Goal: Task Accomplishment & Management: Manage account settings

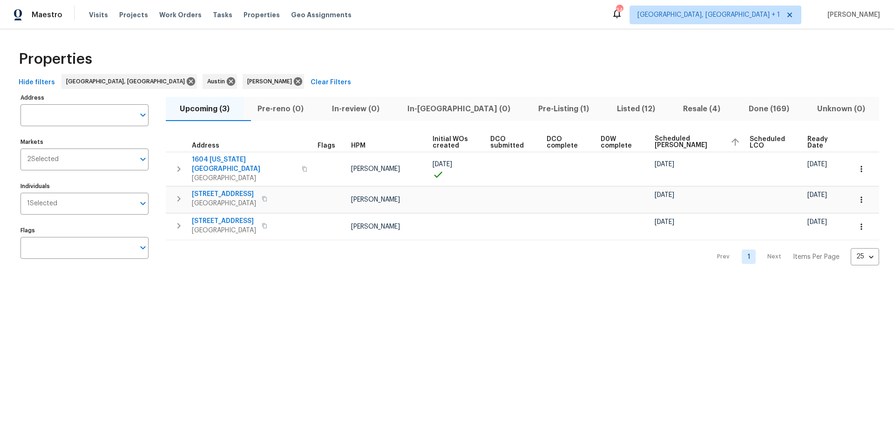
click at [680, 139] on span "Scheduled [PERSON_NAME]" at bounding box center [688, 141] width 68 height 13
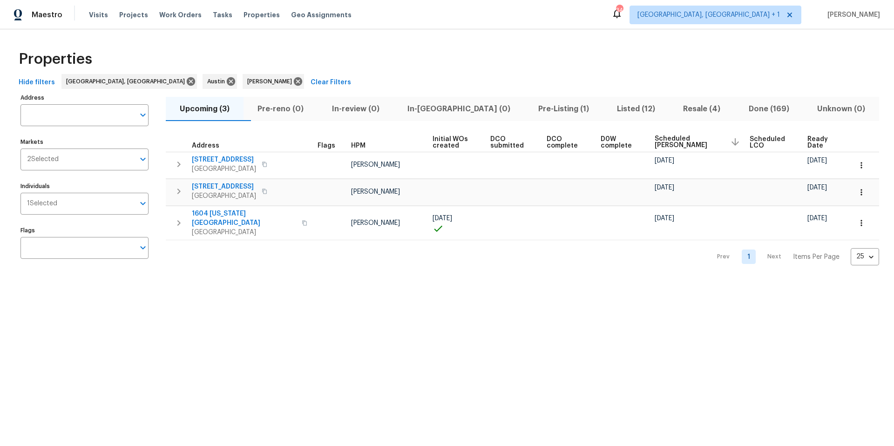
click at [674, 136] on span "Scheduled [PERSON_NAME]" at bounding box center [688, 141] width 68 height 13
click at [672, 138] on span "Scheduled [PERSON_NAME]" at bounding box center [696, 141] width 70 height 13
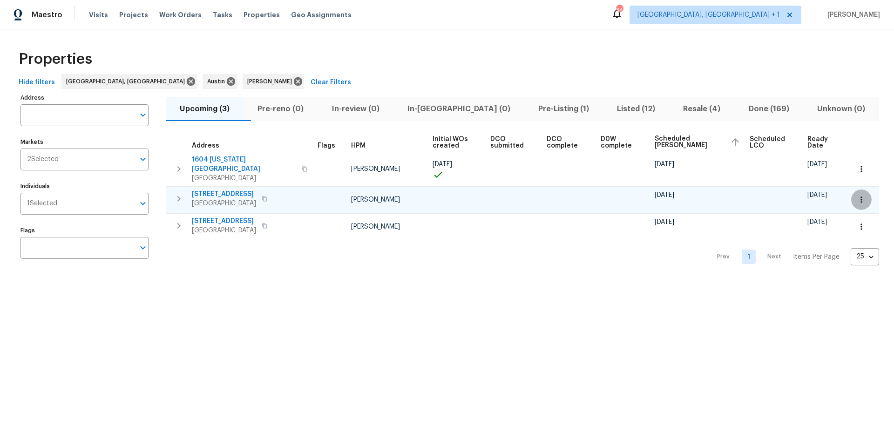
click at [855, 197] on button "button" at bounding box center [861, 199] width 20 height 20
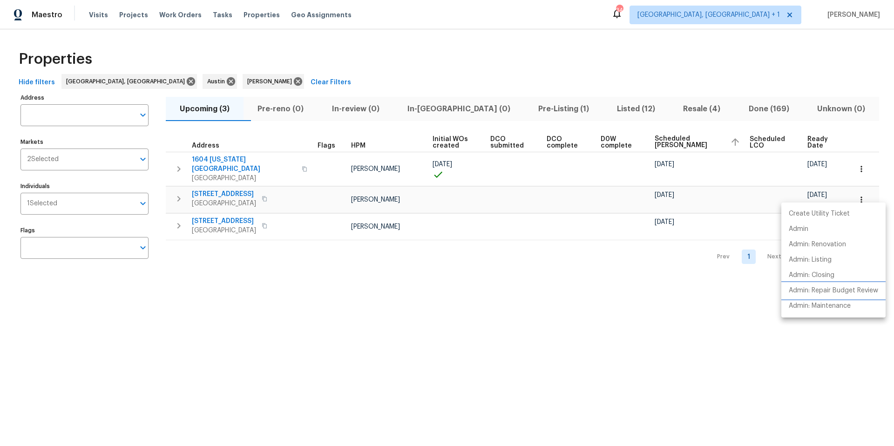
click at [821, 290] on p "Admin: Repair Budget Review" at bounding box center [832, 291] width 89 height 10
click at [333, 46] on div at bounding box center [447, 223] width 894 height 446
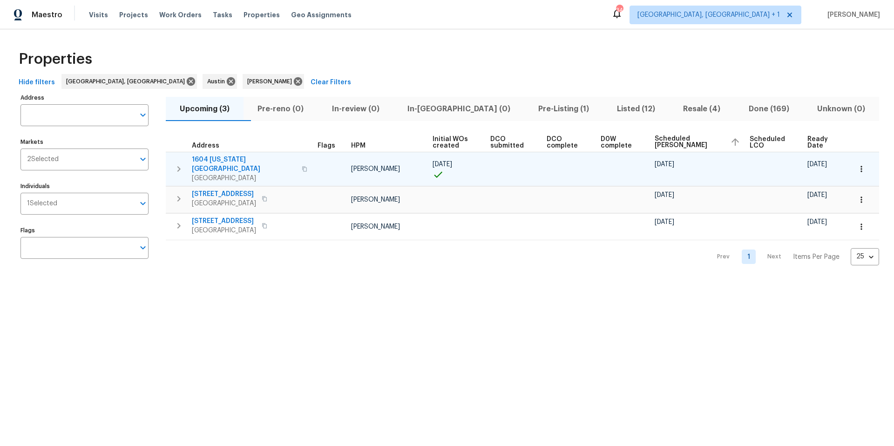
click at [240, 160] on span "1604 Arkansas Ave" at bounding box center [244, 164] width 104 height 19
click at [856, 164] on icon "button" at bounding box center [860, 168] width 9 height 9
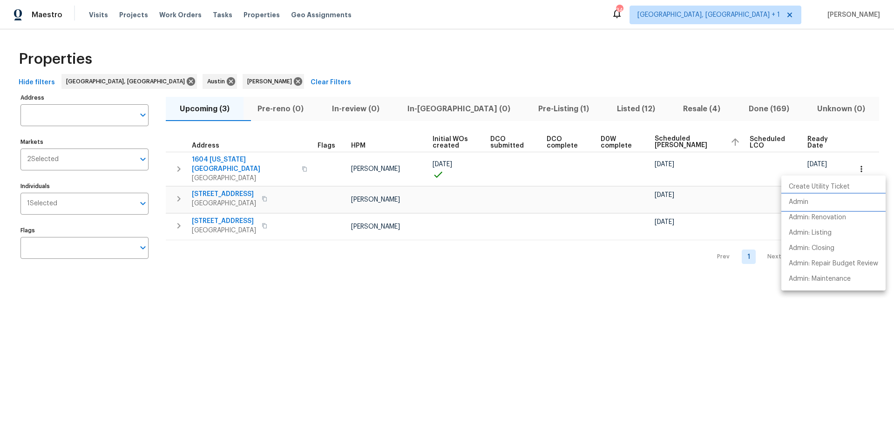
click at [802, 202] on p "Admin" at bounding box center [798, 202] width 20 height 10
click at [234, 163] on div at bounding box center [447, 223] width 894 height 446
click at [235, 160] on span "1604 Arkansas Ave" at bounding box center [244, 164] width 104 height 19
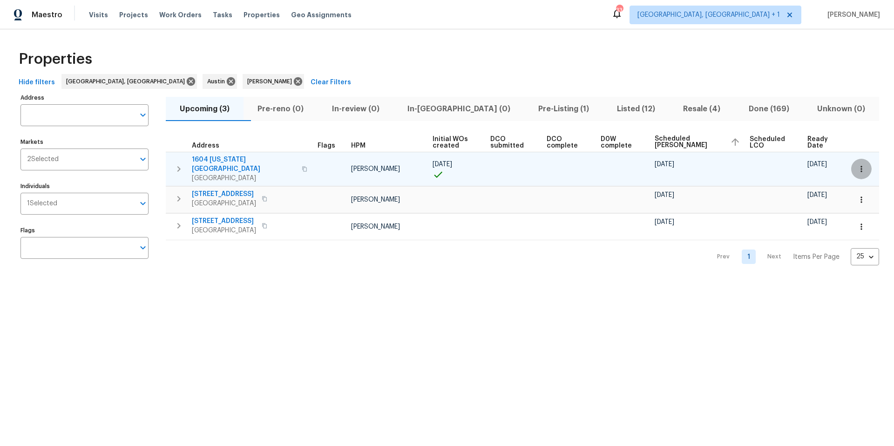
click at [858, 166] on icon "button" at bounding box center [860, 168] width 9 height 9
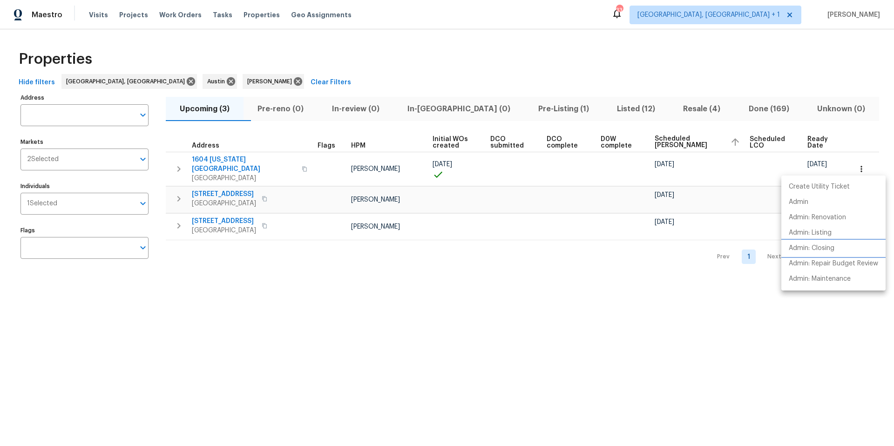
click at [814, 242] on li "Admin: Closing" at bounding box center [833, 248] width 104 height 15
click at [520, 167] on div at bounding box center [447, 223] width 894 height 446
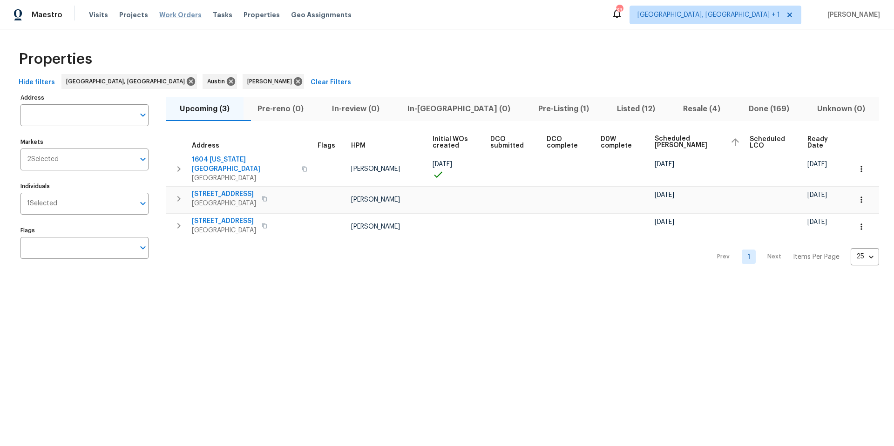
click at [186, 18] on span "Work Orders" at bounding box center [180, 14] width 42 height 9
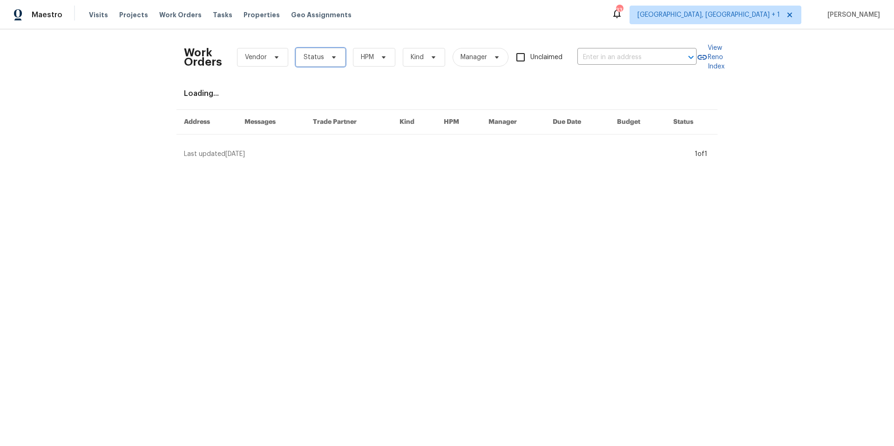
click at [308, 58] on span "Status" at bounding box center [313, 57] width 20 height 9
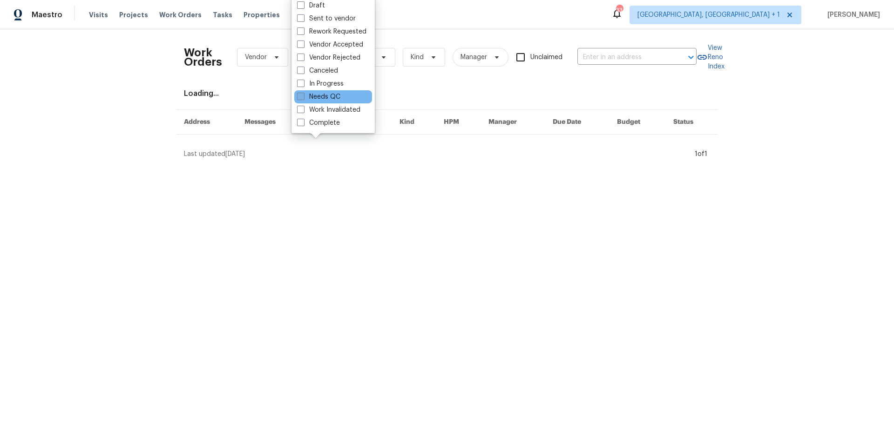
click at [306, 95] on label "Needs QC" at bounding box center [318, 96] width 43 height 9
click at [303, 95] on input "Needs QC" at bounding box center [300, 95] width 6 height 6
checkbox input "true"
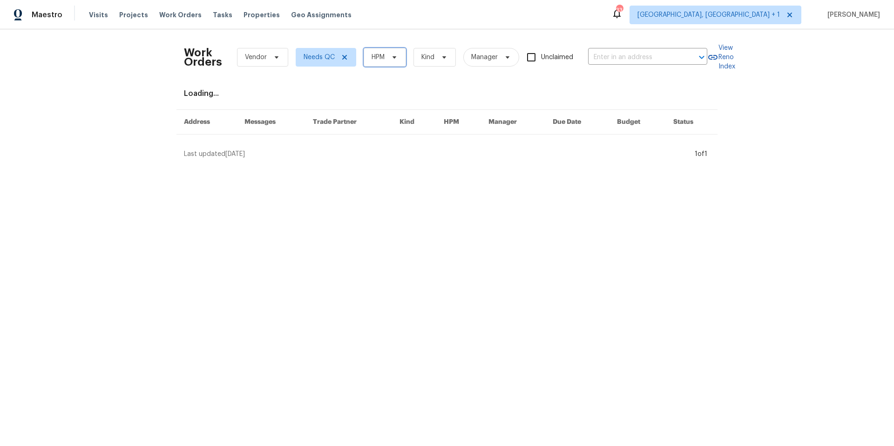
click at [377, 56] on span "HPM" at bounding box center [377, 57] width 13 height 9
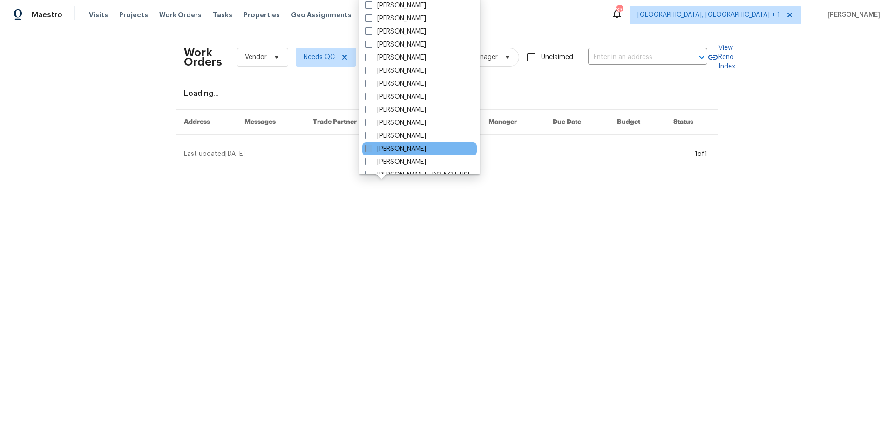
click at [388, 145] on label "[PERSON_NAME]" at bounding box center [395, 148] width 61 height 9
click at [371, 145] on input "[PERSON_NAME]" at bounding box center [368, 147] width 6 height 6
checkbox input "true"
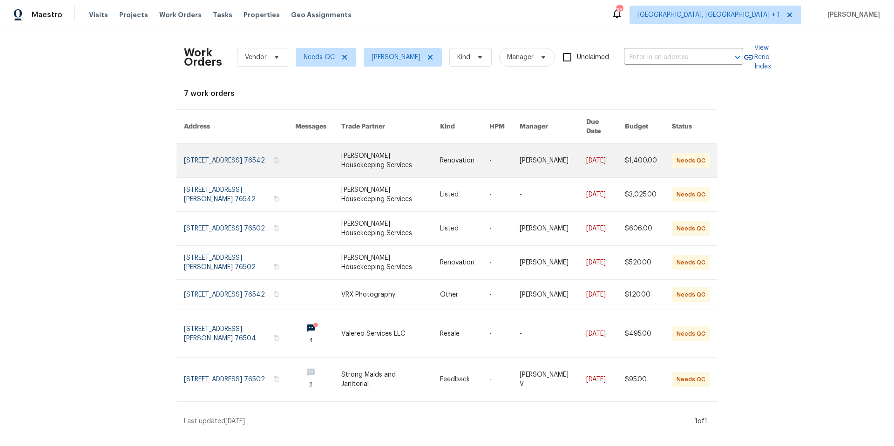
click at [231, 150] on link at bounding box center [239, 161] width 111 height 34
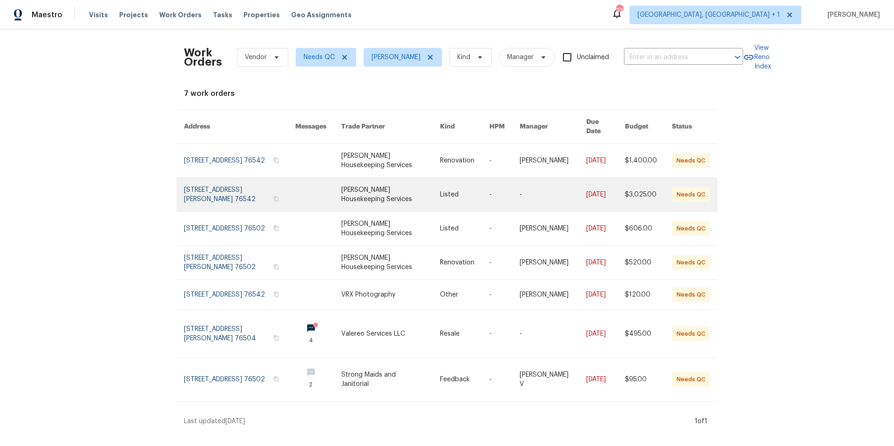
click at [239, 183] on link at bounding box center [239, 195] width 111 height 34
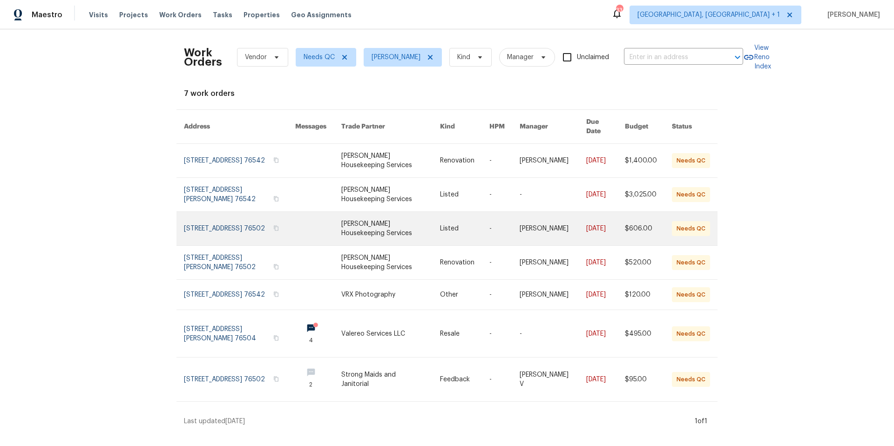
click at [234, 214] on link at bounding box center [239, 229] width 111 height 34
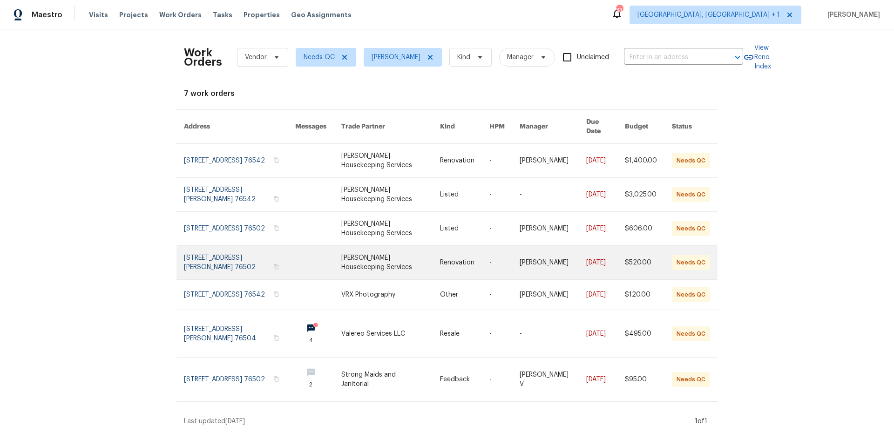
click at [236, 252] on link at bounding box center [239, 263] width 111 height 34
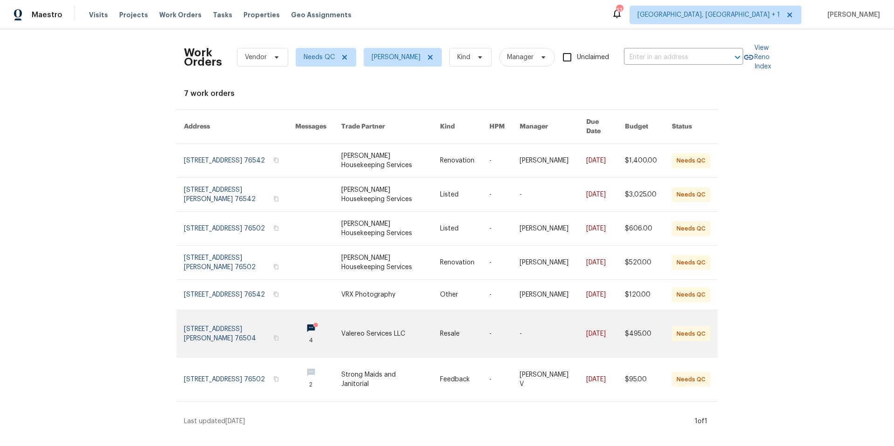
click at [239, 336] on link at bounding box center [239, 333] width 111 height 47
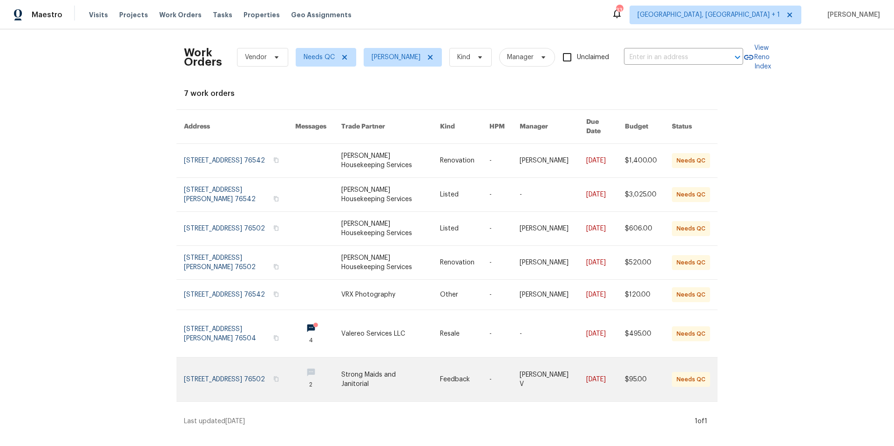
click at [238, 371] on link at bounding box center [239, 379] width 111 height 44
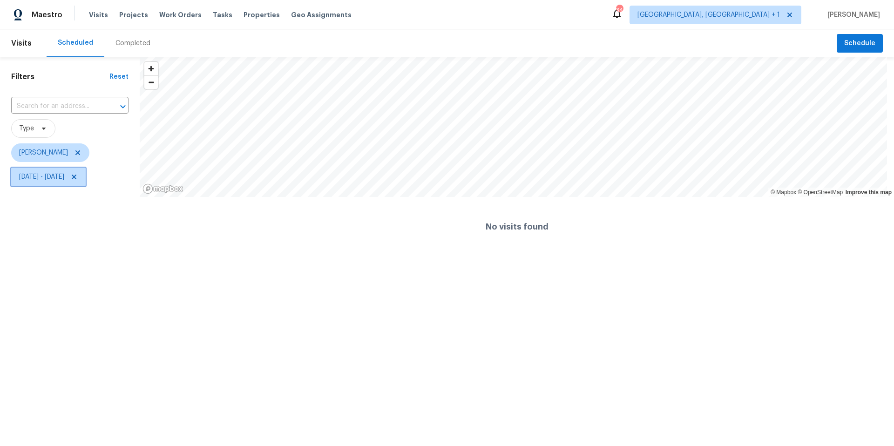
click at [54, 180] on span "Tue, Sep 02 - Tue, Sep 02" at bounding box center [41, 176] width 45 height 9
select select "8"
select select "2025"
select select "9"
select select "2025"
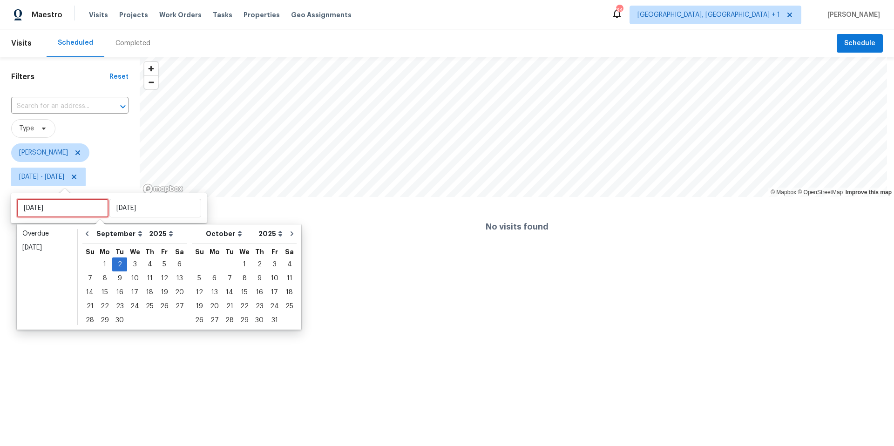
click at [70, 209] on input "Tue, Sep 02" at bounding box center [63, 208] width 92 height 19
type input "Mon, Sep 01"
type input "Tue, Sep 02"
click at [132, 208] on input "Tue, Sep 02" at bounding box center [155, 208] width 92 height 19
click at [136, 259] on div "3" at bounding box center [134, 264] width 15 height 13
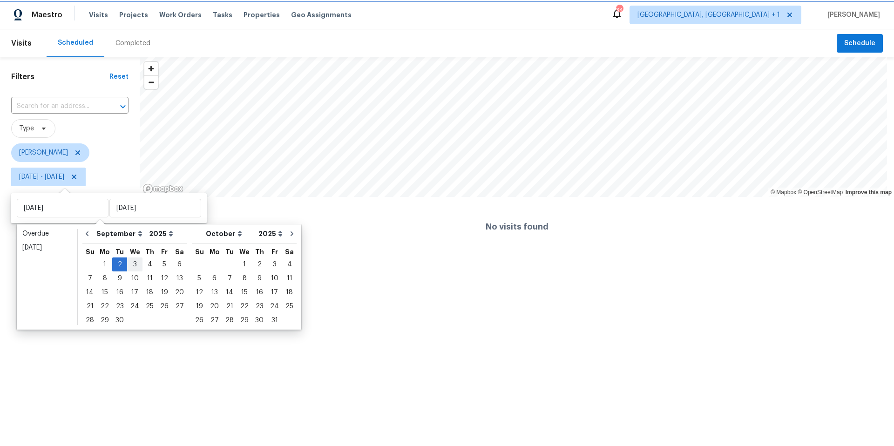
type input "Wed, Sep 03"
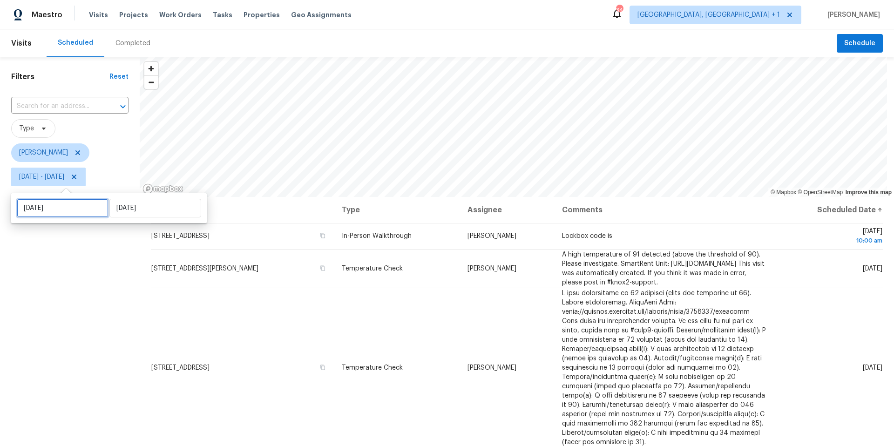
click at [84, 207] on input "Tue, Sep 02" at bounding box center [63, 208] width 92 height 19
select select "8"
select select "2025"
select select "9"
select select "2025"
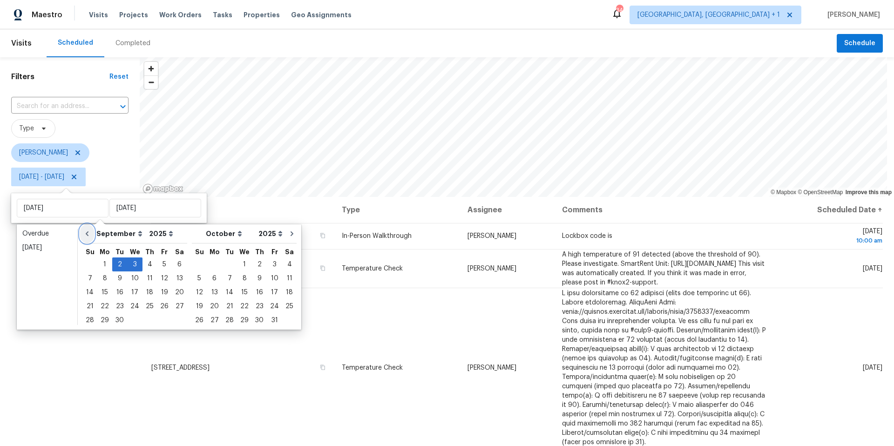
click at [89, 238] on button "Go to previous month" at bounding box center [87, 233] width 14 height 19
select select "7"
select select "8"
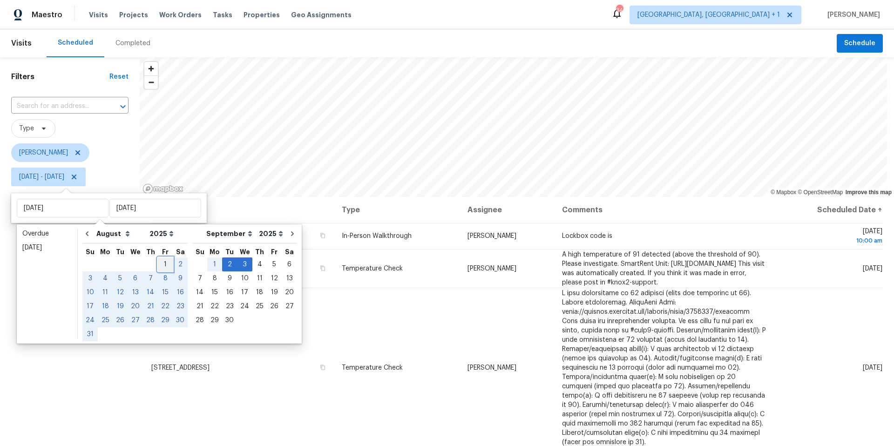
click at [160, 258] on div "1" at bounding box center [165, 264] width 15 height 13
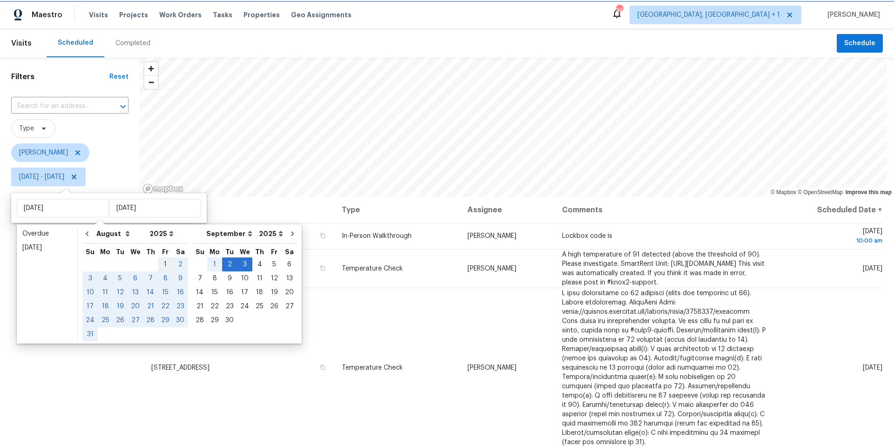
type input "Fri, Aug 01"
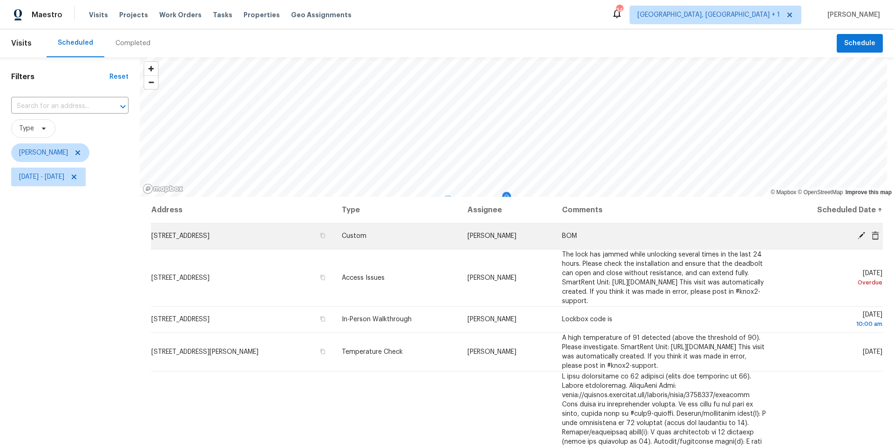
click at [857, 236] on icon at bounding box center [861, 235] width 8 height 8
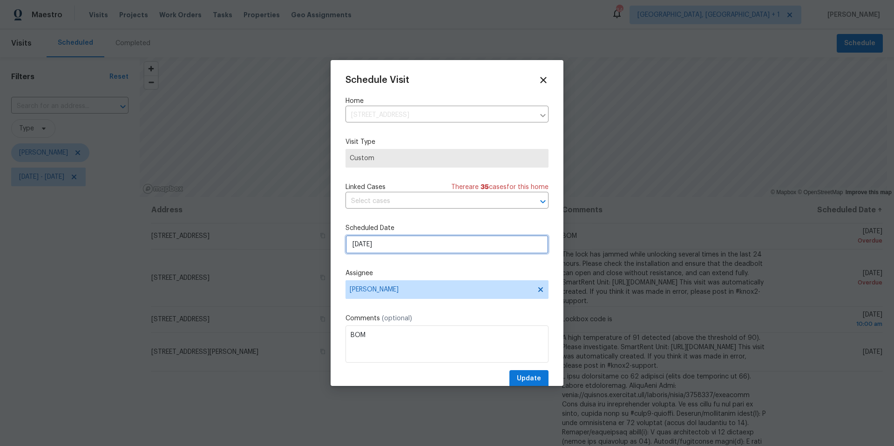
click at [399, 243] on input "9/1/2025" at bounding box center [446, 244] width 203 height 19
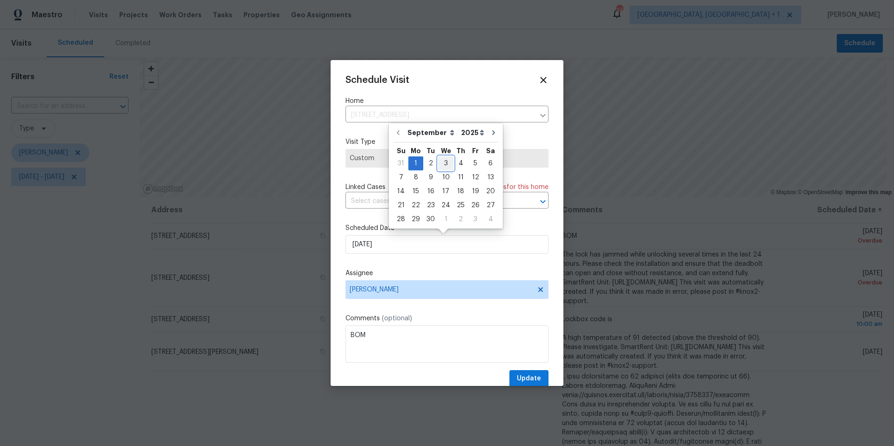
click at [440, 164] on div "3" at bounding box center [445, 163] width 15 height 13
type input "9/3/2025"
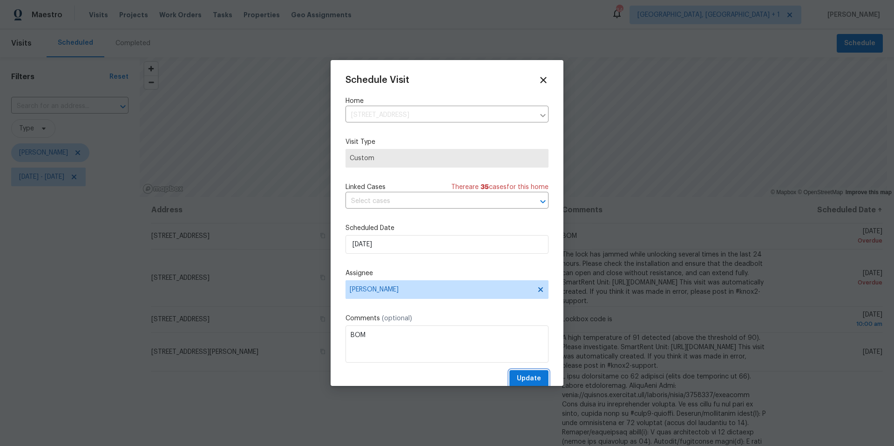
click at [518, 378] on span "Update" at bounding box center [529, 379] width 24 height 12
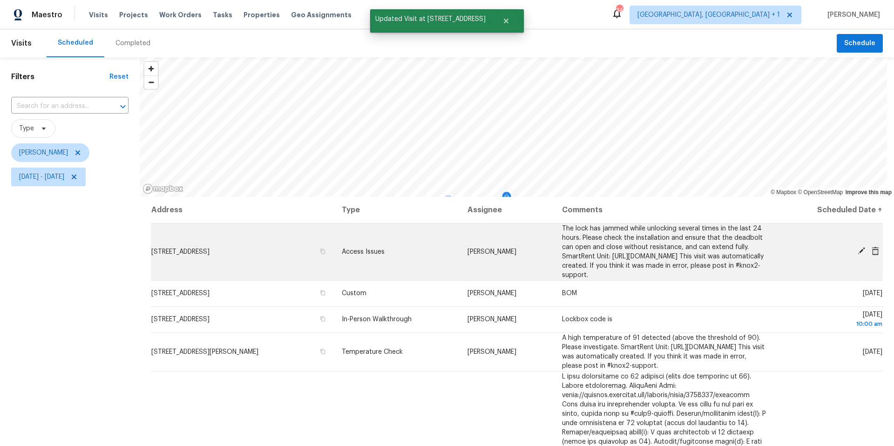
click at [857, 255] on icon at bounding box center [860, 250] width 7 height 7
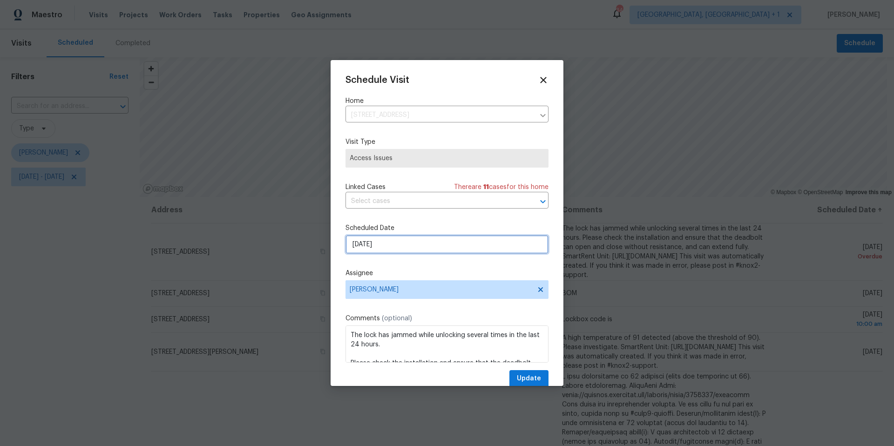
click at [416, 245] on input "9/1/2025" at bounding box center [446, 244] width 203 height 19
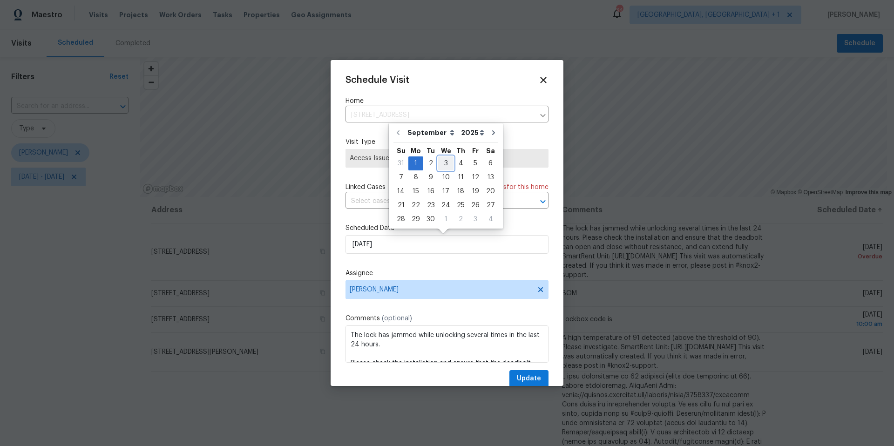
click at [446, 166] on div "3" at bounding box center [445, 163] width 15 height 13
type input "9/3/2025"
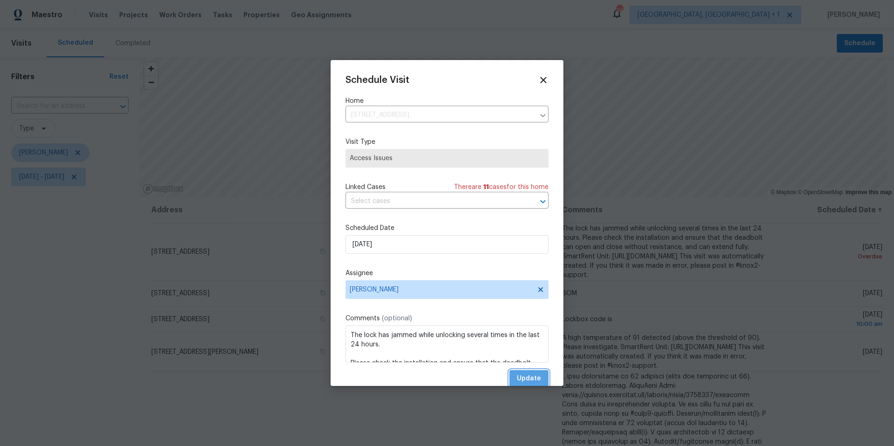
click at [525, 378] on span "Update" at bounding box center [529, 379] width 24 height 12
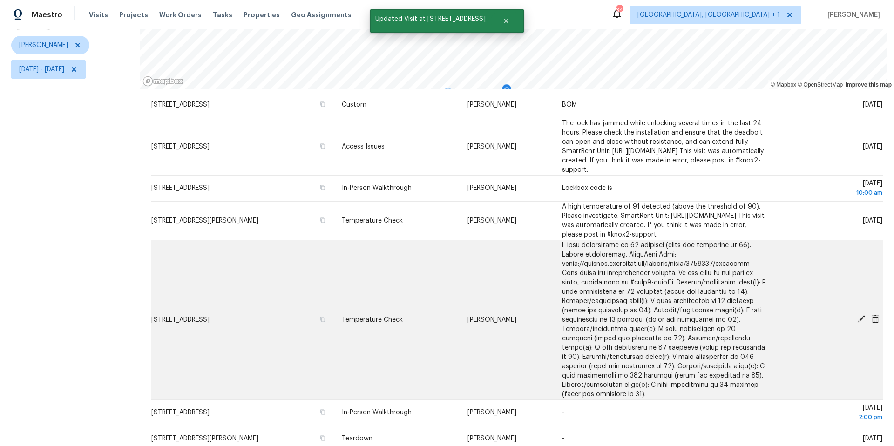
scroll to position [56, 0]
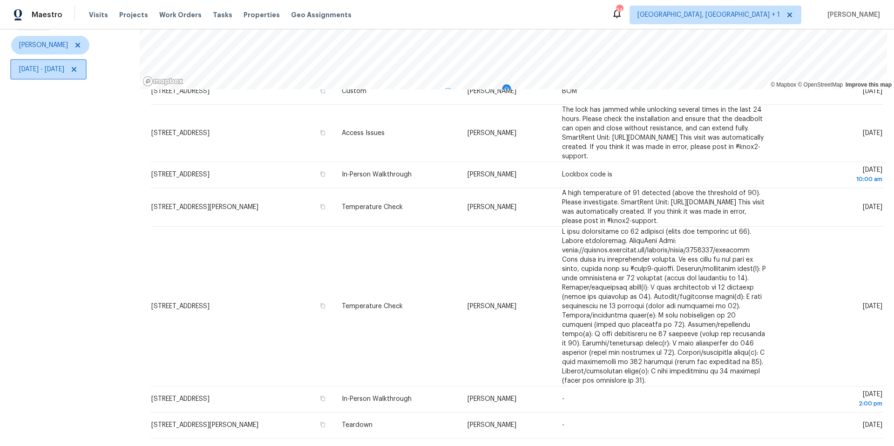
click at [64, 66] on span "Fri, Aug 01 - Wed, Sep 03" at bounding box center [41, 69] width 45 height 9
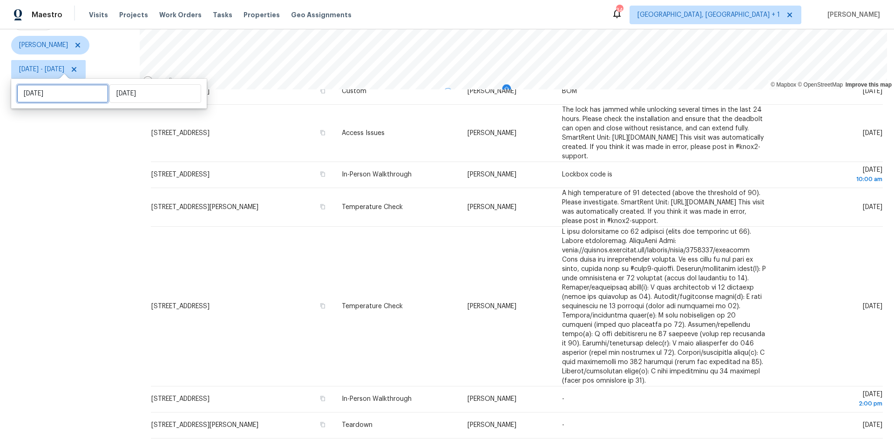
click at [77, 95] on input "Fri, Aug 01" at bounding box center [63, 93] width 92 height 19
select select "7"
select select "2025"
select select "8"
select select "2025"
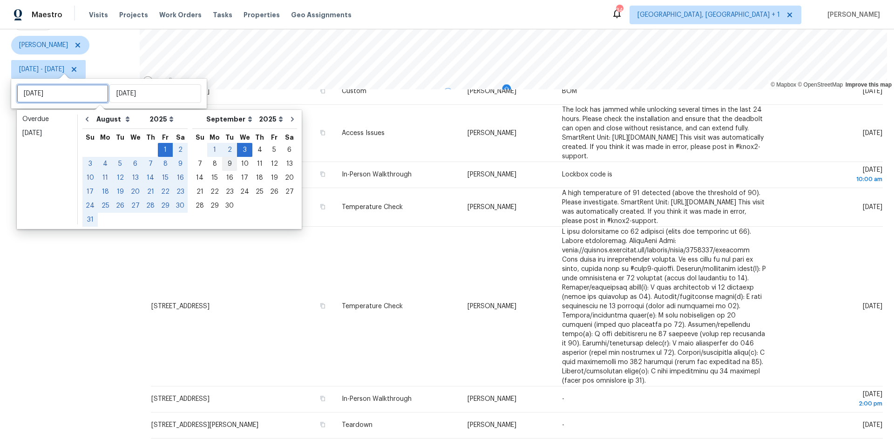
type input "Sun, Sep 07"
click at [252, 148] on div "4" at bounding box center [259, 149] width 14 height 13
type input "Thu, Sep 04"
type input "Wed, Sep 03"
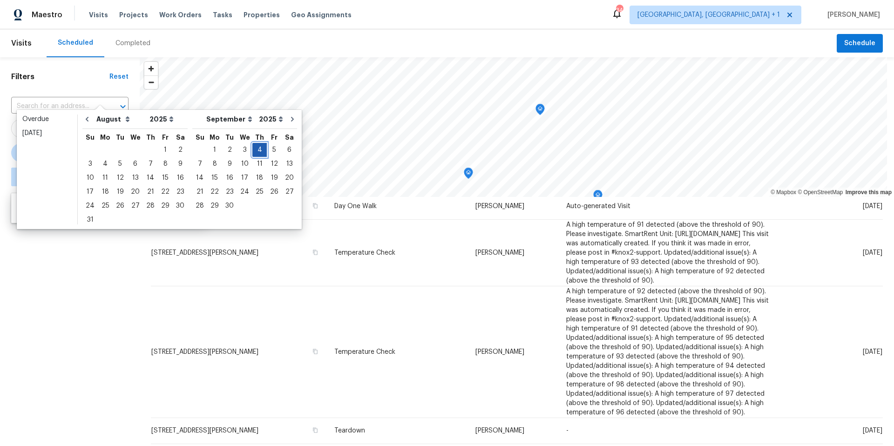
click at [252, 148] on div "4" at bounding box center [259, 149] width 14 height 13
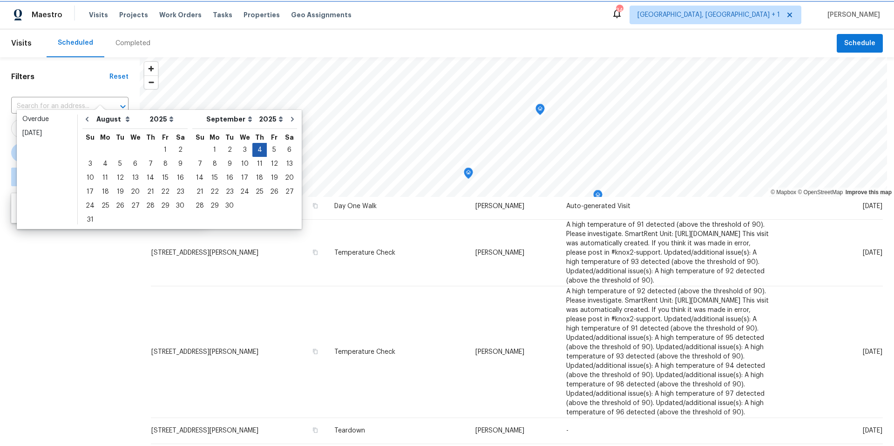
type input "Thu, Sep 04"
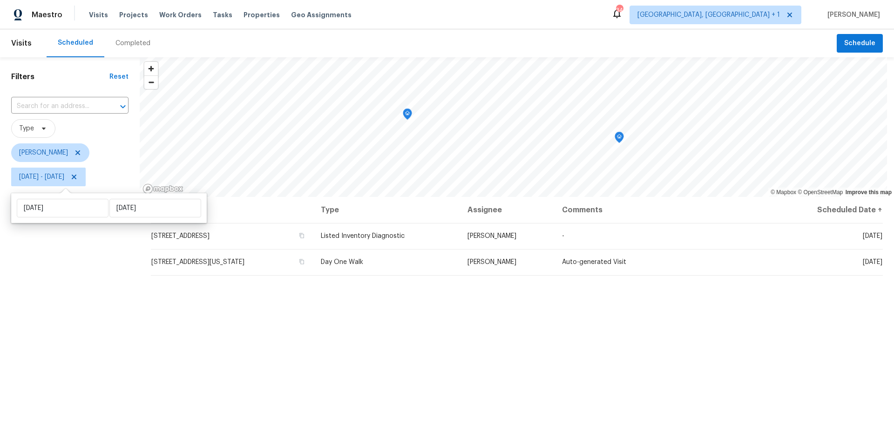
click at [68, 269] on div "Filters Reset ​ Type Nelson Figueroa Thu, Sep 04 - Thu, Sep 04" at bounding box center [70, 305] width 140 height 496
click at [213, 14] on span "Tasks" at bounding box center [223, 15] width 20 height 7
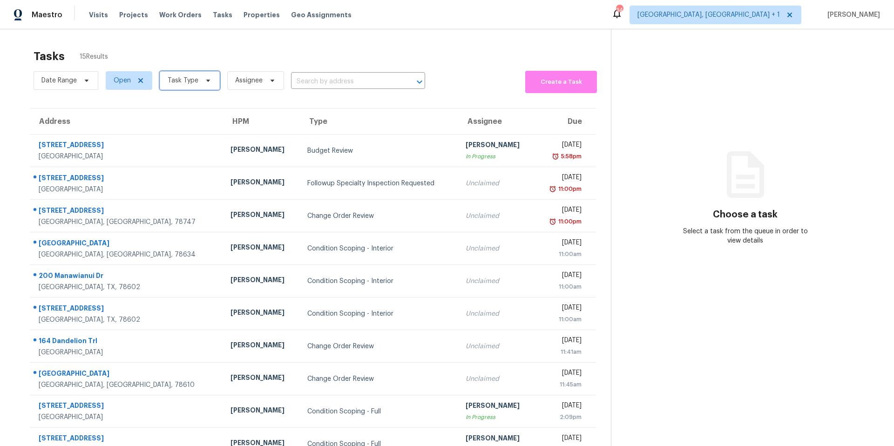
click at [195, 83] on span "Task Type" at bounding box center [183, 80] width 31 height 9
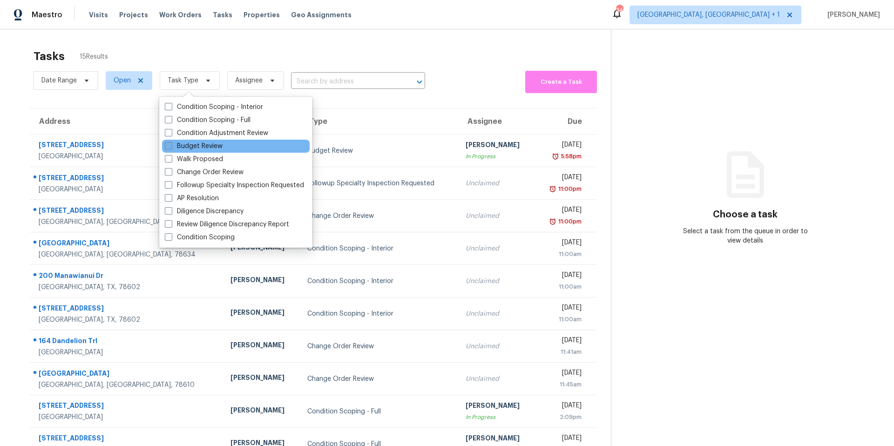
click at [176, 146] on label "Budget Review" at bounding box center [194, 145] width 58 height 9
click at [171, 146] on input "Budget Review" at bounding box center [168, 144] width 6 height 6
checkbox input "true"
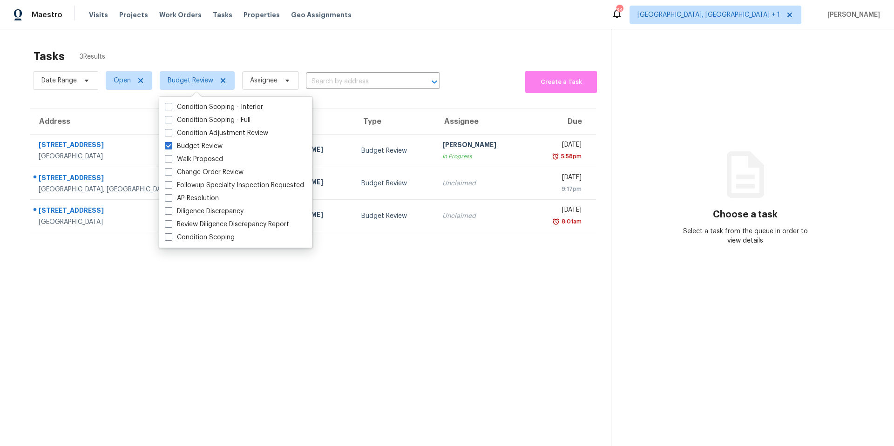
click at [330, 39] on div "Tasks 3 Results Date Range Open Budget Review Assignee ​ Create a Task Address …" at bounding box center [447, 252] width 894 height 446
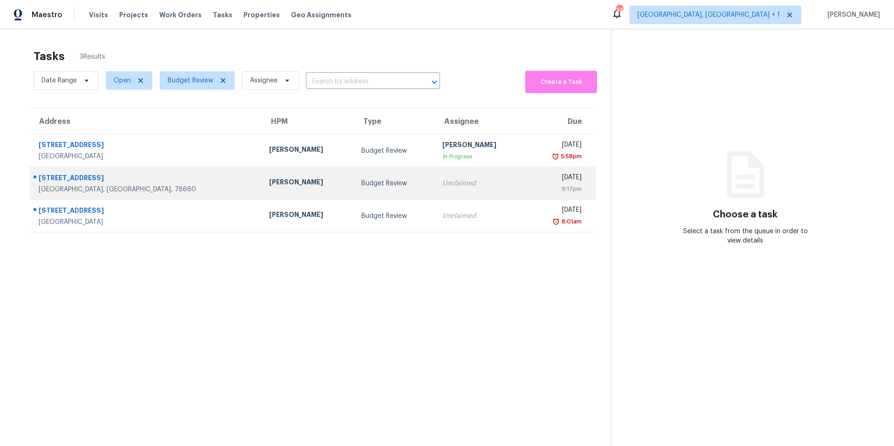
click at [269, 181] on div "Martin Chagolla" at bounding box center [307, 183] width 77 height 12
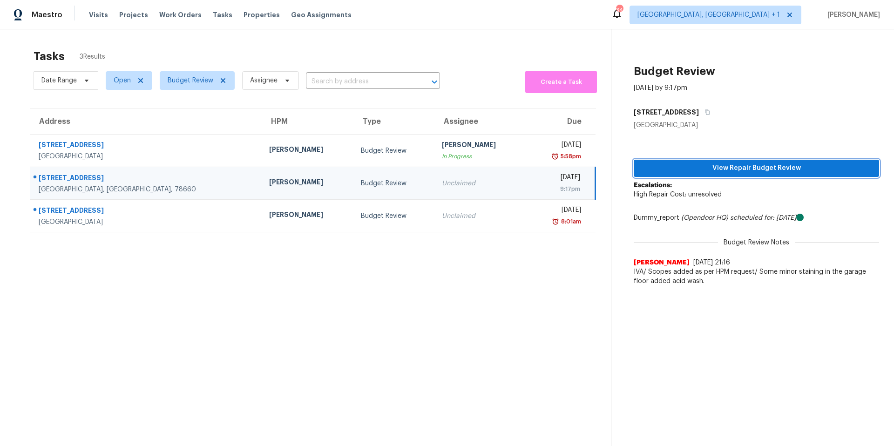
click at [718, 173] on span "View Repair Budget Review" at bounding box center [756, 168] width 230 height 12
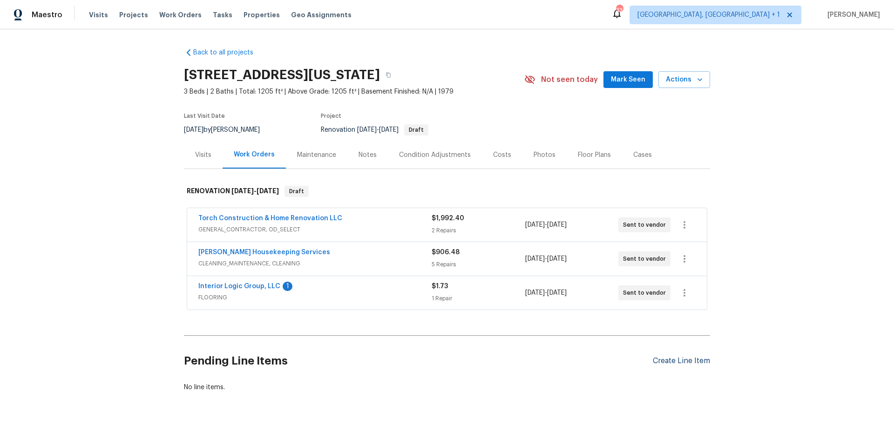
click at [685, 359] on div "Create Line Item" at bounding box center [681, 361] width 57 height 9
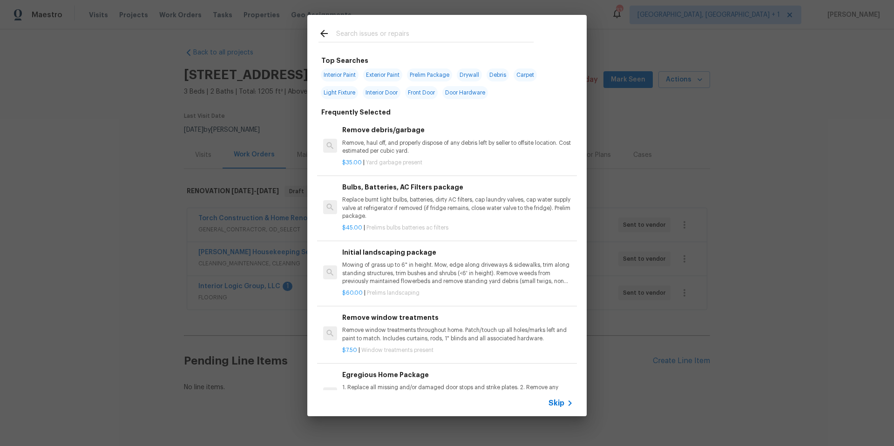
click at [377, 33] on input "text" at bounding box center [434, 35] width 197 height 14
click at [396, 76] on span "Exterior Paint" at bounding box center [382, 74] width 39 height 13
type input "Exterior Paint"
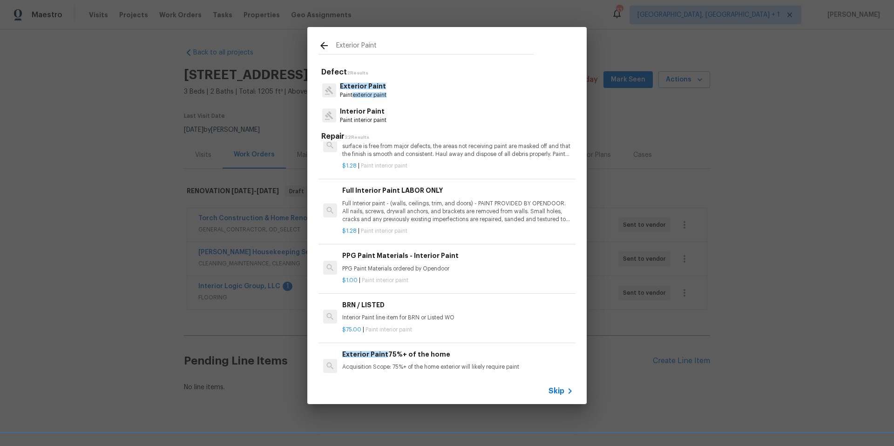
scroll to position [435, 0]
click at [350, 114] on p "Interior Paint" at bounding box center [363, 112] width 47 height 10
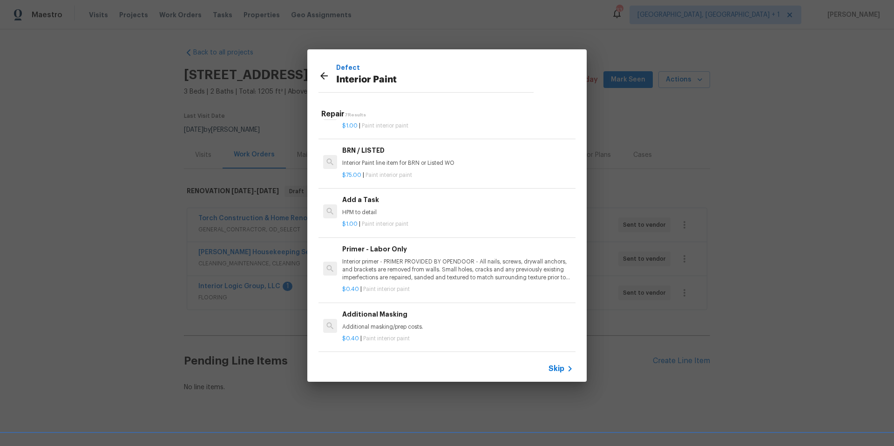
click at [452, 223] on div "Add a Task HPM to detail $1.00 | Paint interior paint" at bounding box center [447, 212] width 260 height 52
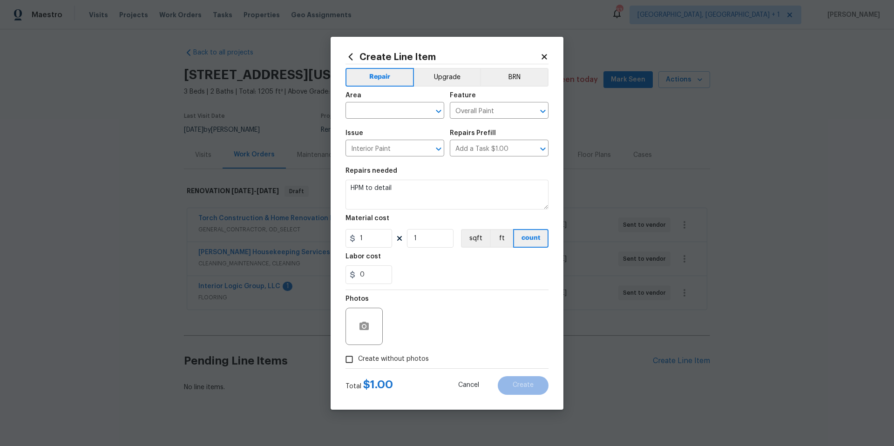
click at [545, 57] on icon at bounding box center [543, 56] width 5 height 5
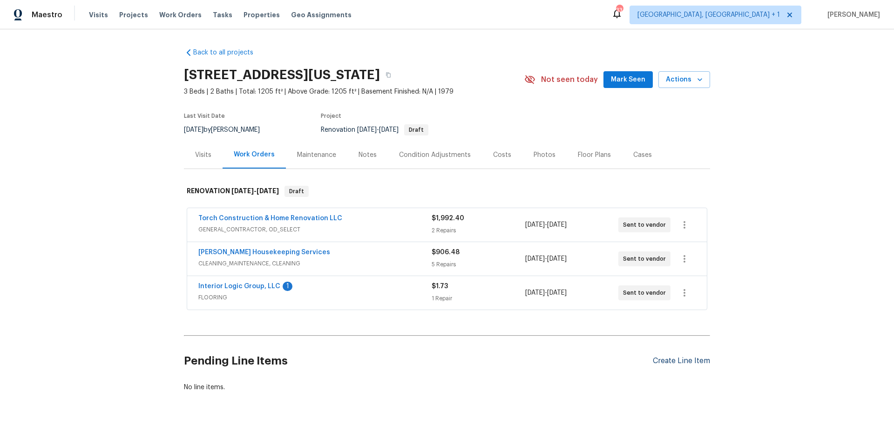
click at [688, 364] on div "Create Line Item" at bounding box center [681, 361] width 57 height 9
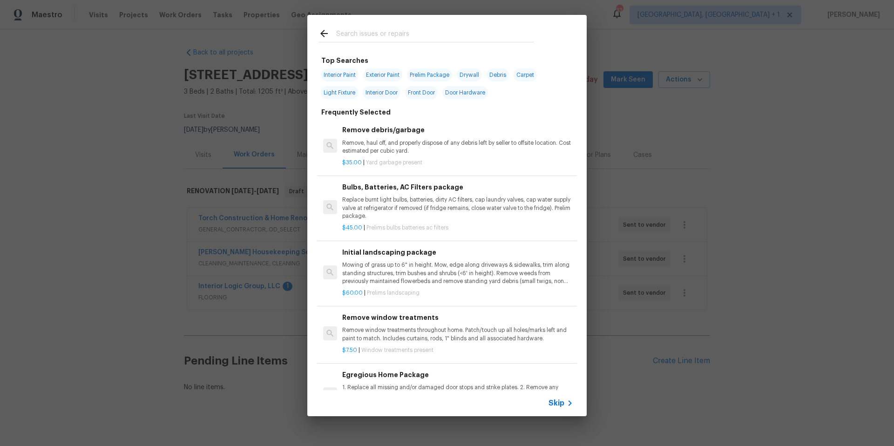
click at [340, 76] on span "Interior Paint" at bounding box center [340, 74] width 38 height 13
type input "Interior Paint"
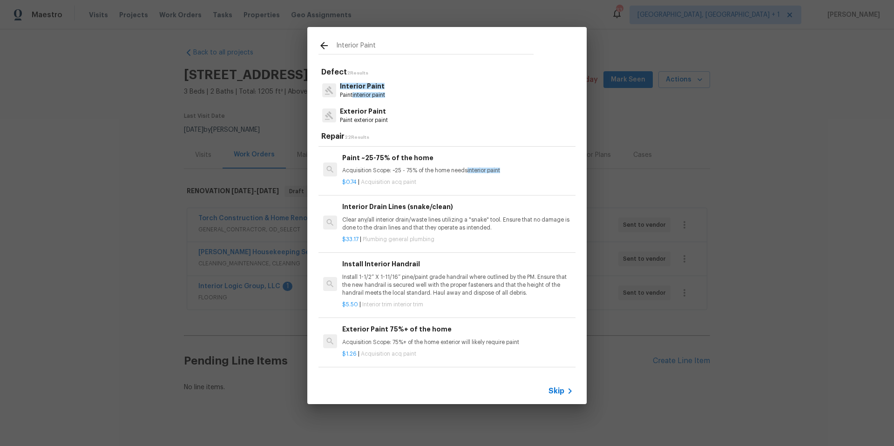
scroll to position [862, 0]
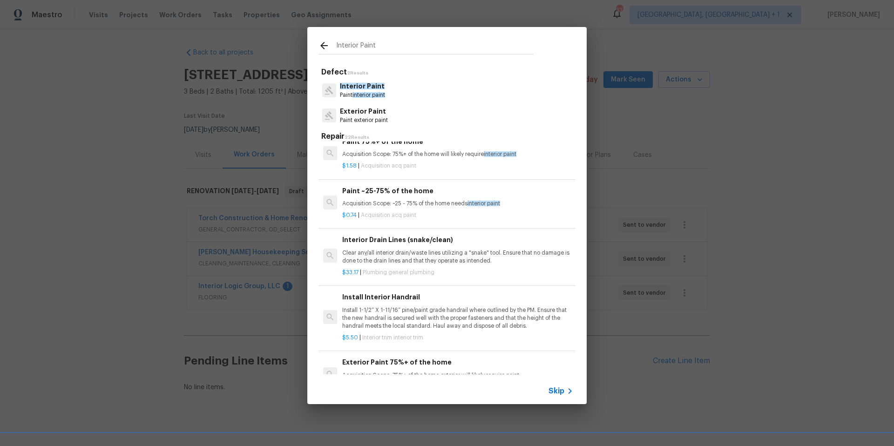
click at [323, 45] on icon at bounding box center [323, 45] width 11 height 11
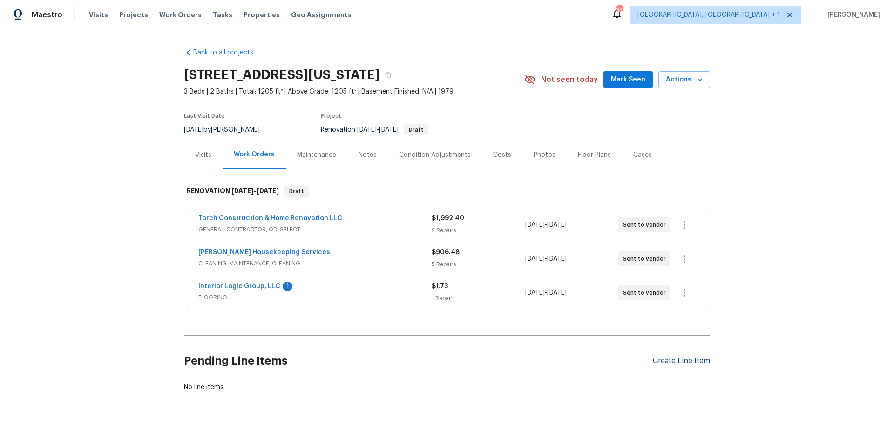
click at [684, 361] on div "Create Line Item" at bounding box center [681, 361] width 57 height 9
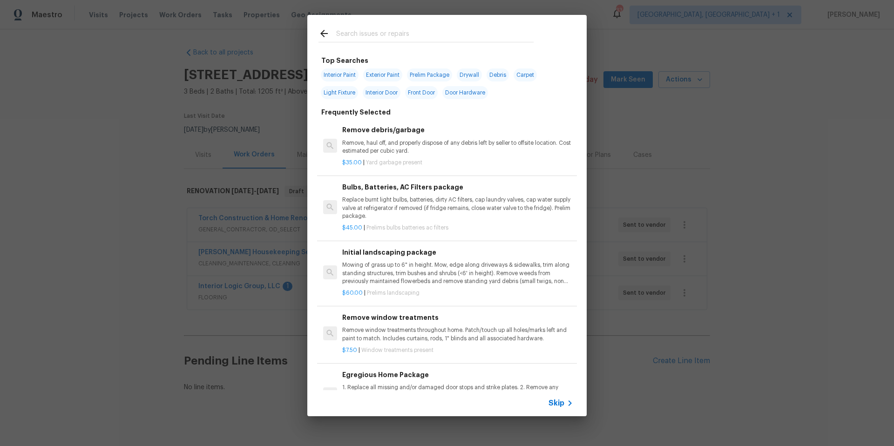
click at [379, 40] on input "text" at bounding box center [434, 35] width 197 height 14
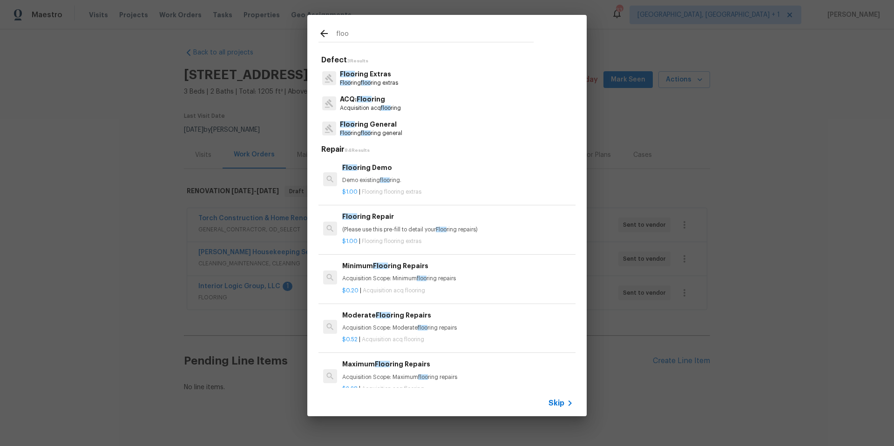
type input "floo"
click at [382, 101] on p "ACQ: Floo ring" at bounding box center [370, 99] width 61 height 10
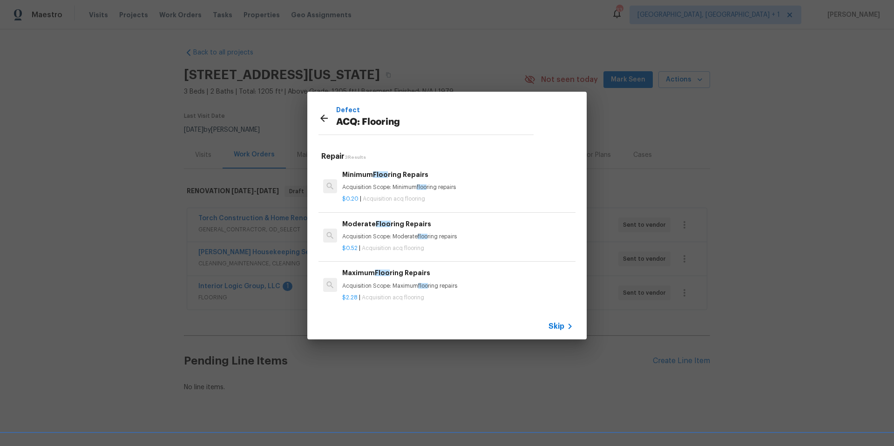
click at [396, 288] on p "Acquisition Scope: Maximum floo ring repairs" at bounding box center [457, 286] width 231 height 8
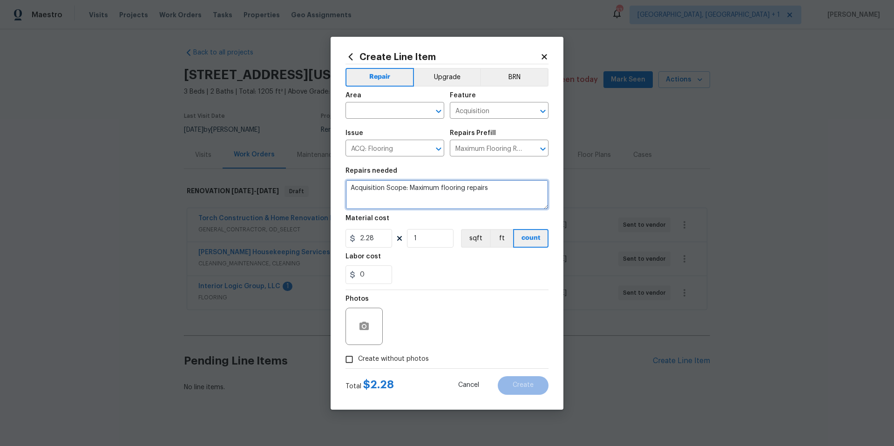
drag, startPoint x: 488, startPoint y: 191, endPoint x: 344, endPoint y: 181, distance: 144.6
click at [344, 181] on div "Create Line Item Repair Upgrade BRN Area ​ Feature Acquisition ​ Issue ACQ: Flo…" at bounding box center [446, 223] width 233 height 373
click at [543, 60] on icon at bounding box center [544, 57] width 8 height 8
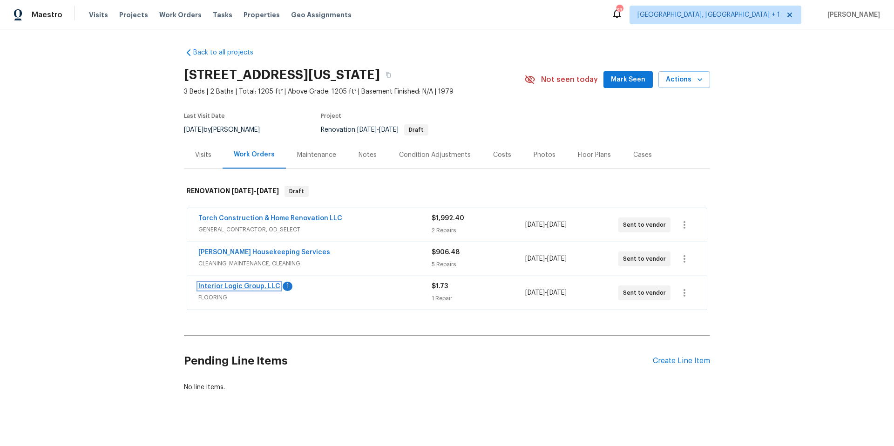
click at [237, 288] on link "Interior Logic Group, LLC" at bounding box center [239, 286] width 82 height 7
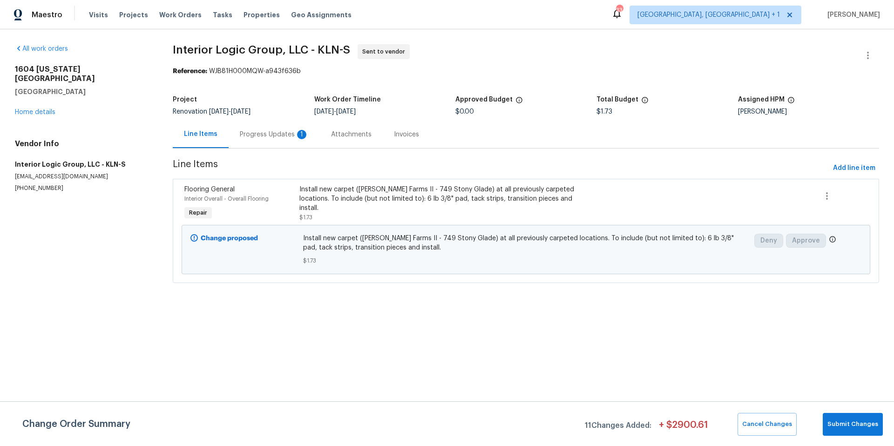
click at [272, 134] on div "Progress Updates 1" at bounding box center [274, 134] width 69 height 9
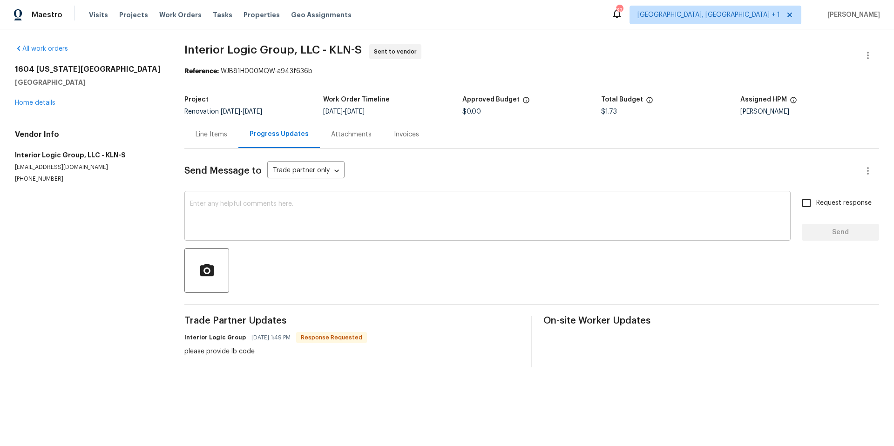
click at [269, 215] on textarea at bounding box center [487, 217] width 595 height 33
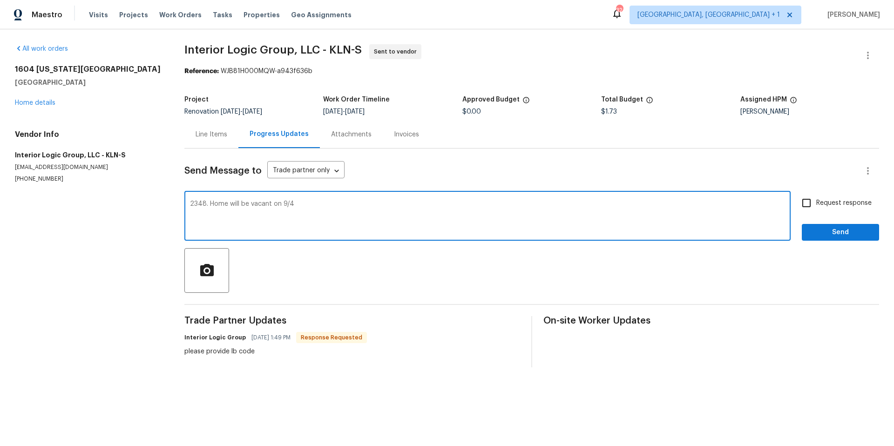
type textarea "2348. Home will be vacant on 9/4"
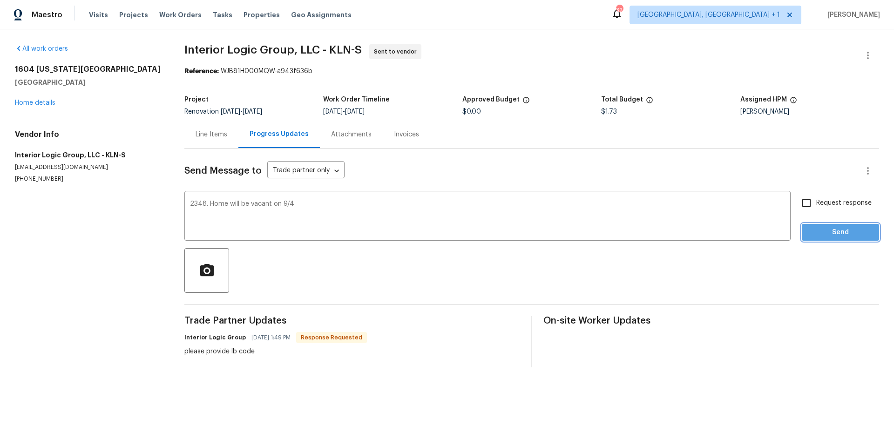
click at [820, 236] on span "Send" at bounding box center [840, 233] width 62 height 12
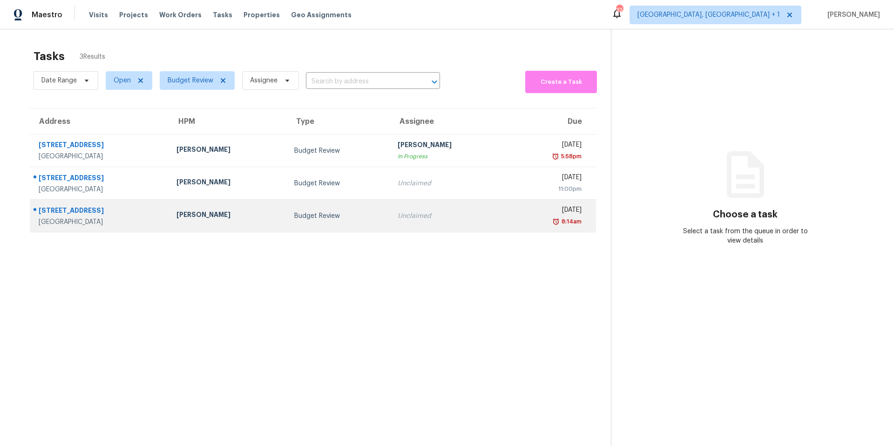
click at [162, 215] on div "15022 Galena Dr" at bounding box center [100, 212] width 123 height 12
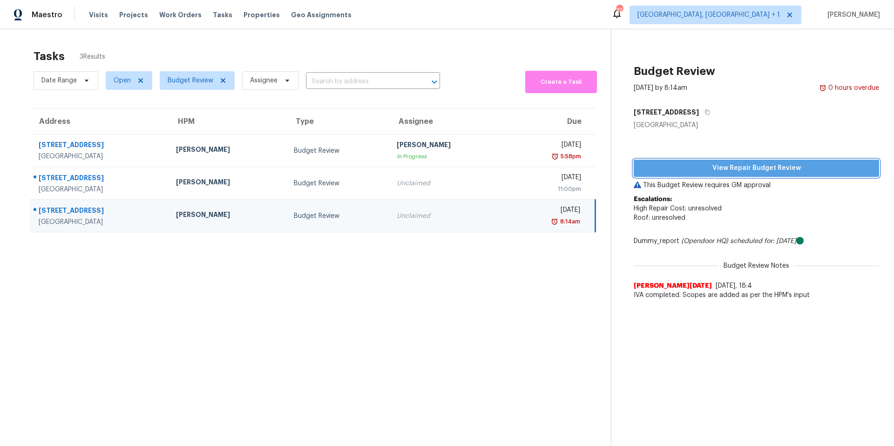
click at [718, 167] on span "View Repair Budget Review" at bounding box center [756, 168] width 230 height 12
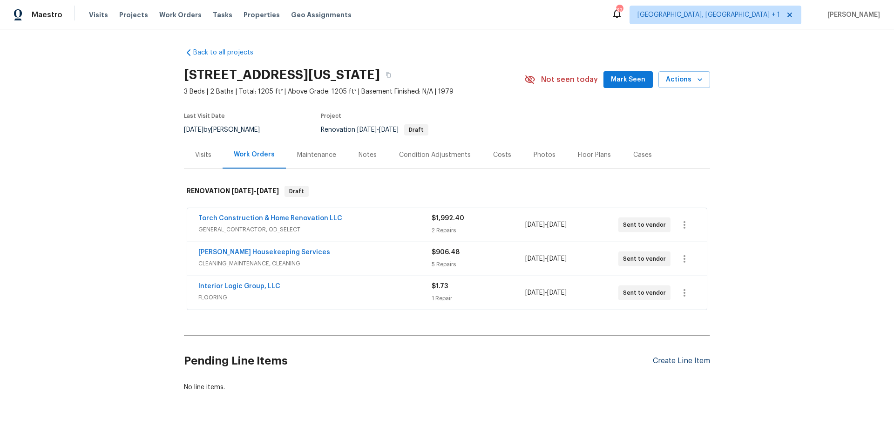
click at [683, 363] on div "Create Line Item" at bounding box center [681, 361] width 57 height 9
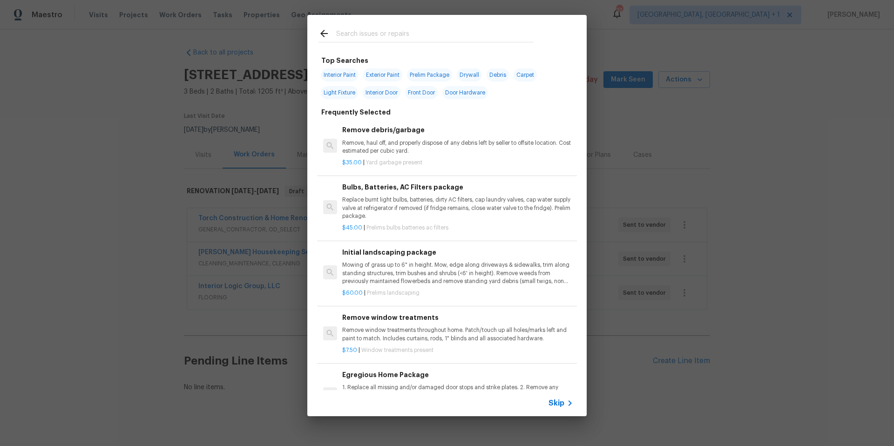
click at [378, 32] on input "text" at bounding box center [434, 35] width 197 height 14
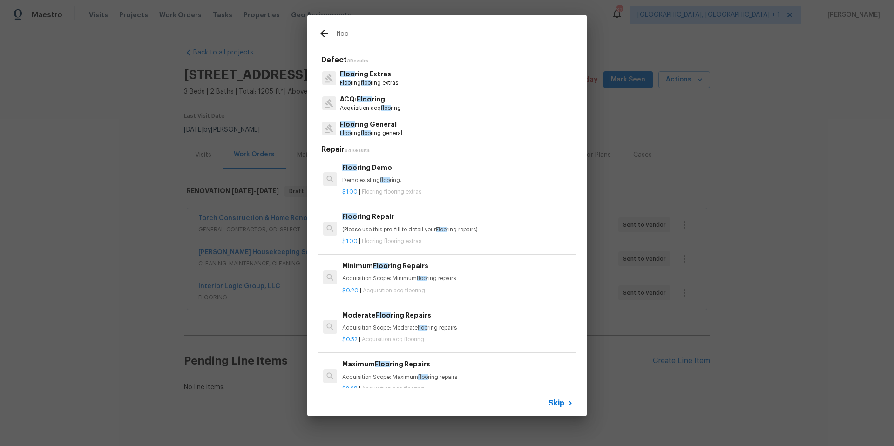
type input "floo"
click at [363, 102] on p "ACQ: Floo ring" at bounding box center [370, 99] width 61 height 10
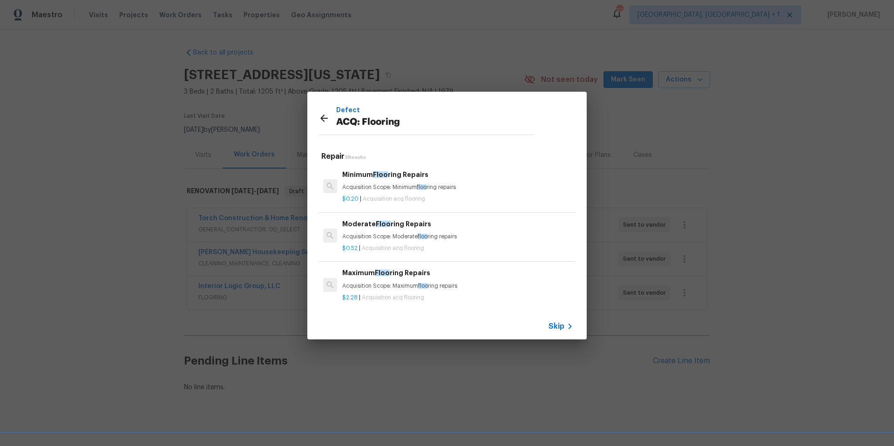
click at [373, 285] on p "Acquisition Scope: Maximum floo ring repairs" at bounding box center [457, 286] width 231 height 8
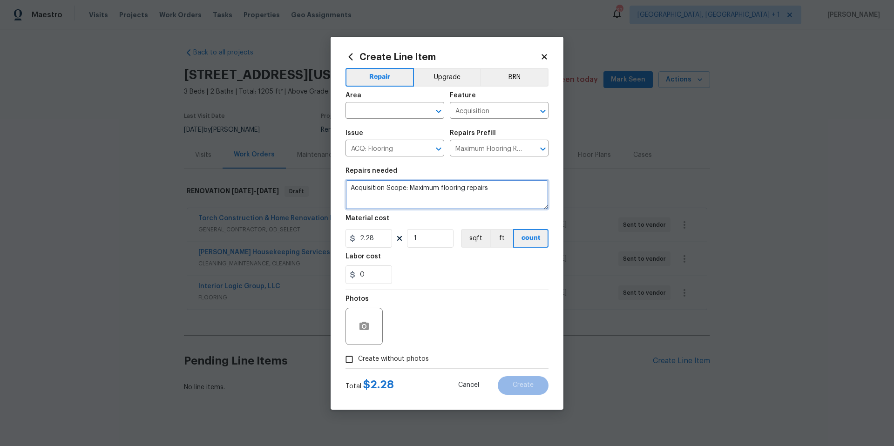
drag, startPoint x: 506, startPoint y: 195, endPoint x: 338, endPoint y: 184, distance: 168.8
click at [338, 184] on div "Create Line Item Repair Upgrade BRN Area ​ Feature Acquisition ​ Issue ACQ: Flo…" at bounding box center [446, 223] width 233 height 373
click at [544, 57] on icon at bounding box center [543, 56] width 5 height 5
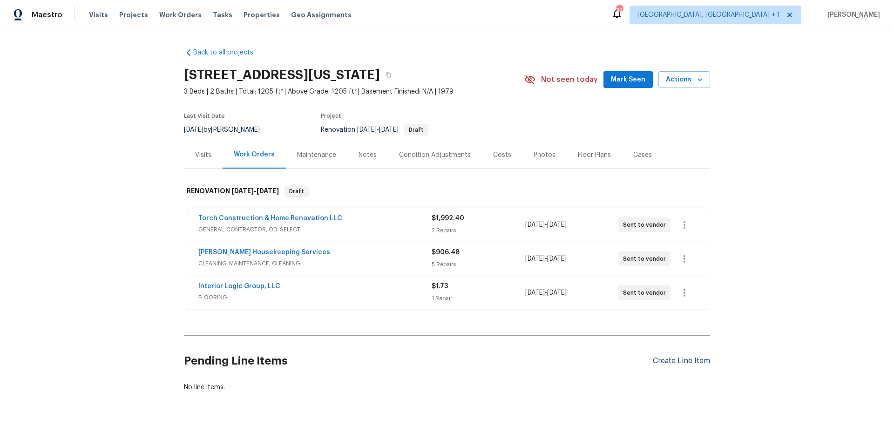
click at [680, 363] on div "Create Line Item" at bounding box center [681, 361] width 57 height 9
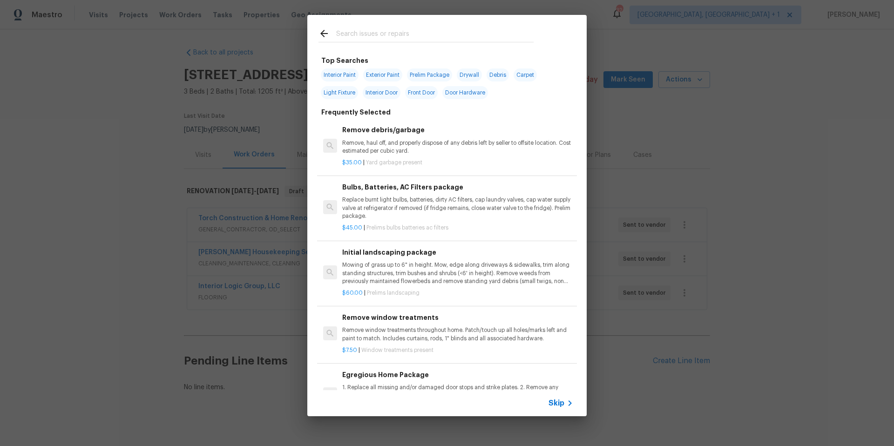
click at [358, 36] on input "text" at bounding box center [434, 35] width 197 height 14
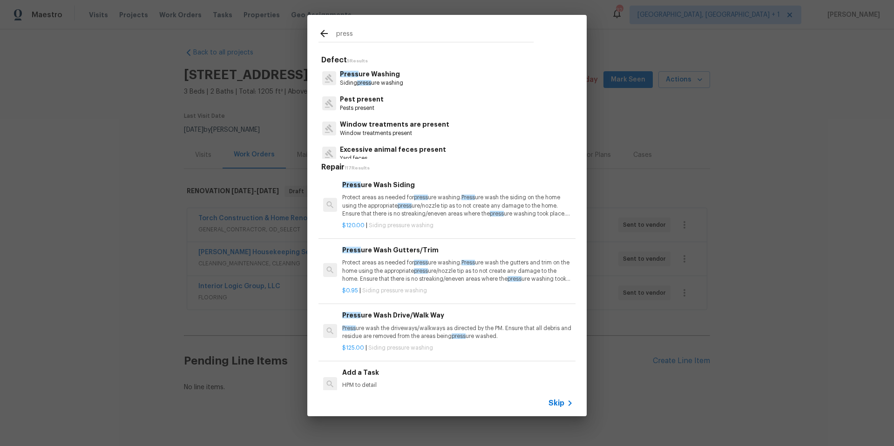
type input "press"
click at [371, 75] on p "Press ure Washing" at bounding box center [371, 74] width 63 height 10
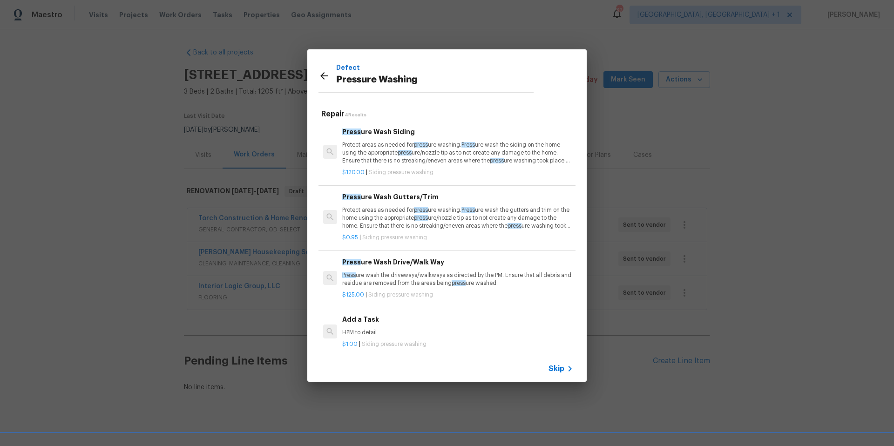
click at [395, 276] on p "Press ure wash the driveways/walkways as directed by the PM. Ensure that all de…" at bounding box center [457, 279] width 231 height 16
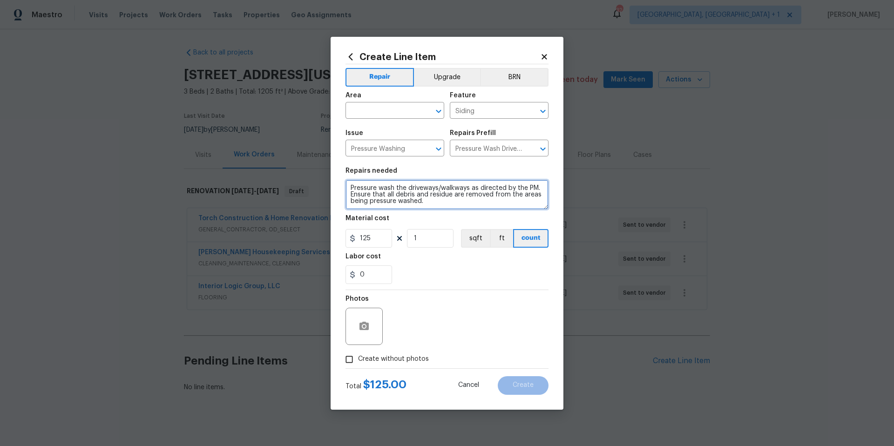
drag, startPoint x: 428, startPoint y: 202, endPoint x: 315, endPoint y: 176, distance: 116.2
click at [315, 176] on div "Create Line Item Repair Upgrade BRN Area ​ Feature Siding ​ Issue Pressure Wash…" at bounding box center [447, 223] width 894 height 446
click at [543, 55] on icon at bounding box center [543, 56] width 5 height 5
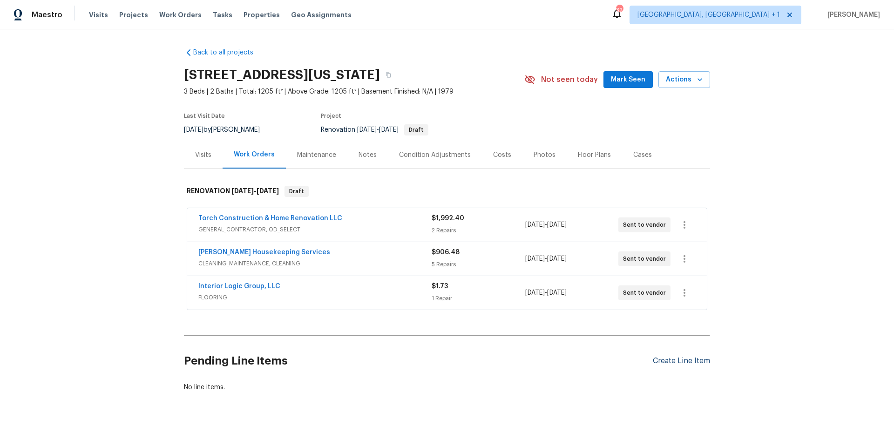
click at [686, 360] on div "Create Line Item" at bounding box center [681, 361] width 57 height 9
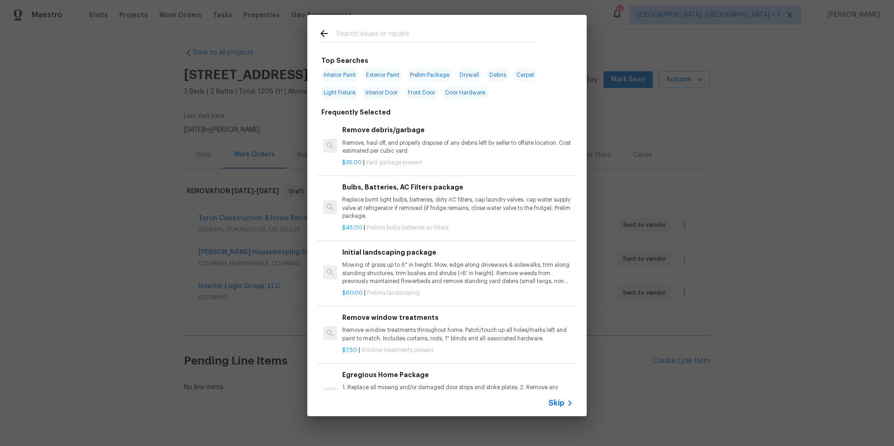
click at [360, 39] on input "text" at bounding box center [434, 35] width 197 height 14
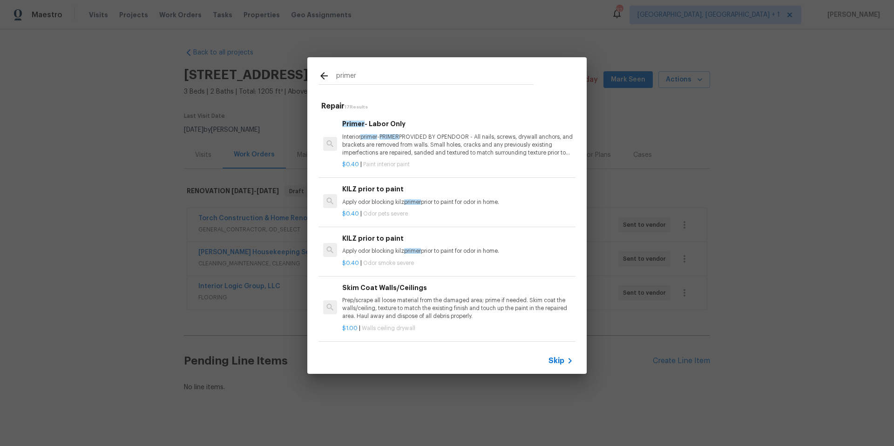
type input "primer"
click at [407, 149] on p "Interior primer - PRIMER PROVIDED BY OPENDOOR - All nails, screws, drywall anch…" at bounding box center [457, 145] width 231 height 24
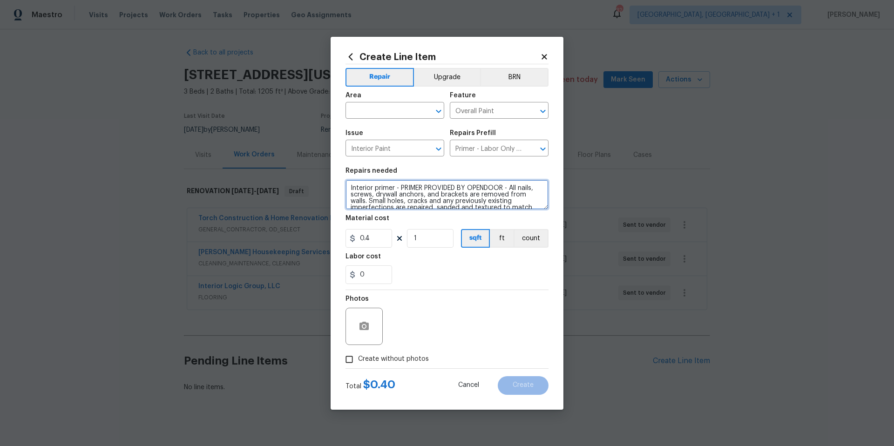
drag, startPoint x: 362, startPoint y: 201, endPoint x: 511, endPoint y: 185, distance: 149.3
click at [511, 185] on textarea "Interior primer - PRIMER PROVIDED BY OPENDOOR - All nails, screws, drywall anch…" at bounding box center [446, 195] width 203 height 30
click at [367, 185] on textarea "Interior primer - PRIMER PROVIDED BY OPENDOOR - All nails, screws, drywall anch…" at bounding box center [446, 195] width 203 height 30
drag, startPoint x: 346, startPoint y: 186, endPoint x: 418, endPoint y: 219, distance: 79.3
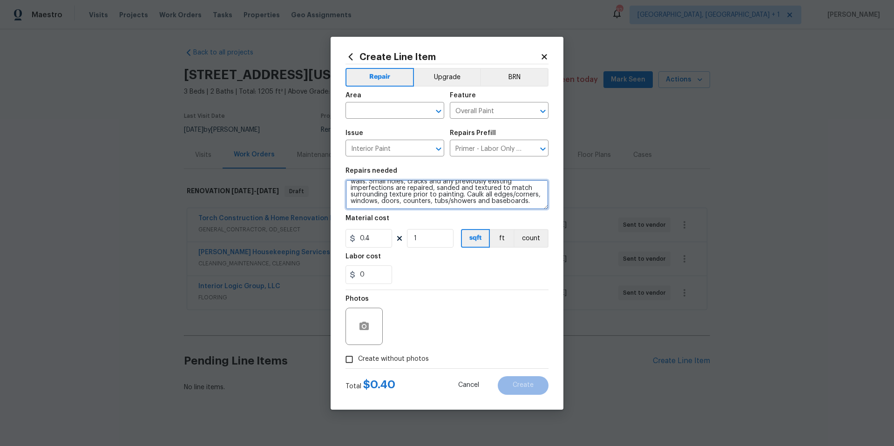
click at [418, 219] on section "Repairs needed Interior primer - PRIMER PROVIDED BY OPENDOOR - All nails, screw…" at bounding box center [446, 226] width 203 height 128
click at [545, 58] on icon at bounding box center [543, 56] width 5 height 5
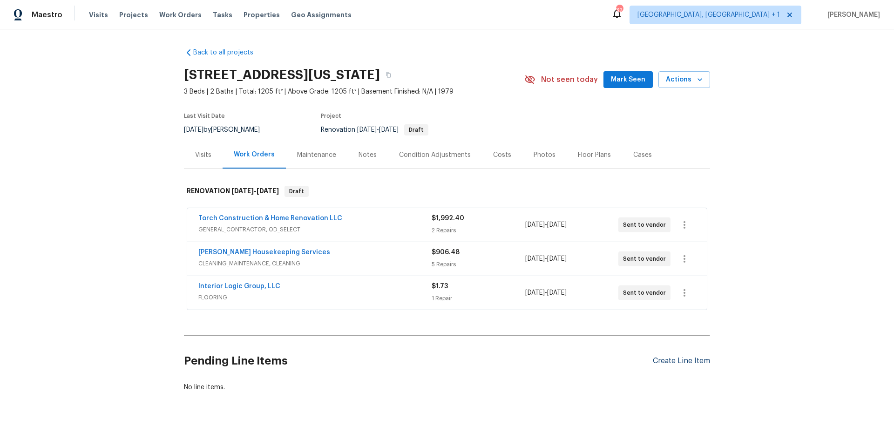
click at [694, 362] on div "Create Line Item" at bounding box center [681, 361] width 57 height 9
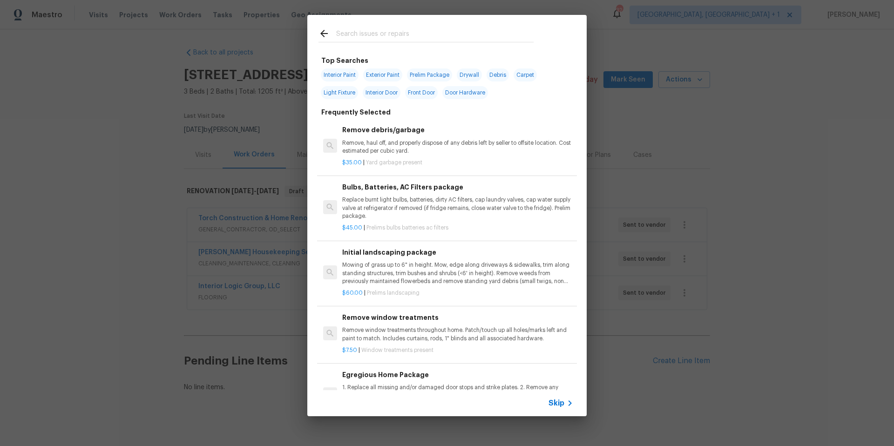
click at [376, 39] on input "text" at bounding box center [434, 35] width 197 height 14
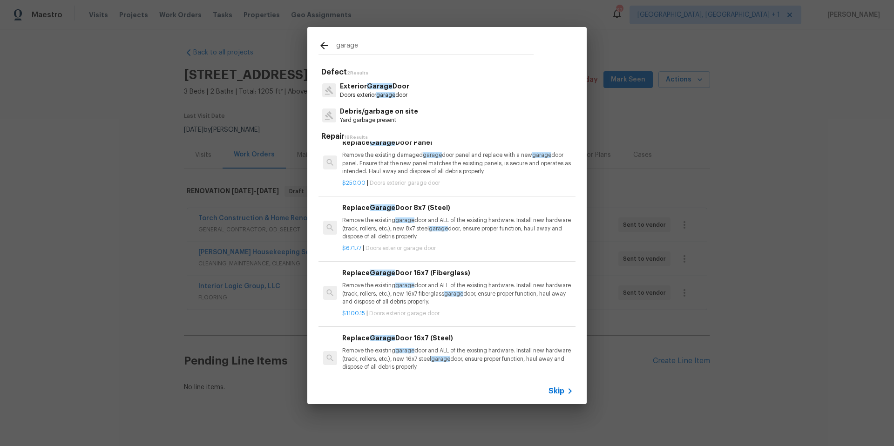
scroll to position [0, 0]
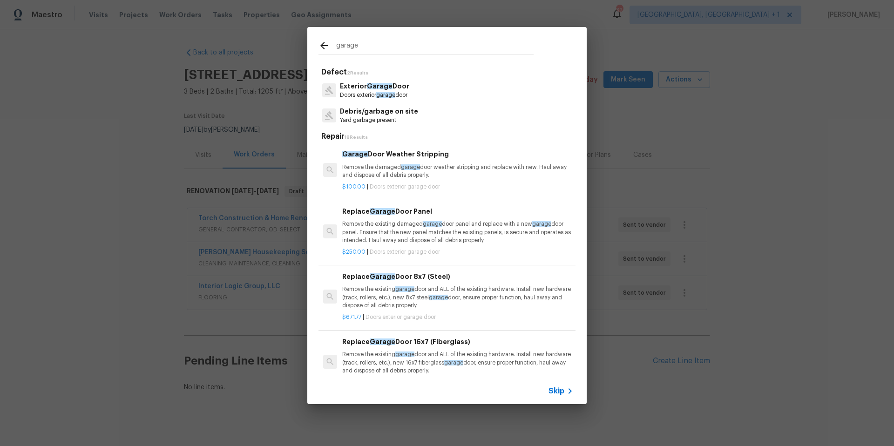
drag, startPoint x: 358, startPoint y: 47, endPoint x: 333, endPoint y: 47, distance: 25.1
click at [333, 47] on div "garage" at bounding box center [425, 47] width 215 height 14
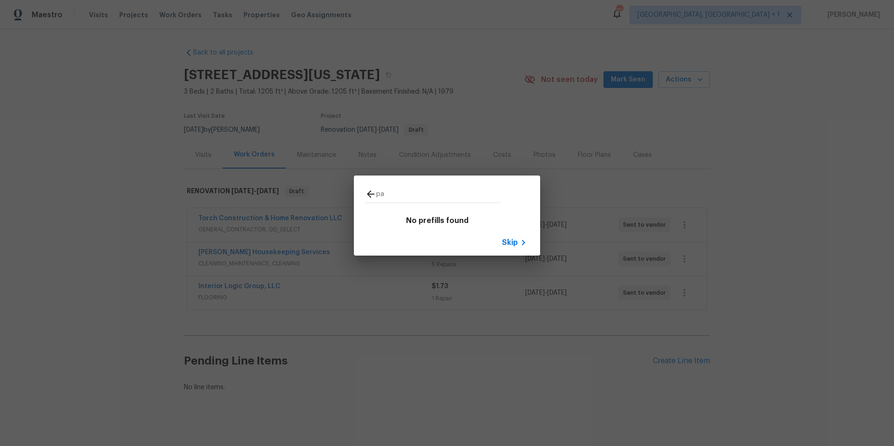
type input "p"
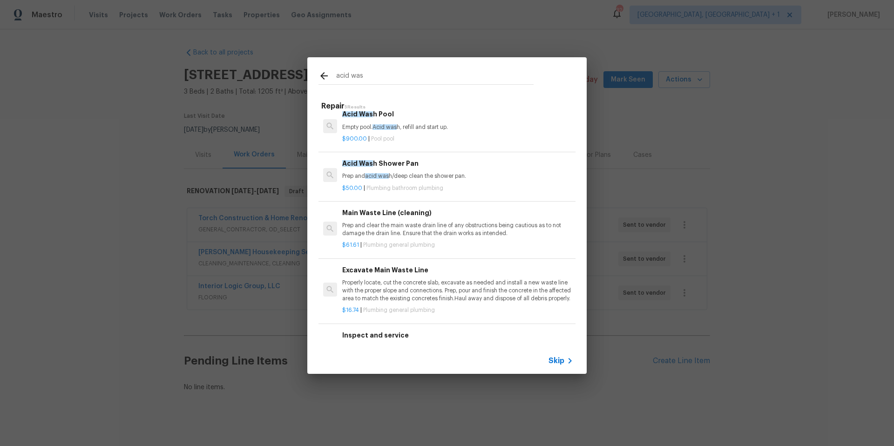
scroll to position [11, 0]
type input "acid was"
click at [406, 176] on p "Prep and acid was h/deep clean the shower pan." at bounding box center [457, 175] width 231 height 8
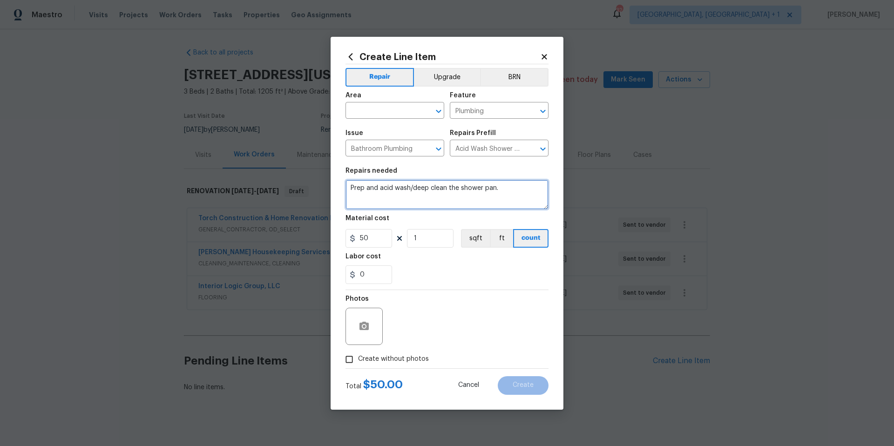
drag, startPoint x: 483, startPoint y: 187, endPoint x: 466, endPoint y: 189, distance: 17.3
click at [466, 189] on textarea "Prep and acid wash/deep clean the shower pan." at bounding box center [446, 195] width 203 height 30
drag, startPoint x: 507, startPoint y: 187, endPoint x: 325, endPoint y: 187, distance: 182.0
click at [325, 187] on div "Create Line Item Repair Upgrade BRN Area ​ Feature Plumbing ​ Issue Bathroom Pl…" at bounding box center [447, 223] width 894 height 446
click at [543, 56] on icon at bounding box center [543, 56] width 5 height 5
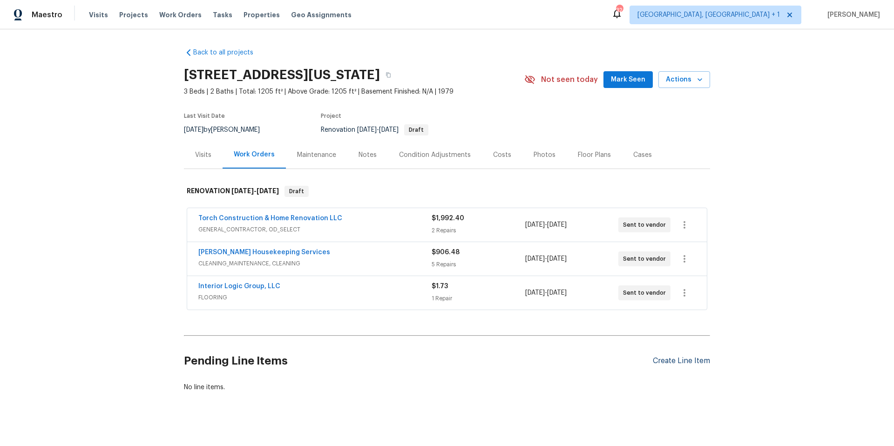
click at [656, 360] on div "Create Line Item" at bounding box center [681, 361] width 57 height 9
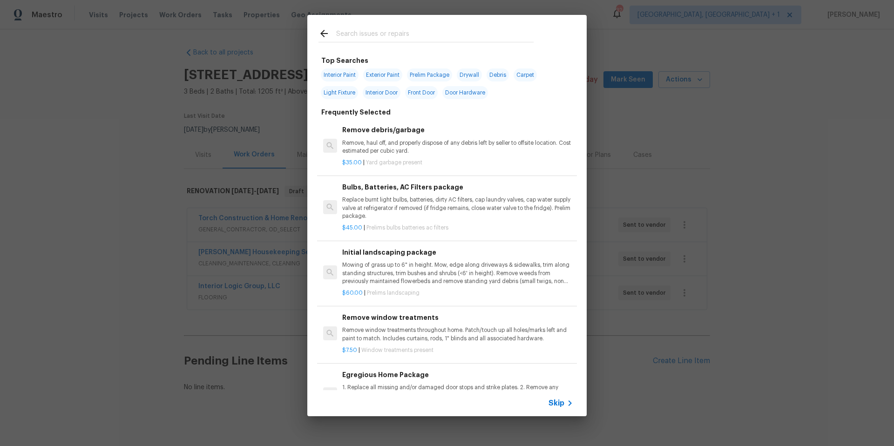
click at [365, 35] on input "text" at bounding box center [434, 35] width 197 height 14
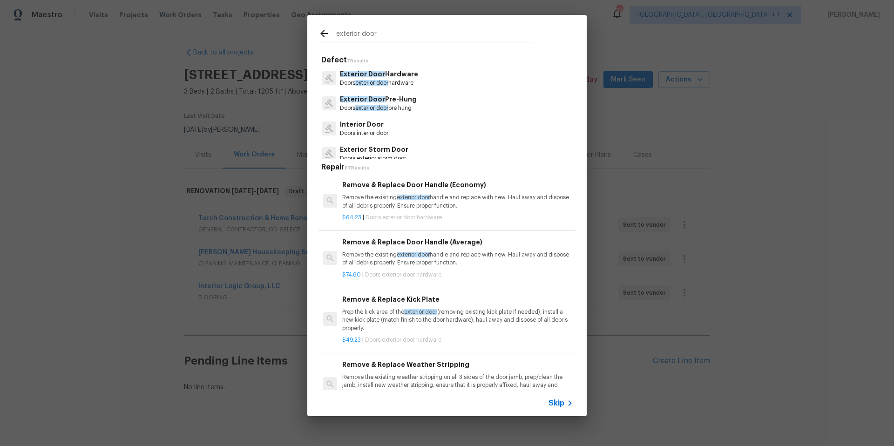
type input "exterior door"
click at [385, 108] on span "exterior door" at bounding box center [371, 108] width 33 height 6
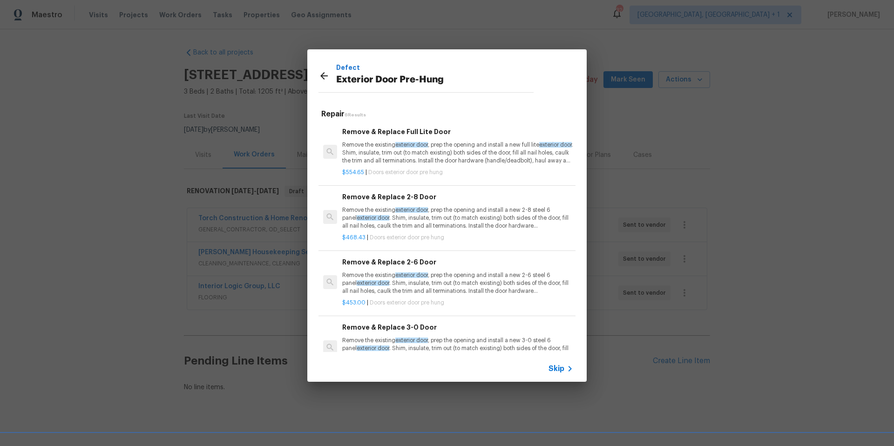
click at [444, 223] on p "Remove the existing exterior door , prep the opening and install a new 2-8 stee…" at bounding box center [457, 218] width 231 height 24
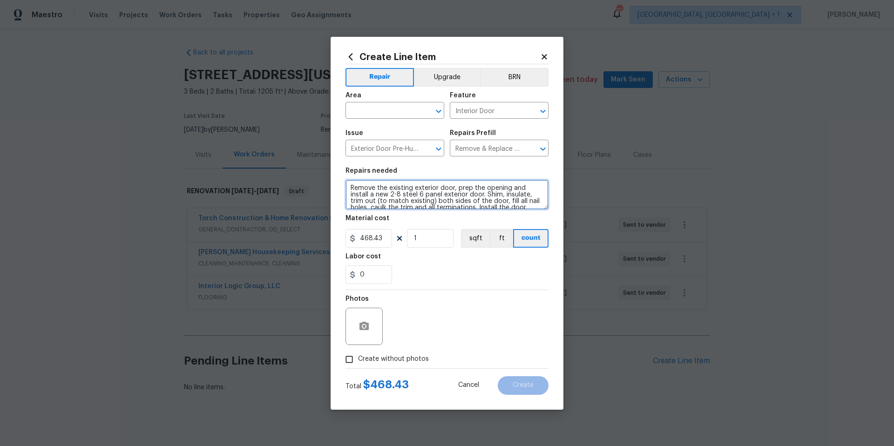
click at [383, 192] on textarea "Remove the existing exterior door, prep the opening and install a new 2-8 steel…" at bounding box center [446, 195] width 203 height 30
click at [545, 54] on icon at bounding box center [543, 56] width 5 height 5
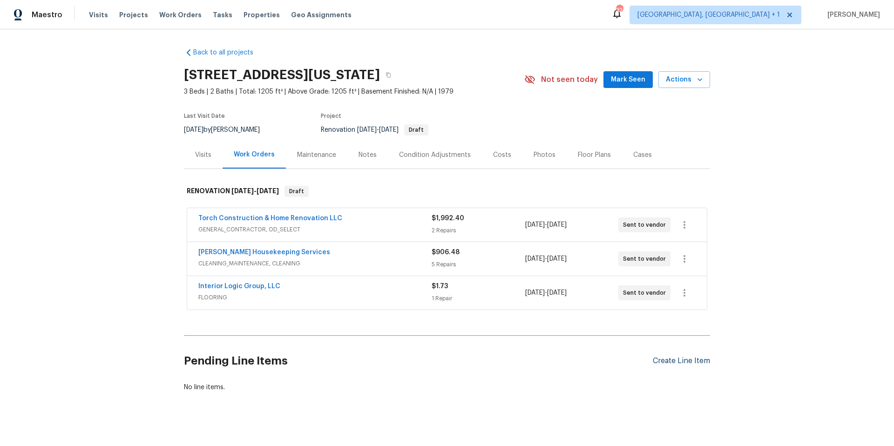
click at [674, 359] on div "Create Line Item" at bounding box center [681, 361] width 57 height 9
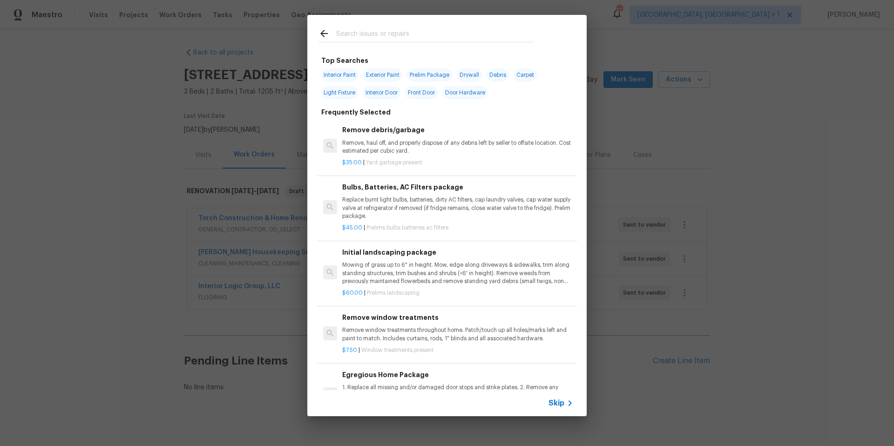
click at [378, 37] on input "text" at bounding box center [434, 35] width 197 height 14
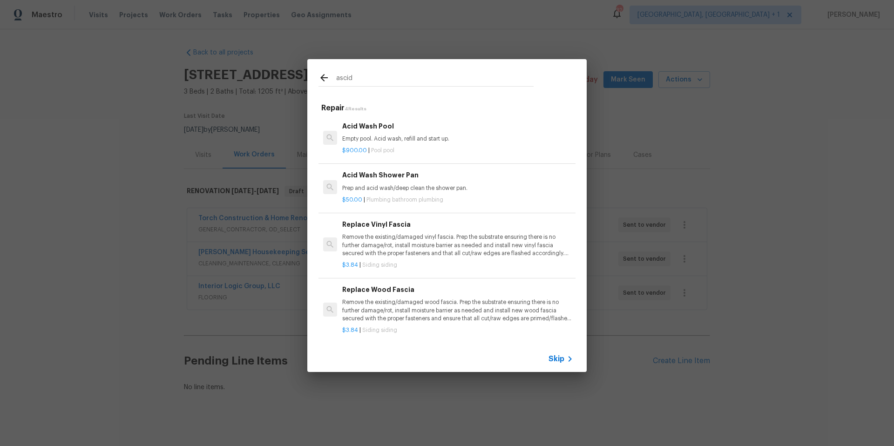
type input "ascid"
click at [387, 188] on p "Prep and acid wash/deep clean the shower pan." at bounding box center [457, 188] width 231 height 8
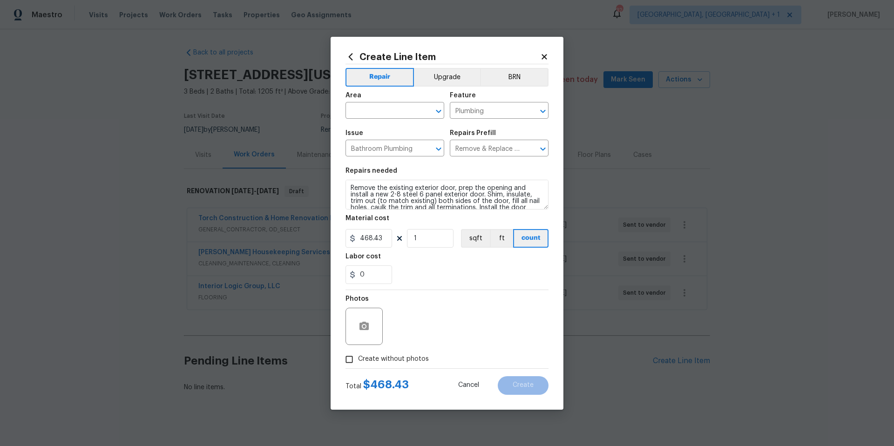
type input "Acid Wash Shower Pan $50.00"
type textarea "Prep and acid wash/deep clean the shower pan."
type input "50"
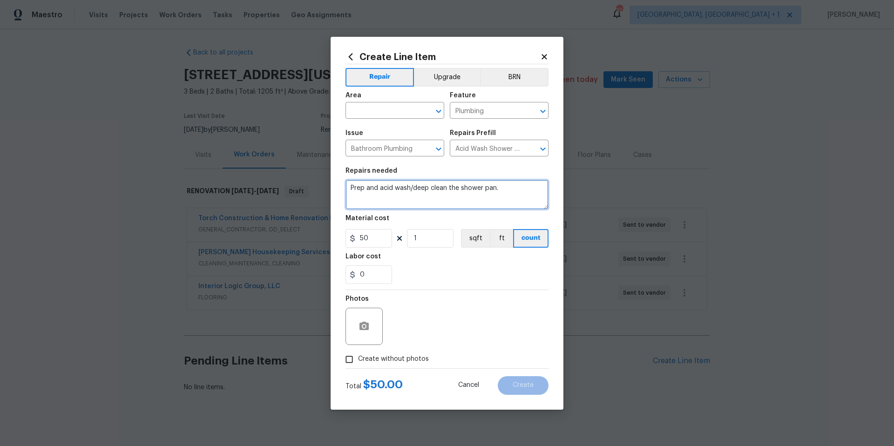
drag, startPoint x: 499, startPoint y: 190, endPoint x: 329, endPoint y: 187, distance: 170.4
click at [329, 187] on div "Create Line Item Repair Upgrade BRN Area ​ Feature Plumbing ​ Issue Bathroom Pl…" at bounding box center [447, 223] width 894 height 446
click at [545, 53] on icon at bounding box center [544, 57] width 8 height 8
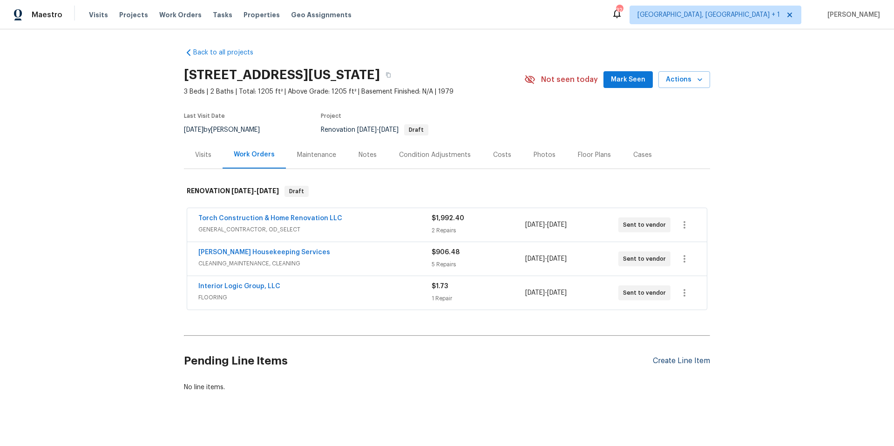
click at [683, 359] on div "Create Line Item" at bounding box center [681, 361] width 57 height 9
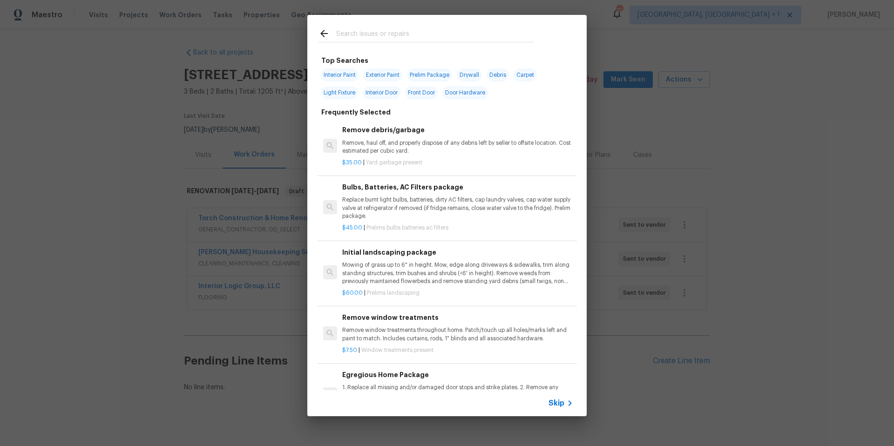
click at [377, 36] on input "text" at bounding box center [434, 35] width 197 height 14
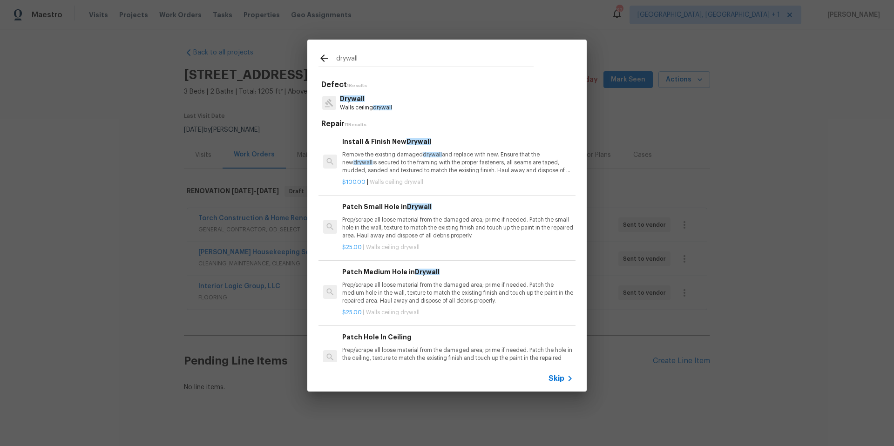
type input "drywall"
click at [404, 218] on p "Prep/scrape all loose material from the damaged area; prime if needed. Patch th…" at bounding box center [457, 228] width 231 height 24
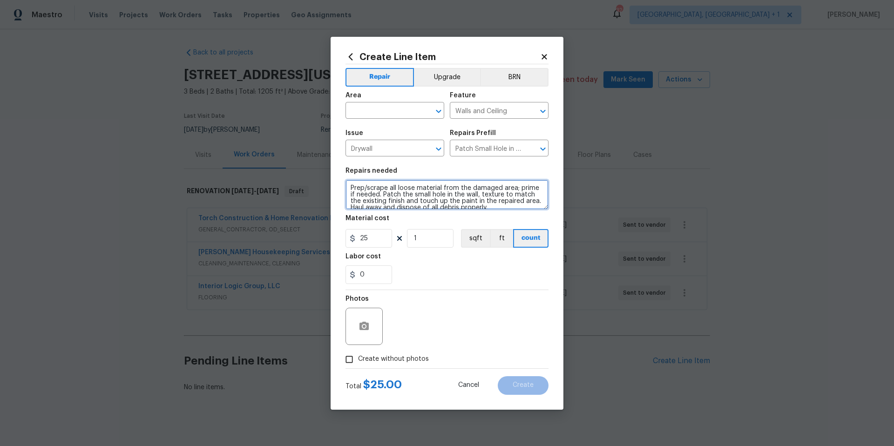
scroll to position [7, 0]
drag, startPoint x: 347, startPoint y: 184, endPoint x: 413, endPoint y: 233, distance: 82.1
click at [413, 233] on section "Repairs needed Prep/scrape all loose material from the damaged area; prime if n…" at bounding box center [446, 226] width 203 height 128
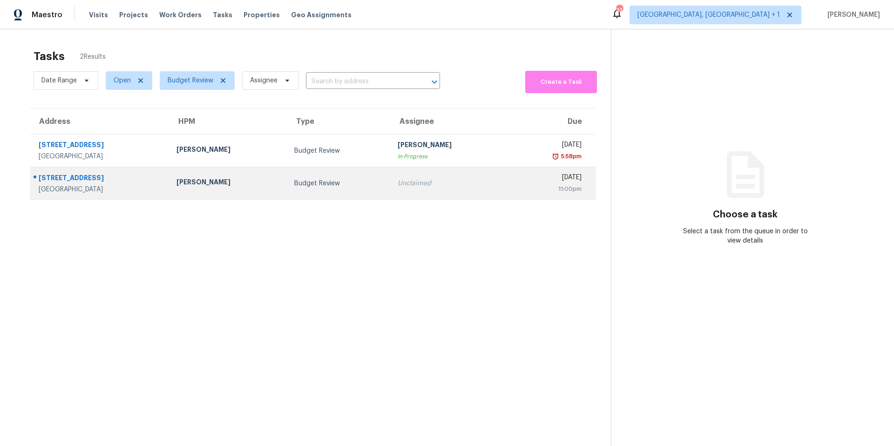
click at [341, 178] on td "Budget Review" at bounding box center [338, 183] width 103 height 33
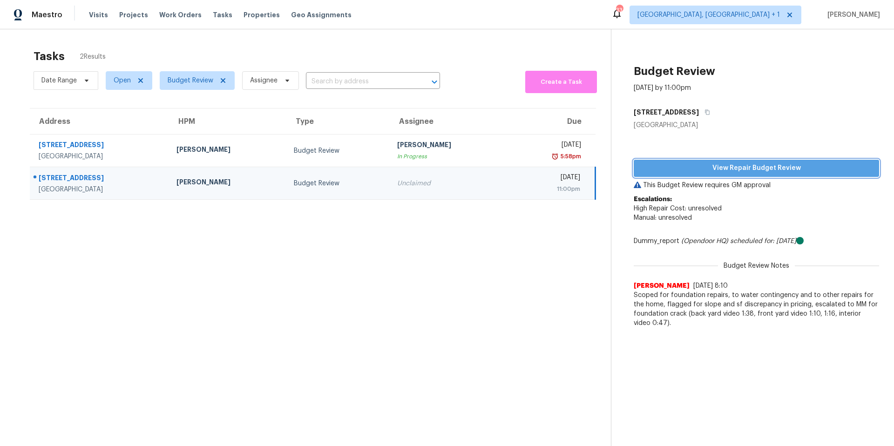
click at [700, 170] on span "View Repair Budget Review" at bounding box center [756, 168] width 230 height 12
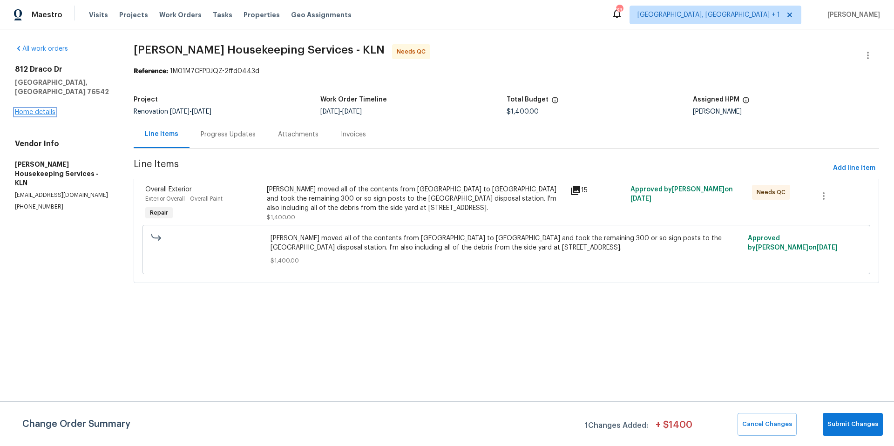
click at [43, 109] on link "Home details" at bounding box center [35, 112] width 40 height 7
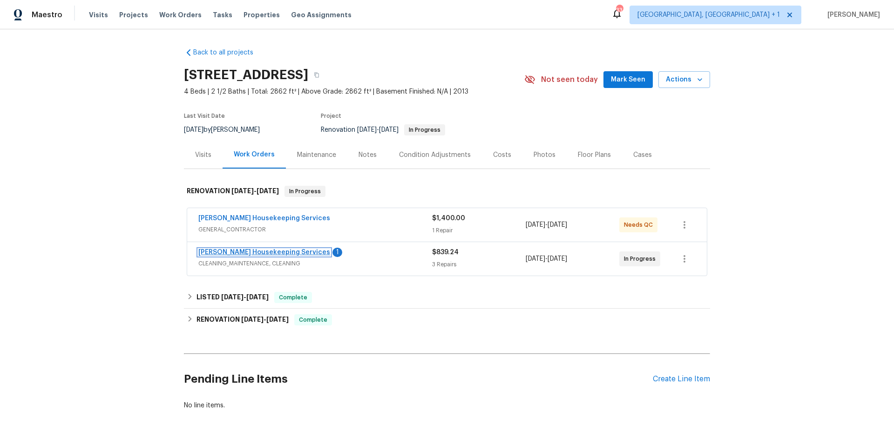
click at [282, 251] on link "[PERSON_NAME] Housekeeping Services" at bounding box center [264, 252] width 132 height 7
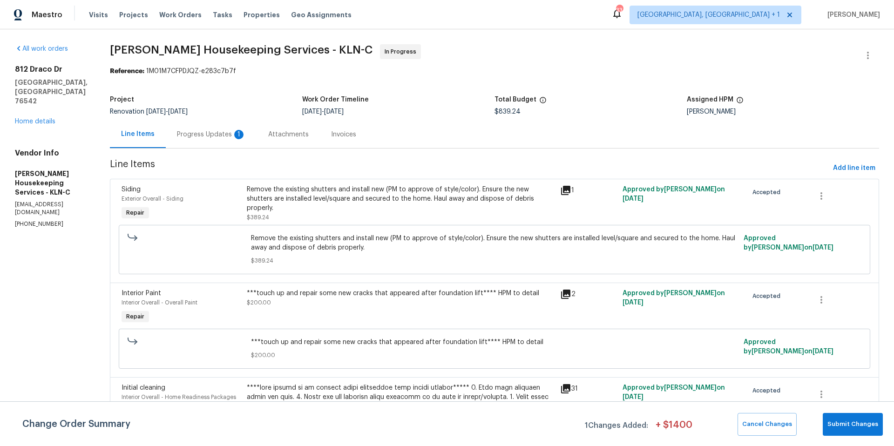
click at [210, 134] on div "Progress Updates 1" at bounding box center [211, 134] width 69 height 9
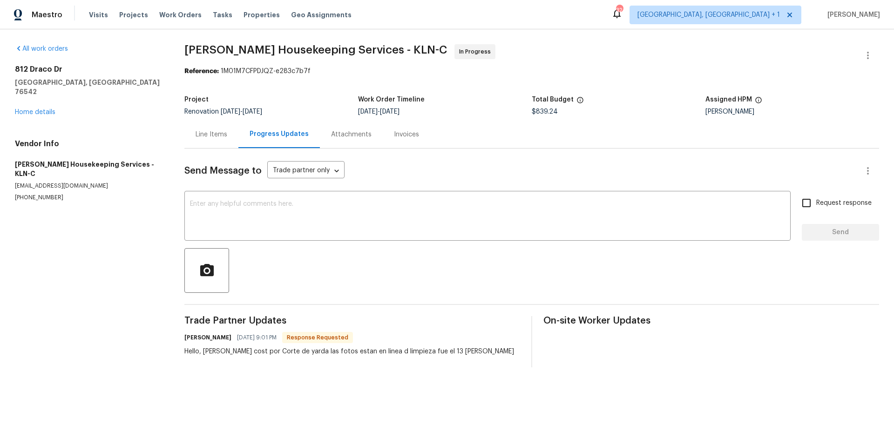
click at [214, 140] on div "Line Items" at bounding box center [211, 134] width 54 height 27
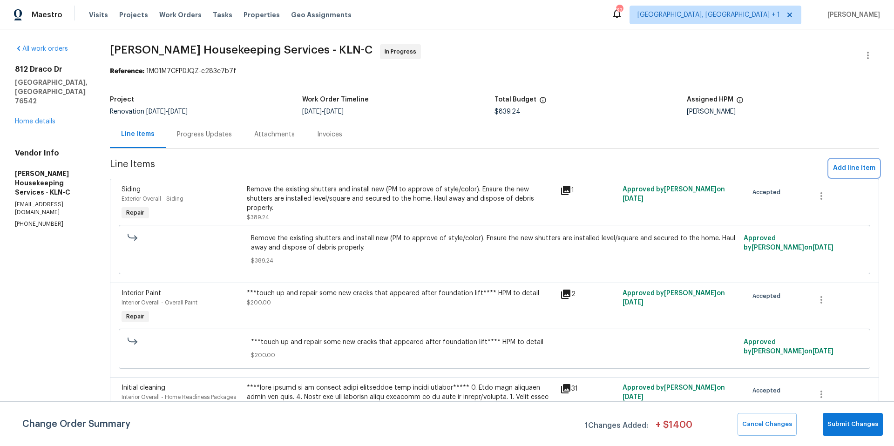
click at [843, 162] on span "Add line item" at bounding box center [854, 168] width 42 height 12
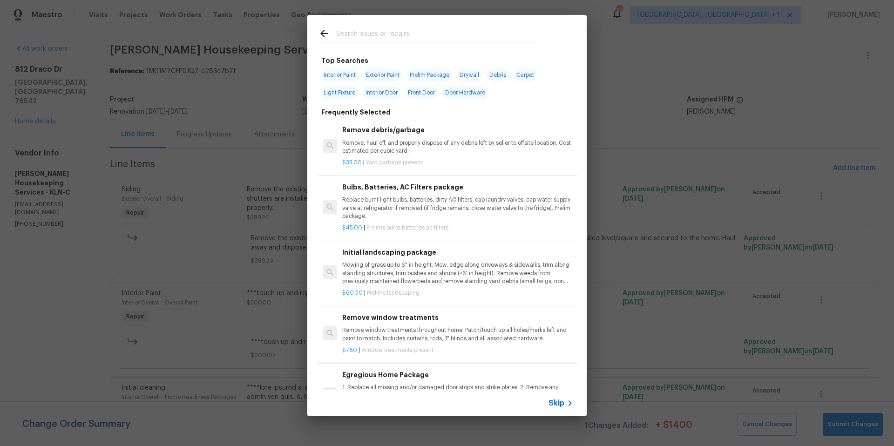
click at [346, 40] on input "text" at bounding box center [434, 35] width 197 height 14
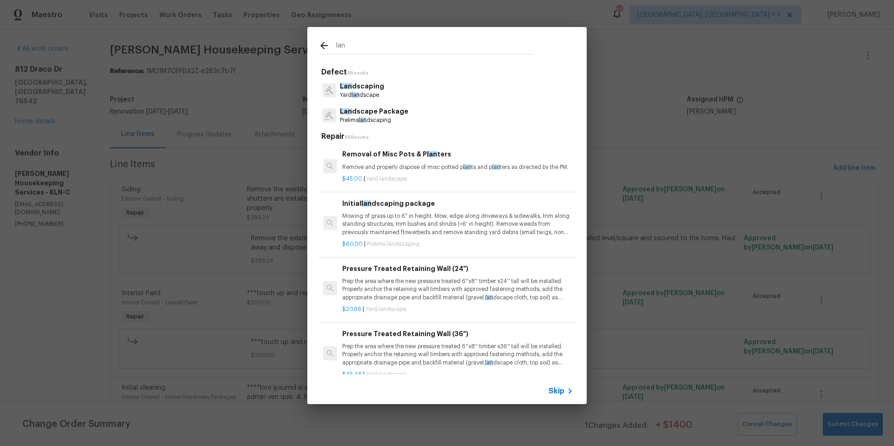
type input "lan"
click at [375, 119] on p "Prelims lan dscaping" at bounding box center [374, 120] width 68 height 8
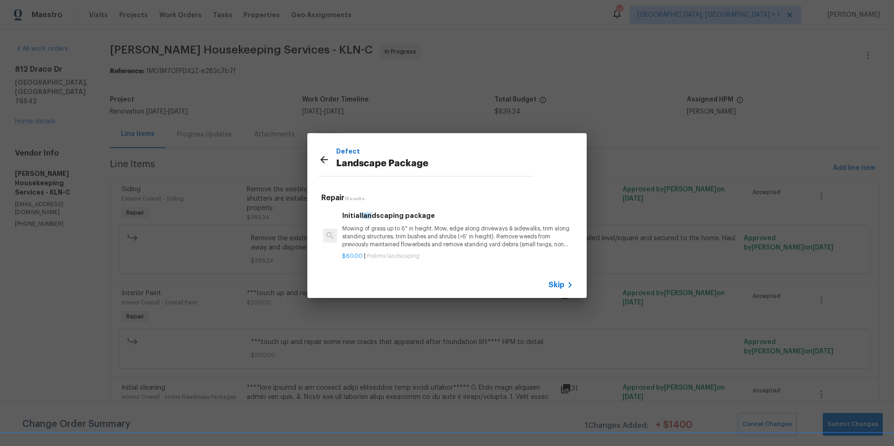
click at [393, 239] on p "Mowing of grass up to 6" in height. Mow, edge along driveways & sidewalks, trim…" at bounding box center [457, 237] width 231 height 24
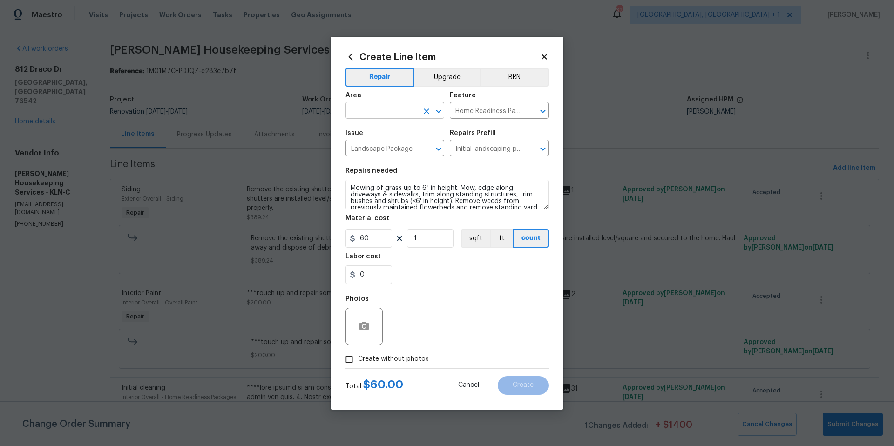
click at [404, 108] on input "text" at bounding box center [381, 111] width 73 height 14
drag, startPoint x: 390, startPoint y: 145, endPoint x: 415, endPoint y: 165, distance: 31.8
click at [390, 145] on li "Exterior Overall" at bounding box center [394, 147] width 99 height 15
type input "Exterior Overall"
drag, startPoint x: 360, startPoint y: 356, endPoint x: 401, endPoint y: 343, distance: 43.0
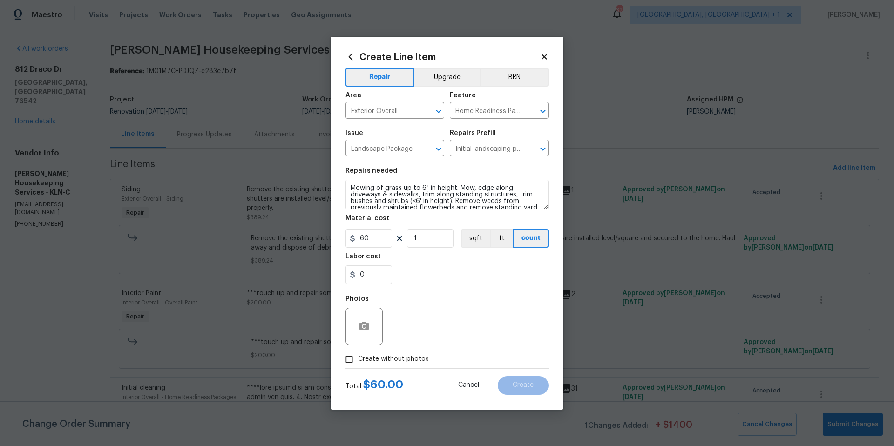
click at [361, 355] on span "Create without photos" at bounding box center [393, 359] width 71 height 10
click at [404, 342] on div "Photos" at bounding box center [446, 320] width 203 height 61
drag, startPoint x: 355, startPoint y: 363, endPoint x: 387, endPoint y: 352, distance: 34.2
click at [357, 362] on input "Create without photos" at bounding box center [349, 359] width 18 height 18
checkbox input "true"
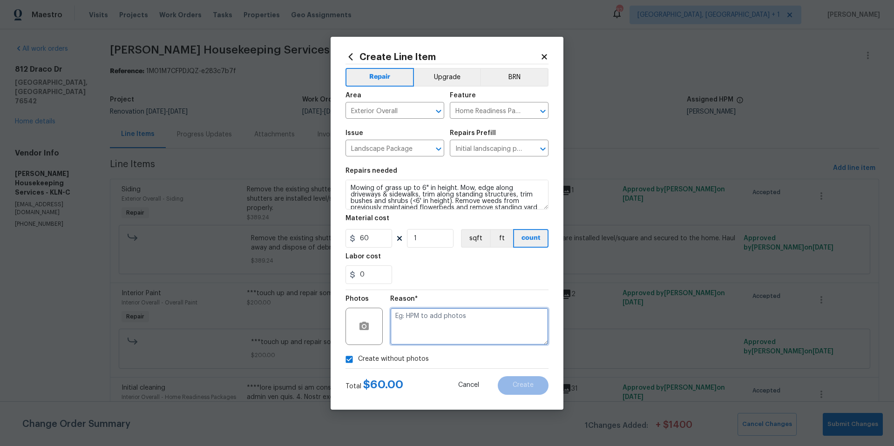
click at [420, 339] on textarea at bounding box center [469, 326] width 158 height 37
type textarea "NA"
click at [506, 382] on button "Create" at bounding box center [523, 385] width 51 height 19
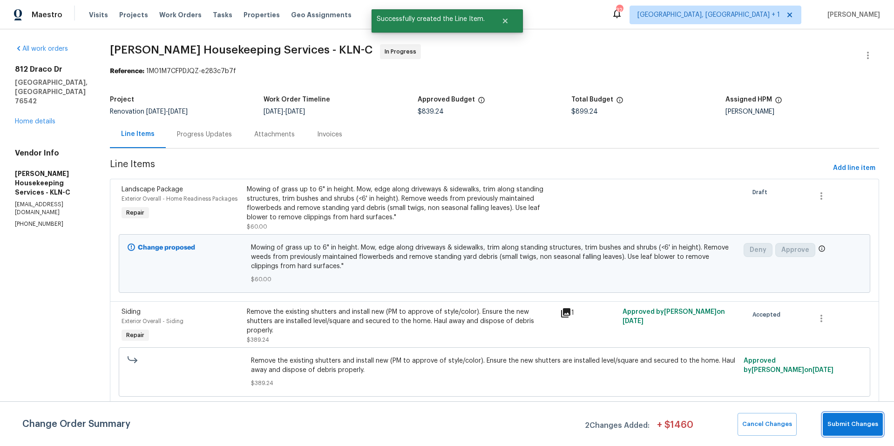
click at [873, 427] on span "Submit Changes" at bounding box center [852, 424] width 51 height 11
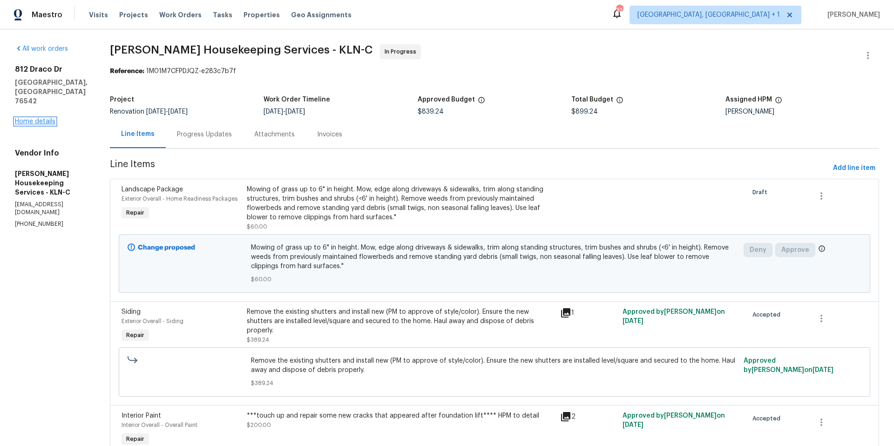
click at [47, 118] on link "Home details" at bounding box center [35, 121] width 40 height 7
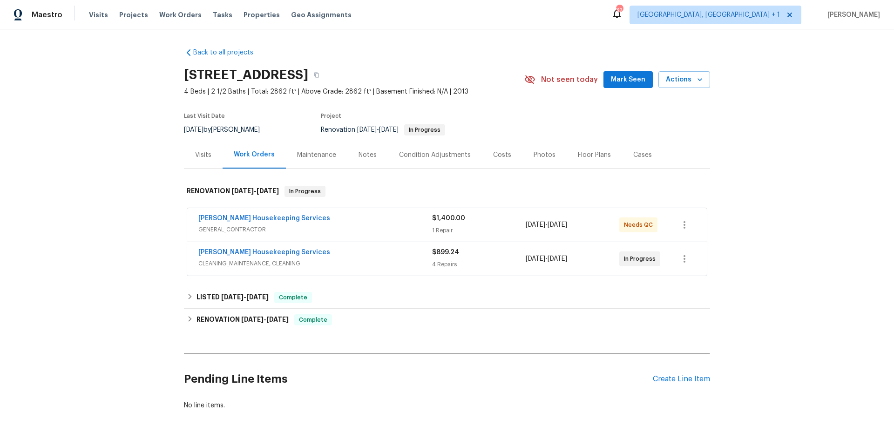
click at [347, 232] on span "GENERAL_CONTRACTOR" at bounding box center [315, 229] width 234 height 9
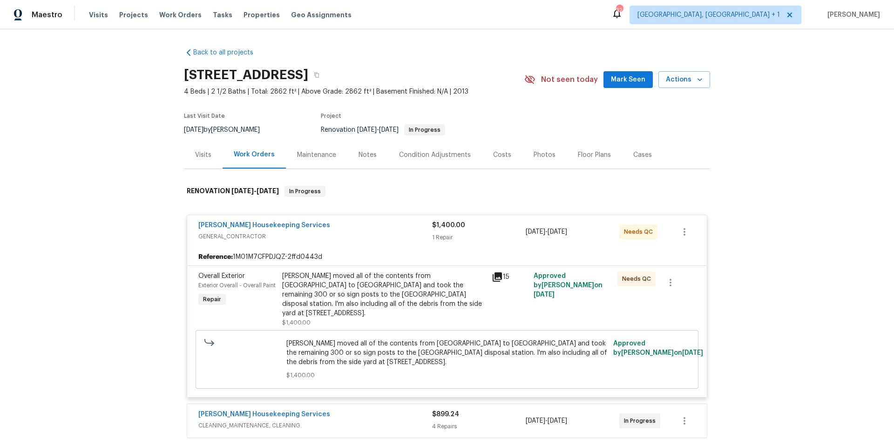
click at [438, 293] on div "Arelis moved all of the contents from San Antonio to Austin and took the remain…" at bounding box center [384, 294] width 204 height 47
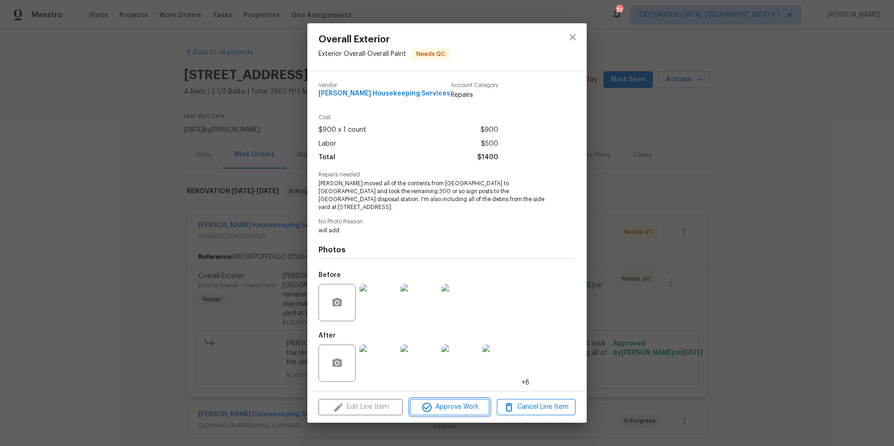
click at [464, 401] on span "Approve Work" at bounding box center [449, 407] width 73 height 12
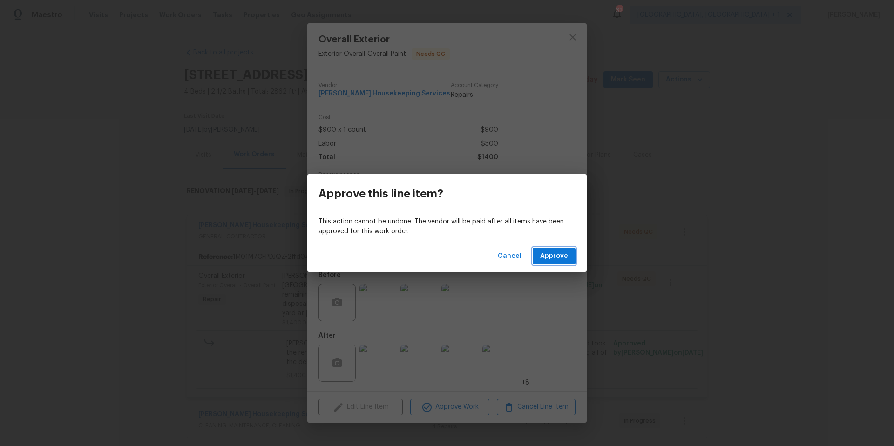
click at [557, 257] on span "Approve" at bounding box center [554, 256] width 28 height 12
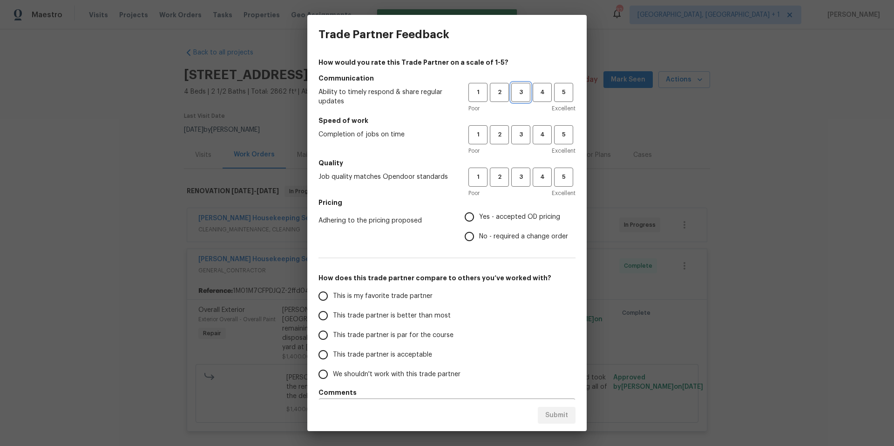
drag, startPoint x: 511, startPoint y: 94, endPoint x: 517, endPoint y: 109, distance: 16.9
click at [512, 94] on span "3" at bounding box center [520, 92] width 17 height 11
drag, startPoint x: 512, startPoint y: 133, endPoint x: 515, endPoint y: 140, distance: 7.5
click at [513, 136] on span "3" at bounding box center [520, 134] width 17 height 11
drag, startPoint x: 514, startPoint y: 165, endPoint x: 514, endPoint y: 178, distance: 13.5
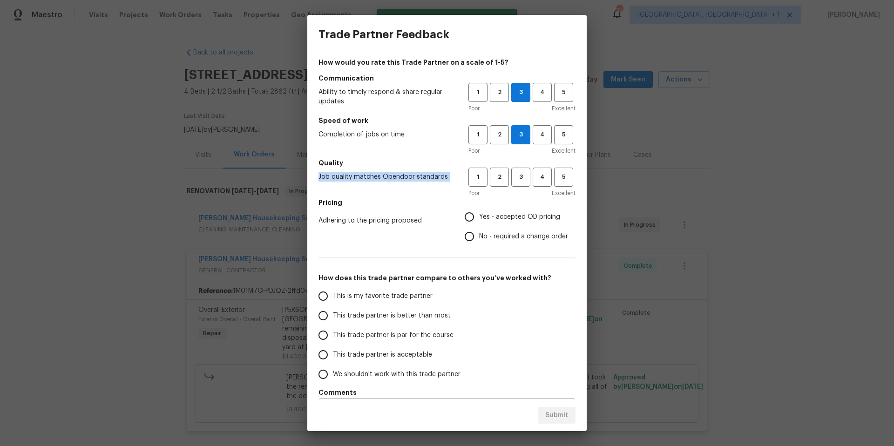
click at [514, 172] on div "Quality Job quality matches Opendoor standards 1 2 3 4 5 Poor Excellent" at bounding box center [446, 178] width 257 height 40
drag, startPoint x: 514, startPoint y: 178, endPoint x: 511, endPoint y: 182, distance: 4.9
click at [514, 178] on span "3" at bounding box center [520, 177] width 17 height 11
click at [479, 220] on span "Yes - accepted OD pricing" at bounding box center [519, 217] width 81 height 10
click at [474, 220] on input "Yes - accepted OD pricing" at bounding box center [469, 217] width 20 height 20
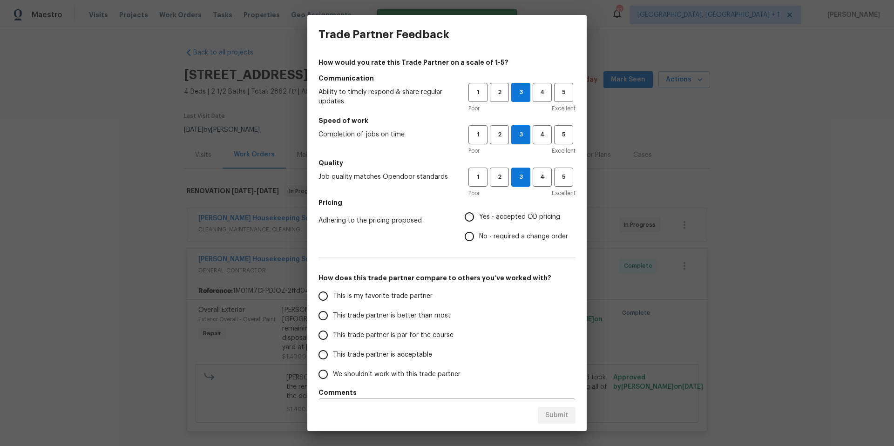
radio input "true"
drag, startPoint x: 330, startPoint y: 340, endPoint x: 380, endPoint y: 365, distance: 56.8
click at [330, 340] on input "This trade partner is par for the course" at bounding box center [323, 335] width 20 height 20
click at [553, 413] on span "Submit" at bounding box center [556, 416] width 23 height 12
radio input "true"
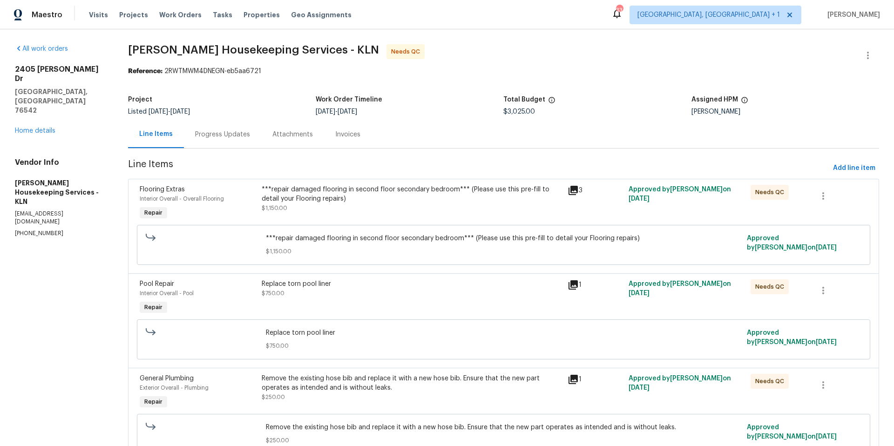
click at [349, 203] on div "***repair damaged flooring in second floor secondary bedroom*** (Please use thi…" at bounding box center [412, 194] width 300 height 19
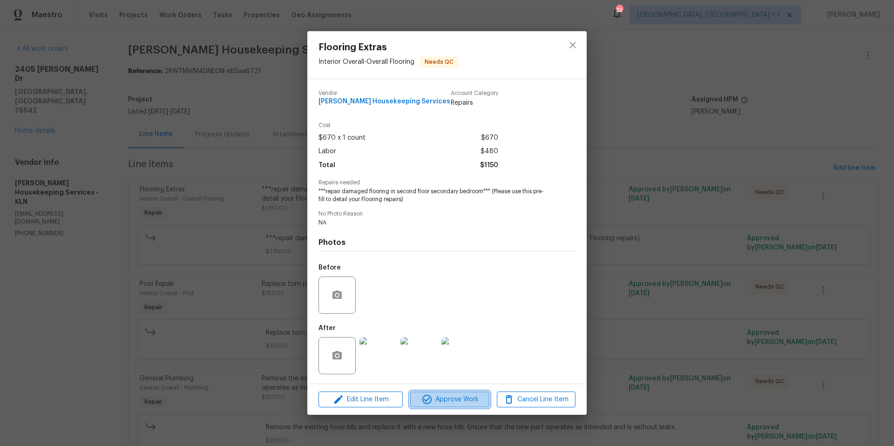
click at [435, 399] on span "Approve Work" at bounding box center [449, 400] width 73 height 12
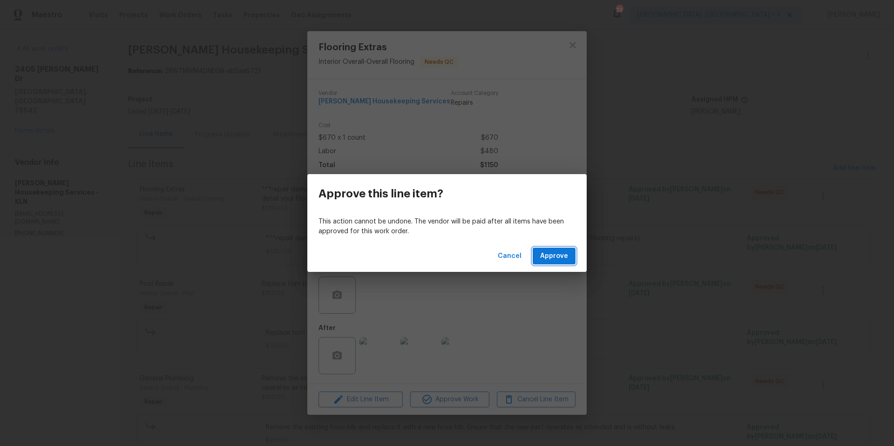
click at [552, 253] on span "Approve" at bounding box center [554, 256] width 28 height 12
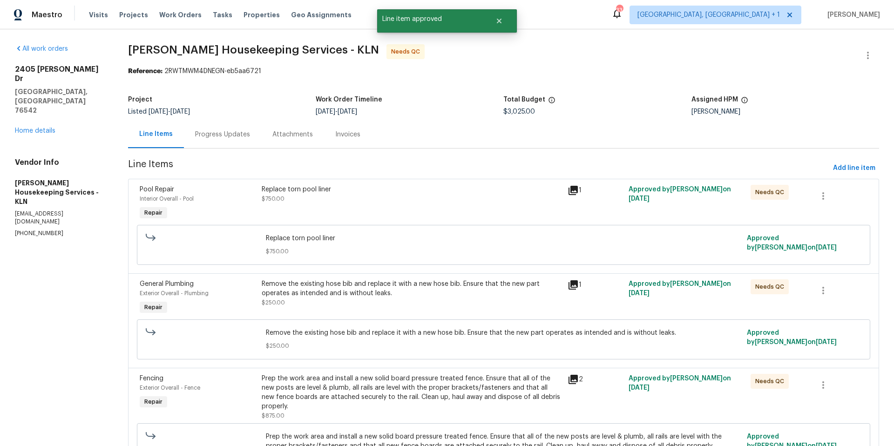
click at [430, 206] on div "Replace torn pool liner $750.00" at bounding box center [411, 203] width 305 height 43
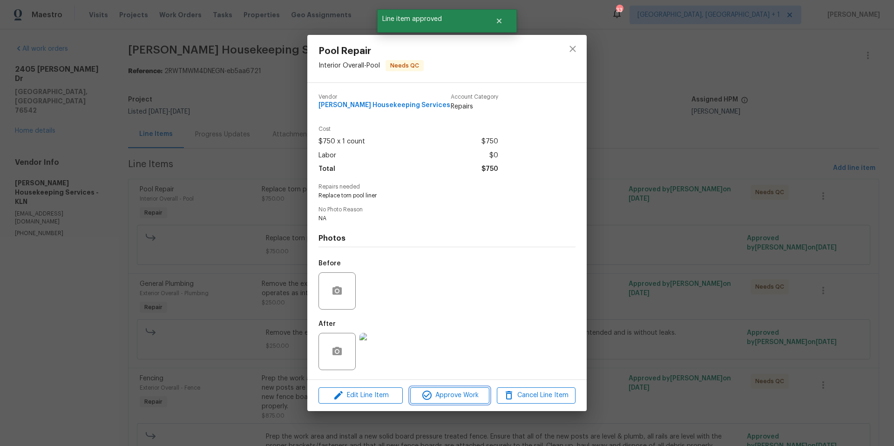
click at [452, 399] on span "Approve Work" at bounding box center [449, 396] width 73 height 12
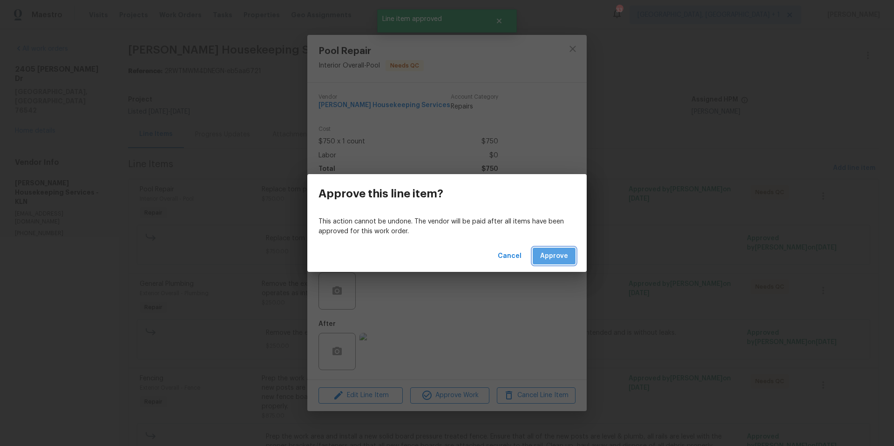
click at [562, 249] on button "Approve" at bounding box center [553, 256] width 43 height 17
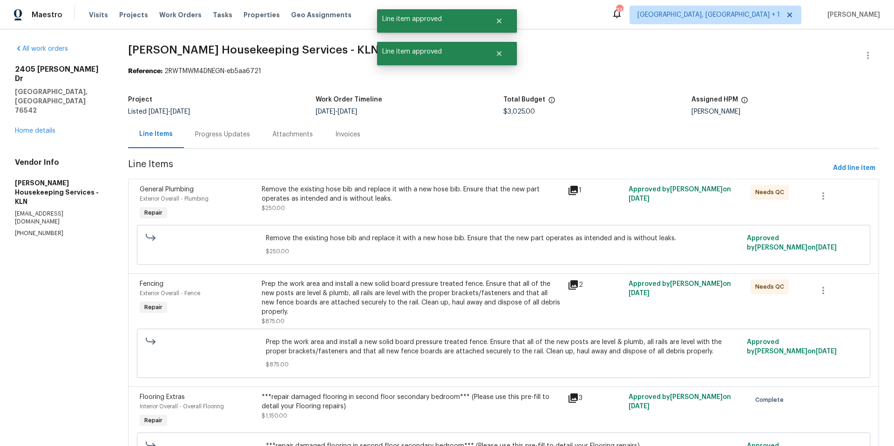
click at [445, 187] on div "Remove the existing hose bib and replace it with a new hose bib. Ensure that th…" at bounding box center [412, 194] width 300 height 19
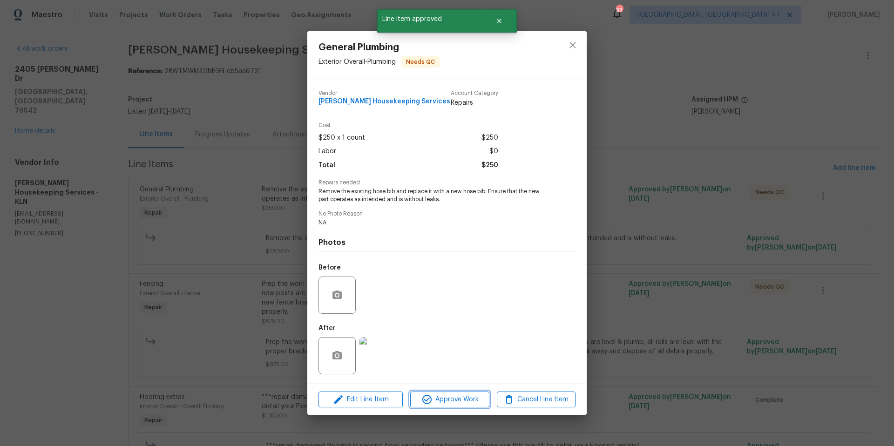
click at [467, 397] on span "Approve Work" at bounding box center [449, 400] width 73 height 12
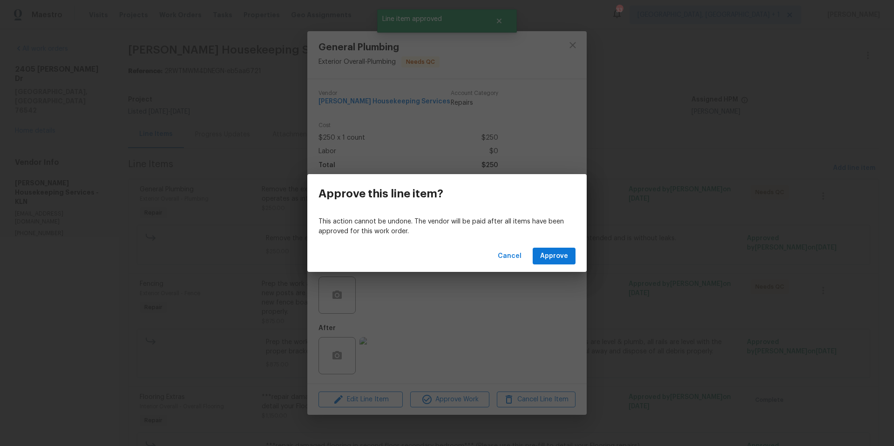
click at [569, 268] on div "Cancel Approve" at bounding box center [446, 256] width 279 height 32
click at [566, 262] on button "Approve" at bounding box center [553, 256] width 43 height 17
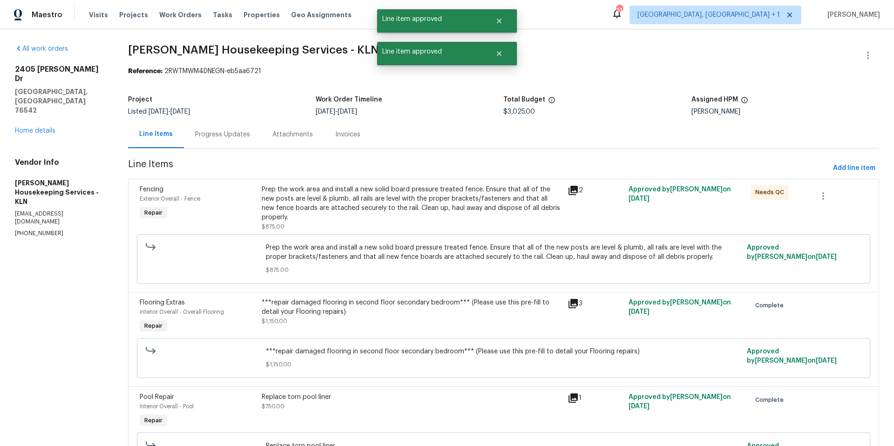
click at [437, 199] on div "Prep the work area and install a new solid board pressure treated fence. Ensure…" at bounding box center [412, 203] width 300 height 37
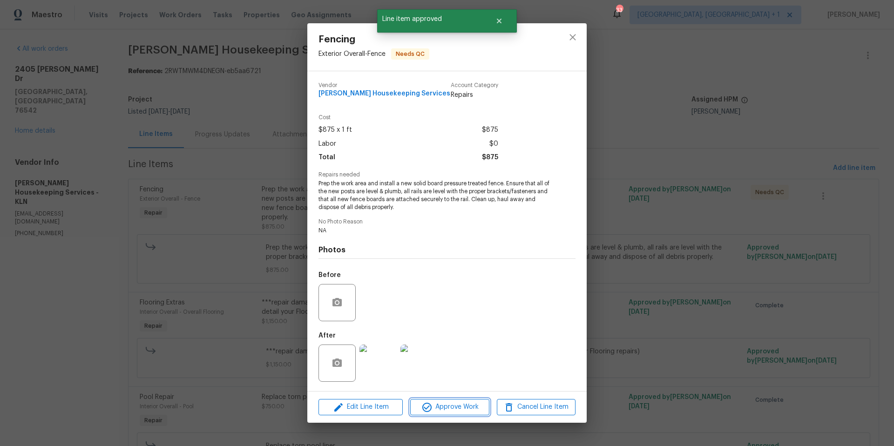
click at [461, 401] on span "Approve Work" at bounding box center [449, 407] width 73 height 12
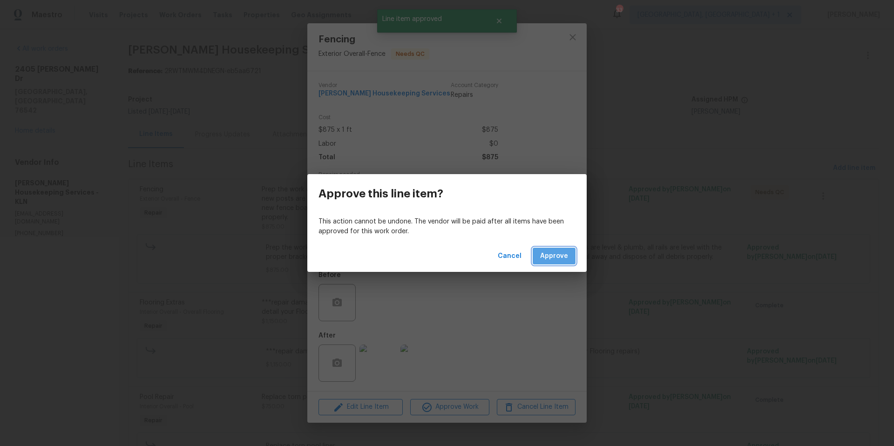
click at [555, 249] on button "Approve" at bounding box center [553, 256] width 43 height 17
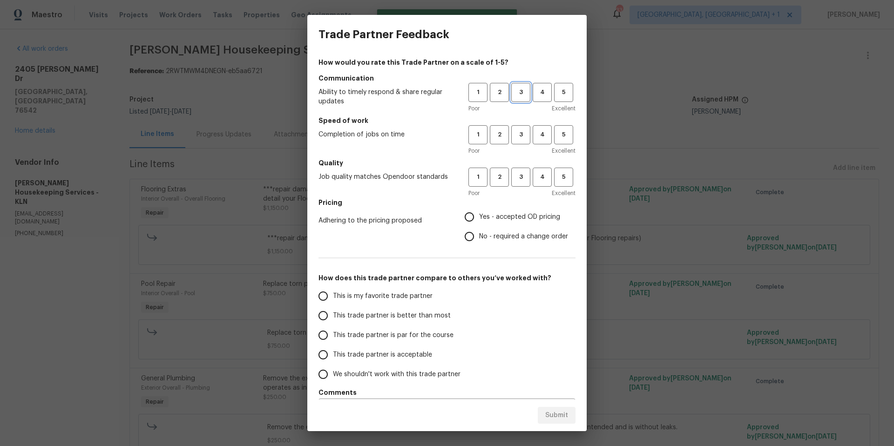
click at [512, 91] on span "3" at bounding box center [520, 92] width 17 height 11
drag, startPoint x: 510, startPoint y: 133, endPoint x: 513, endPoint y: 163, distance: 30.9
click at [512, 138] on span "3" at bounding box center [520, 134] width 17 height 11
click at [517, 179] on span "3" at bounding box center [520, 177] width 17 height 11
click at [470, 216] on input "Yes - accepted OD pricing" at bounding box center [469, 217] width 20 height 20
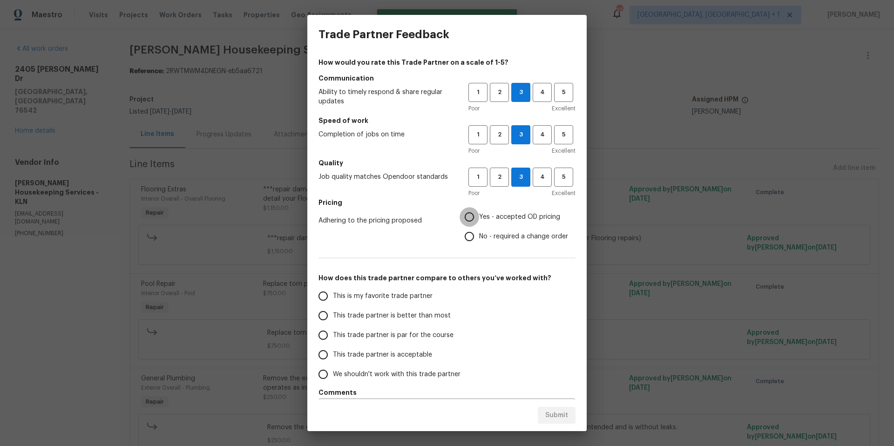
radio input "true"
drag, startPoint x: 333, startPoint y: 335, endPoint x: 353, endPoint y: 340, distance: 20.2
click at [335, 337] on span "This trade partner is par for the course" at bounding box center [393, 335] width 121 height 10
drag, startPoint x: 319, startPoint y: 337, endPoint x: 339, endPoint y: 336, distance: 20.5
click at [320, 336] on input "This trade partner is par for the course" at bounding box center [323, 335] width 20 height 20
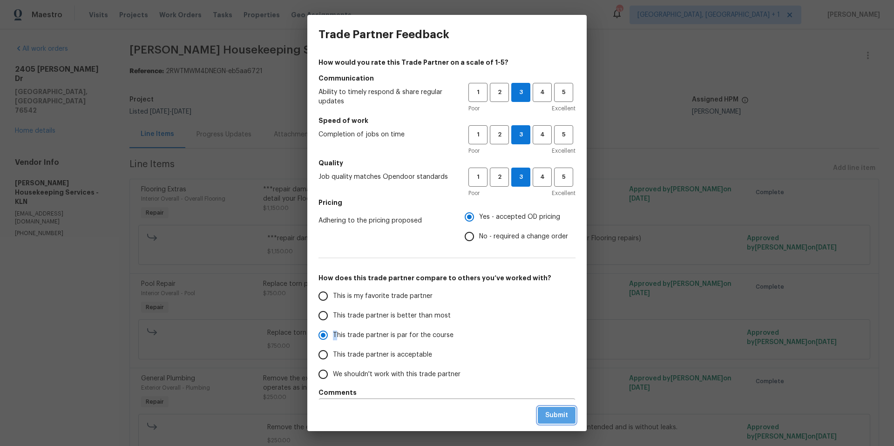
click at [545, 411] on button "Submit" at bounding box center [557, 415] width 38 height 17
radio input "true"
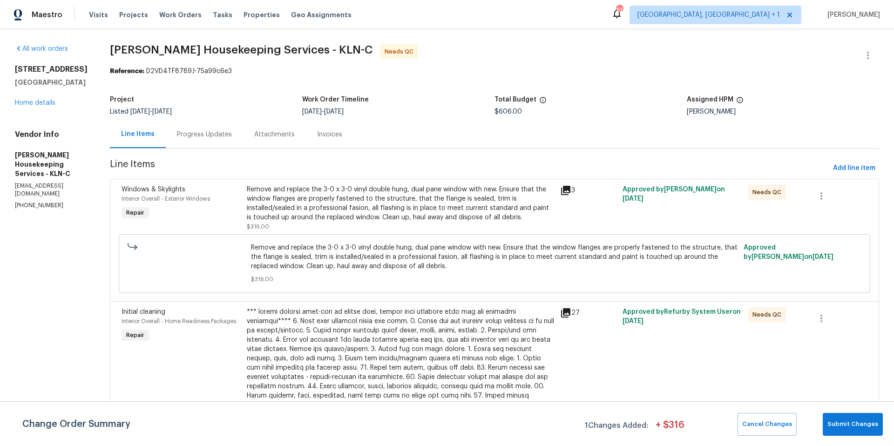
click at [395, 199] on div "Remove and replace the 3-0 x 3-0 vinyl double hung, dual pane window with new. …" at bounding box center [401, 203] width 308 height 37
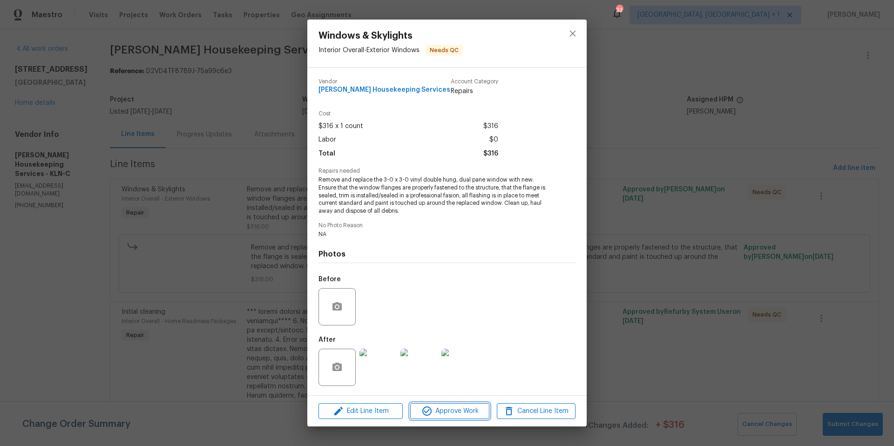
click at [428, 413] on icon "button" at bounding box center [426, 410] width 11 height 11
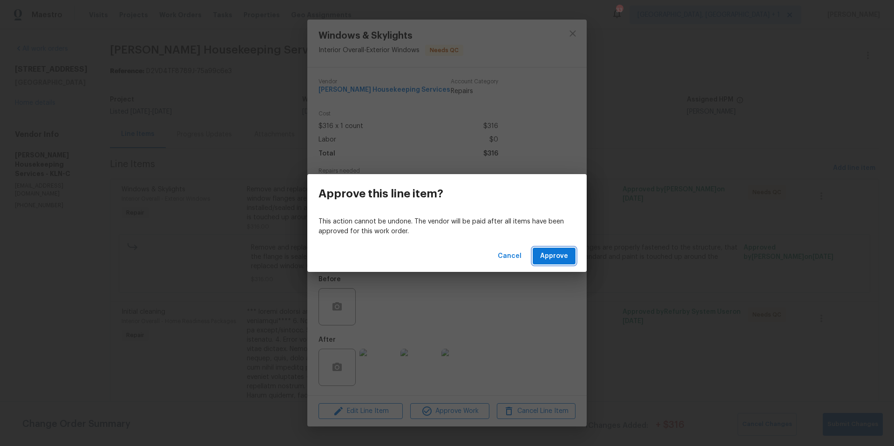
drag, startPoint x: 563, startPoint y: 252, endPoint x: 577, endPoint y: 257, distance: 14.7
click at [564, 252] on span "Approve" at bounding box center [554, 256] width 28 height 12
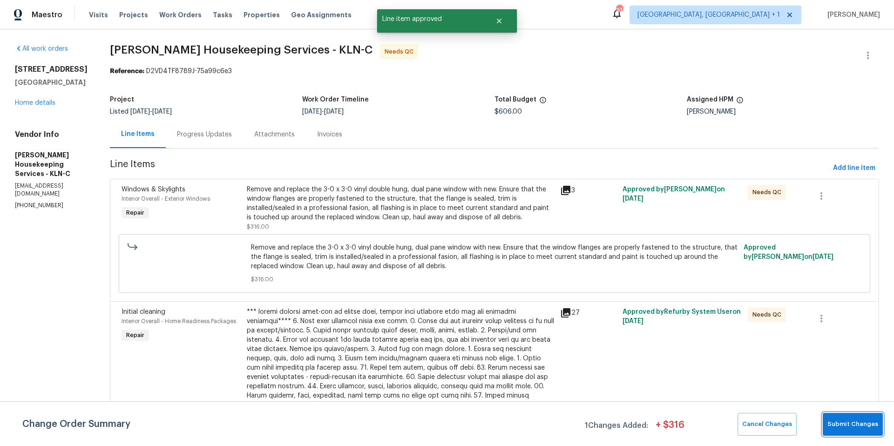
click at [847, 429] on span "Submit Changes" at bounding box center [852, 424] width 51 height 11
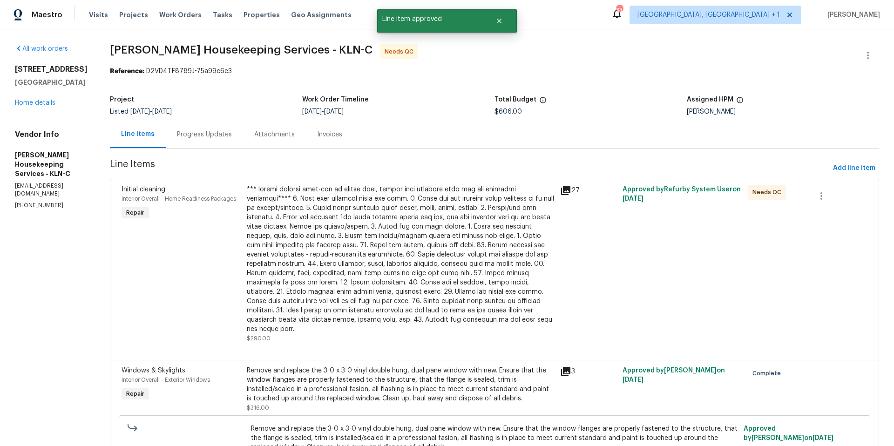
click at [401, 208] on div at bounding box center [401, 259] width 308 height 149
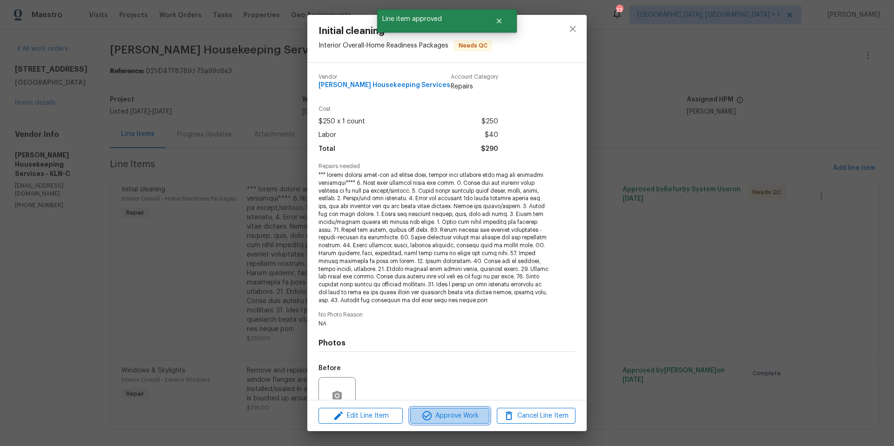
click at [440, 414] on span "Approve Work" at bounding box center [449, 416] width 73 height 12
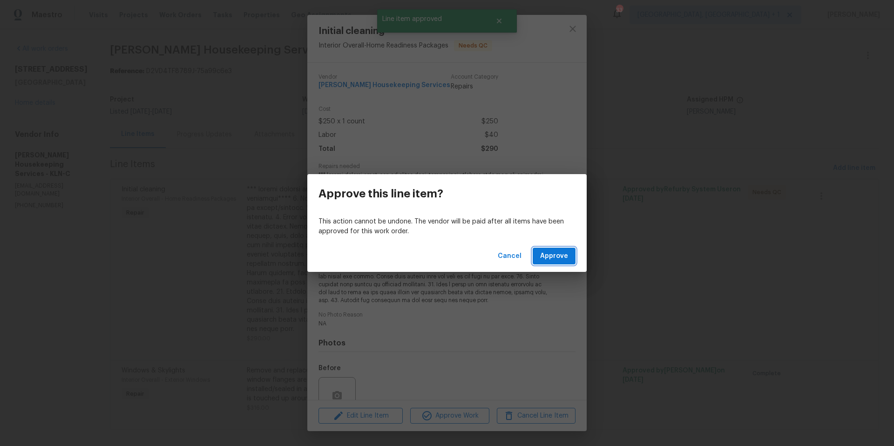
click at [561, 259] on span "Approve" at bounding box center [554, 256] width 28 height 12
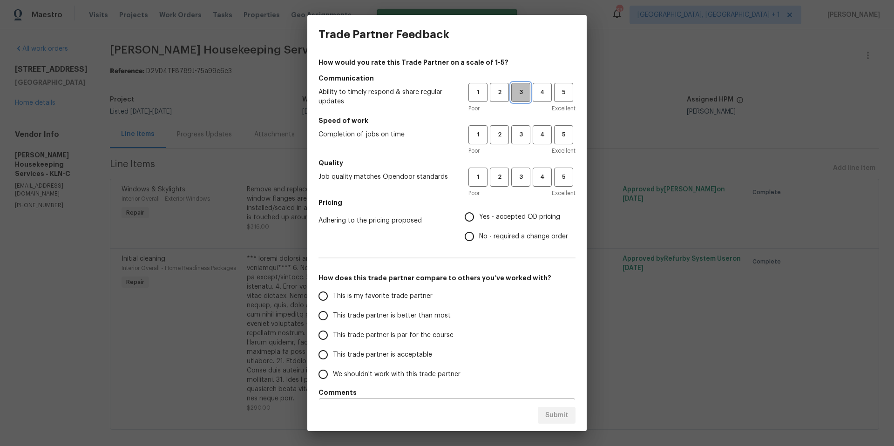
drag, startPoint x: 513, startPoint y: 88, endPoint x: 513, endPoint y: 112, distance: 23.3
click at [513, 90] on span "3" at bounding box center [520, 92] width 17 height 11
drag, startPoint x: 512, startPoint y: 132, endPoint x: 514, endPoint y: 165, distance: 33.2
click at [512, 134] on span "3" at bounding box center [520, 134] width 17 height 11
click at [515, 166] on h5 "Quality" at bounding box center [446, 162] width 257 height 9
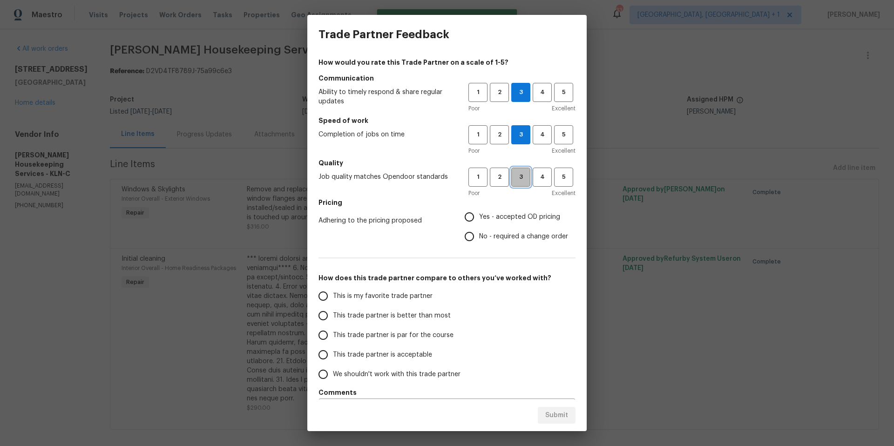
click at [511, 182] on button "3" at bounding box center [520, 177] width 19 height 19
click at [468, 216] on input "Yes - accepted OD pricing" at bounding box center [469, 217] width 20 height 20
radio input "true"
drag, startPoint x: 334, startPoint y: 330, endPoint x: 434, endPoint y: 355, distance: 102.6
click at [339, 330] on span "This trade partner is par for the course" at bounding box center [393, 335] width 121 height 10
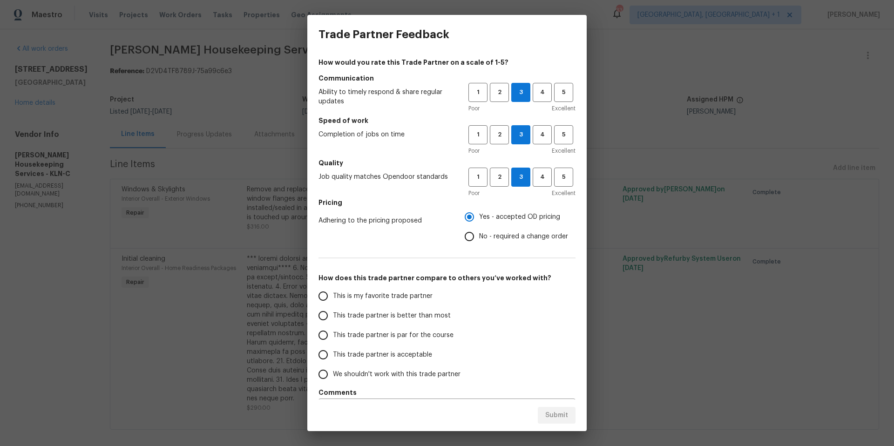
click at [333, 330] on input "This trade partner is par for the course" at bounding box center [323, 335] width 20 height 20
click at [550, 411] on span "Submit" at bounding box center [556, 416] width 23 height 12
radio input "true"
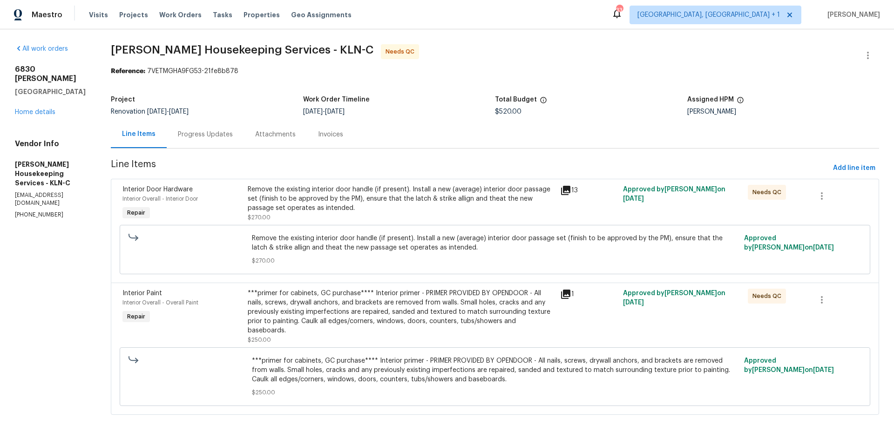
click at [383, 193] on div "Remove the existing interior door handle (if present). Install a new (average) …" at bounding box center [401, 199] width 307 height 28
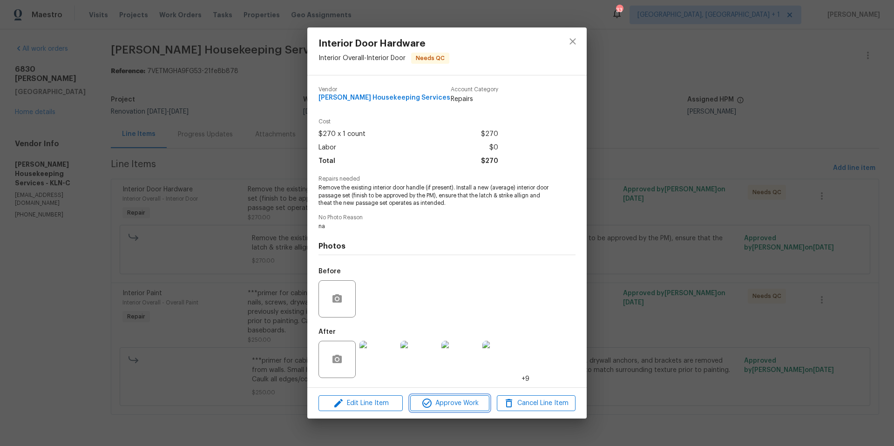
click at [428, 400] on icon "button" at bounding box center [426, 402] width 11 height 11
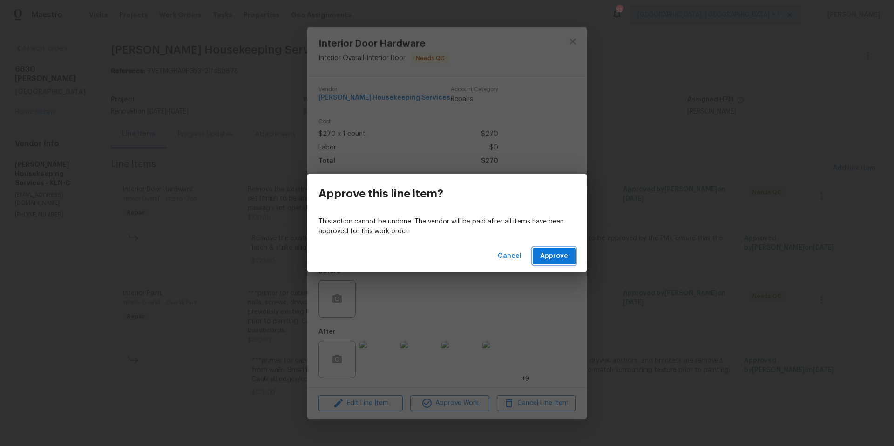
click at [535, 259] on button "Approve" at bounding box center [553, 256] width 43 height 17
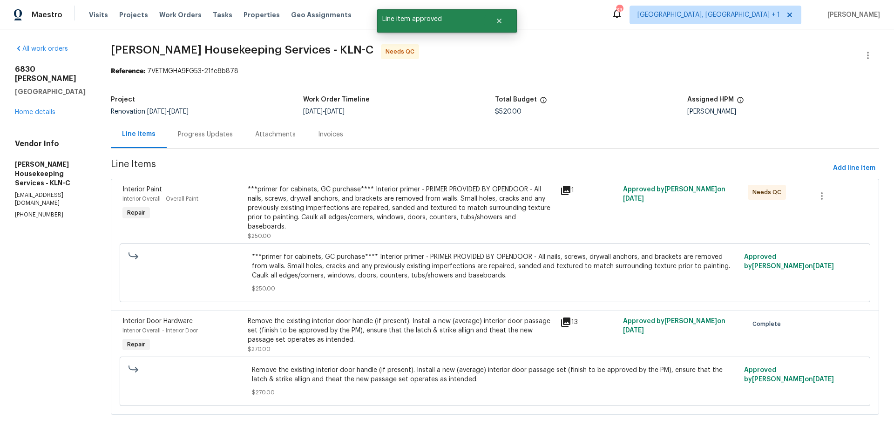
click at [412, 202] on div "***primer for cabinets, GC purchase**** Interior primer - PRIMER PROVIDED BY OP…" at bounding box center [401, 208] width 307 height 47
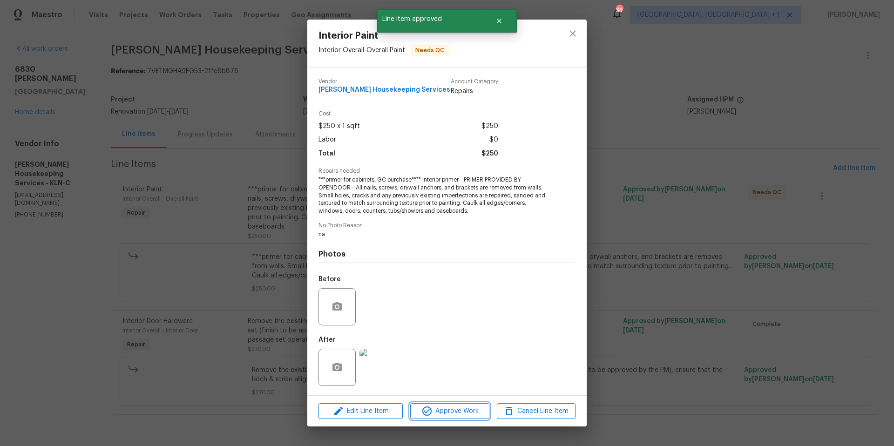
click at [467, 407] on span "Approve Work" at bounding box center [449, 411] width 73 height 12
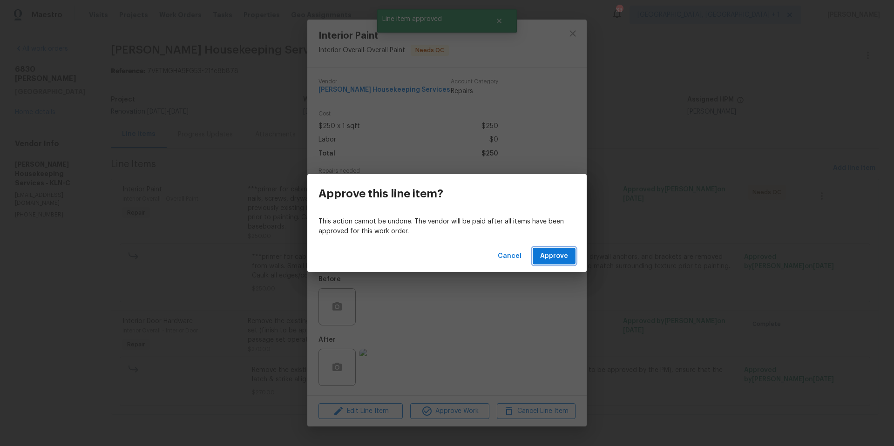
click at [550, 259] on span "Approve" at bounding box center [554, 256] width 28 height 12
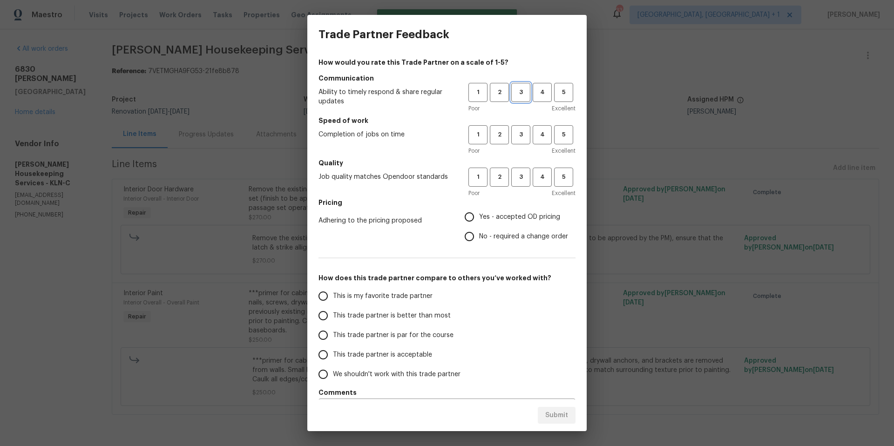
click at [518, 98] on button "3" at bounding box center [520, 92] width 19 height 19
click at [511, 142] on button "3" at bounding box center [520, 134] width 19 height 19
click at [512, 174] on span "3" at bounding box center [520, 177] width 17 height 11
drag, startPoint x: 482, startPoint y: 214, endPoint x: 471, endPoint y: 228, distance: 17.6
click at [482, 214] on span "Yes - accepted OD pricing" at bounding box center [519, 217] width 81 height 10
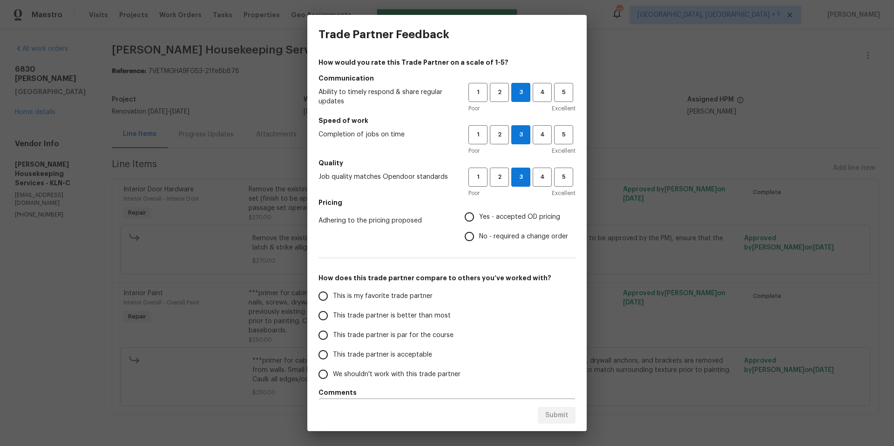
click at [479, 214] on input "Yes - accepted OD pricing" at bounding box center [469, 217] width 20 height 20
radio input "true"
click at [322, 340] on input "This trade partner is par for the course" at bounding box center [323, 335] width 20 height 20
click at [549, 413] on span "Submit" at bounding box center [556, 416] width 23 height 12
radio input "true"
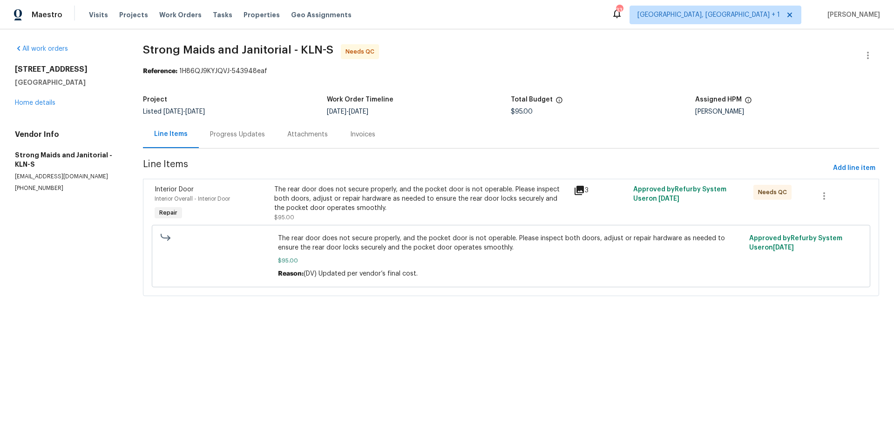
click at [413, 190] on div "The rear door does not secure properly, and the pocket door is not operable. Pl…" at bounding box center [421, 199] width 294 height 28
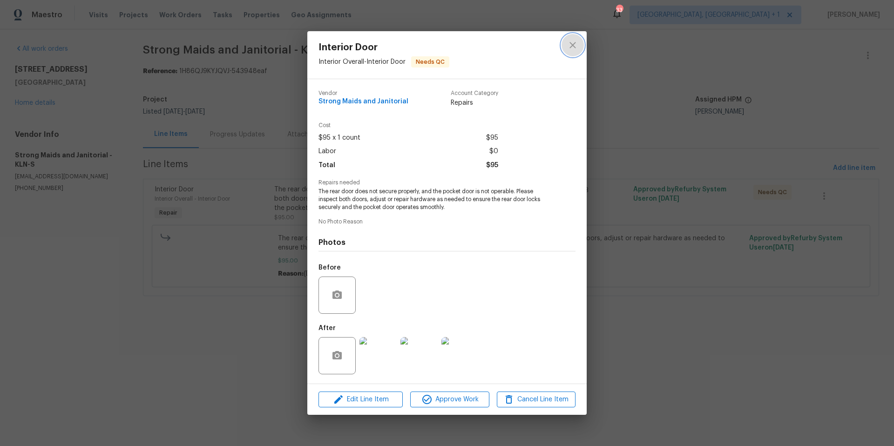
click at [571, 47] on icon "close" at bounding box center [572, 45] width 6 height 6
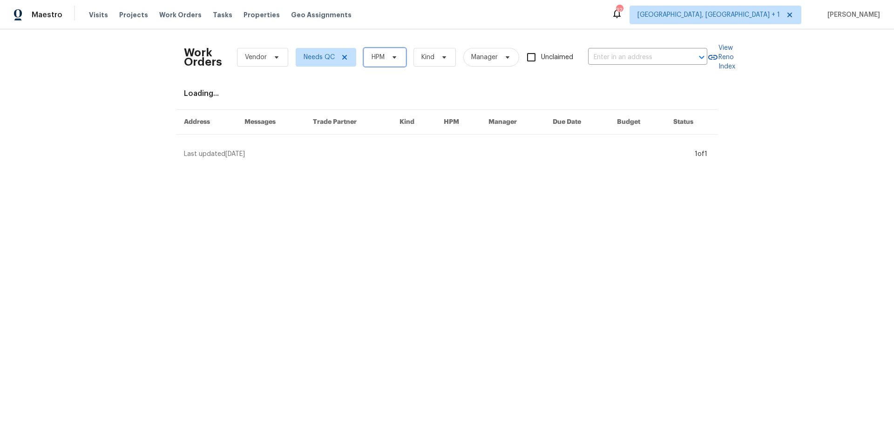
click at [371, 54] on span "HPM" at bounding box center [377, 57] width 13 height 9
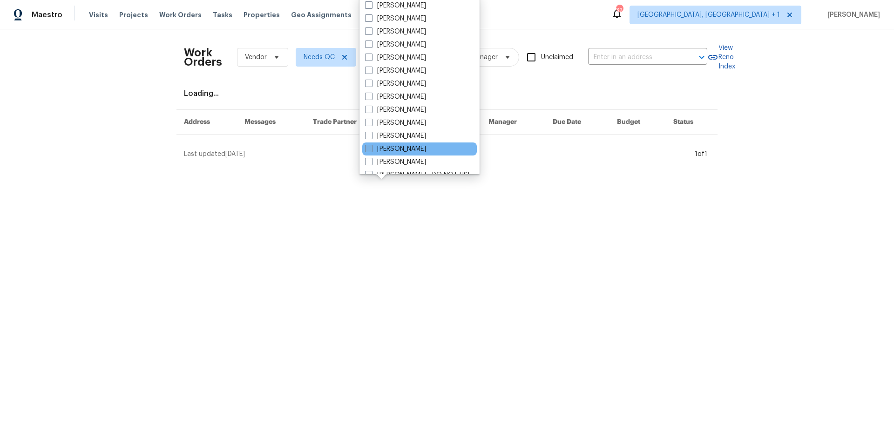
click at [373, 145] on label "[PERSON_NAME]" at bounding box center [395, 148] width 61 height 9
click at [371, 145] on input "[PERSON_NAME]" at bounding box center [368, 147] width 6 height 6
checkbox input "true"
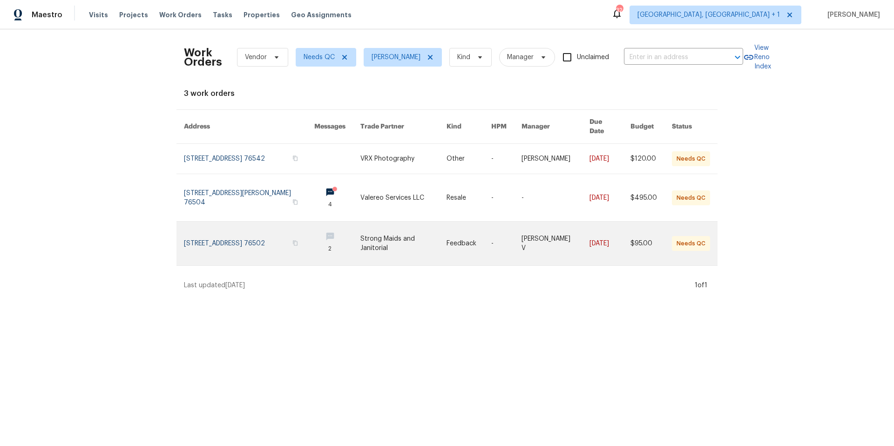
click at [269, 229] on link at bounding box center [249, 244] width 130 height 44
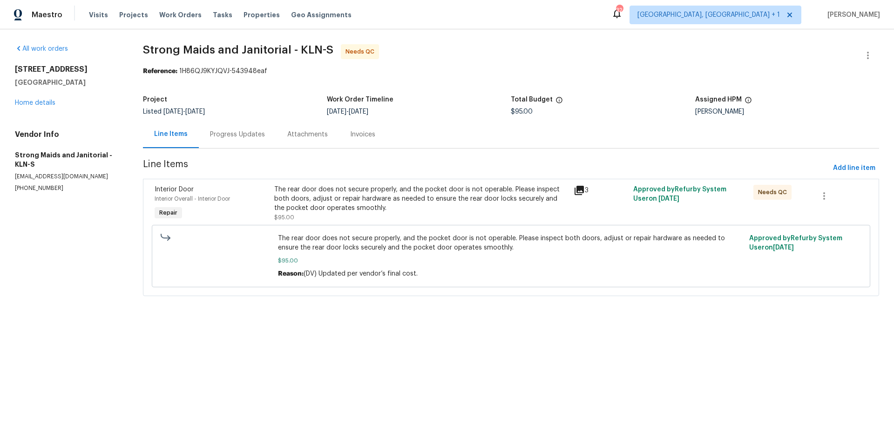
click at [342, 209] on div "The rear door does not secure properly, and the pocket door is not operable. Pl…" at bounding box center [421, 199] width 294 height 28
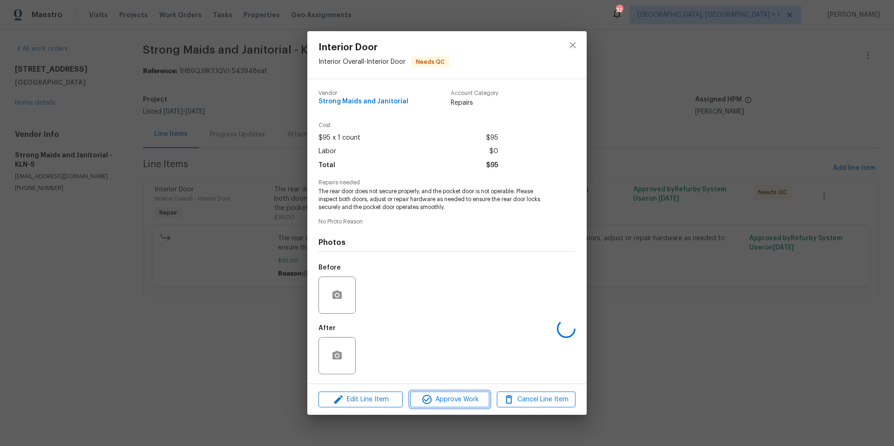
click at [462, 395] on span "Approve Work" at bounding box center [449, 400] width 73 height 12
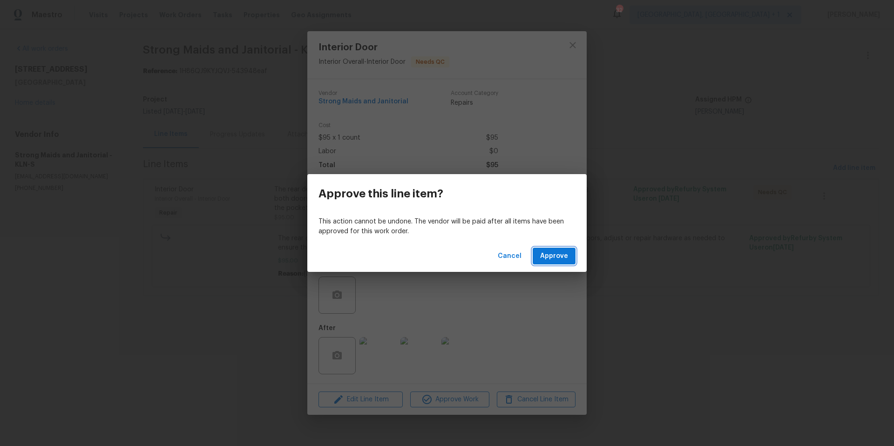
click at [545, 259] on span "Approve" at bounding box center [554, 256] width 28 height 12
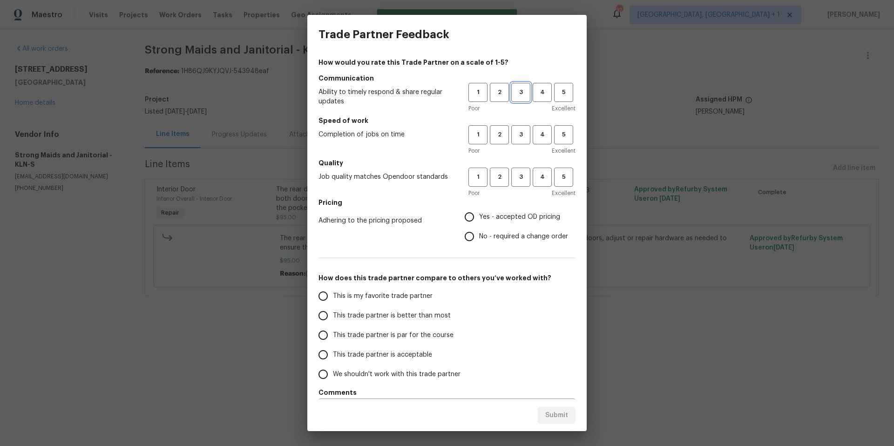
click at [511, 100] on button "3" at bounding box center [520, 92] width 19 height 19
drag, startPoint x: 518, startPoint y: 141, endPoint x: 518, endPoint y: 154, distance: 12.6
click at [518, 142] on button "3" at bounding box center [520, 134] width 19 height 19
drag, startPoint x: 517, startPoint y: 173, endPoint x: 487, endPoint y: 198, distance: 39.3
click at [517, 174] on span "3" at bounding box center [520, 177] width 17 height 11
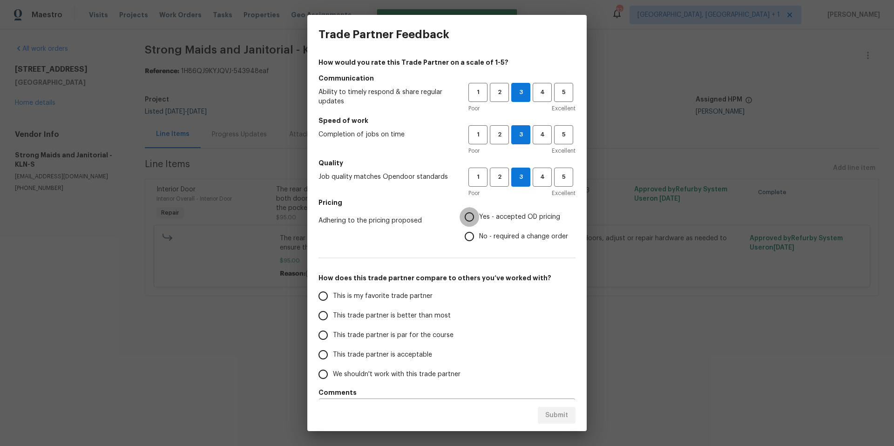
click at [466, 220] on input "Yes - accepted OD pricing" at bounding box center [469, 217] width 20 height 20
radio input "true"
click at [332, 337] on input "This trade partner is par for the course" at bounding box center [323, 335] width 20 height 20
click at [551, 414] on span "Submit" at bounding box center [556, 416] width 23 height 12
radio input "true"
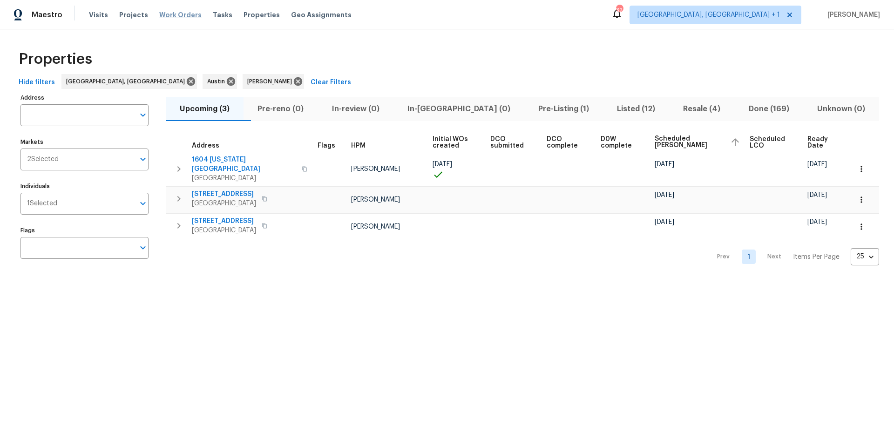
click at [165, 16] on span "Work Orders" at bounding box center [180, 14] width 42 height 9
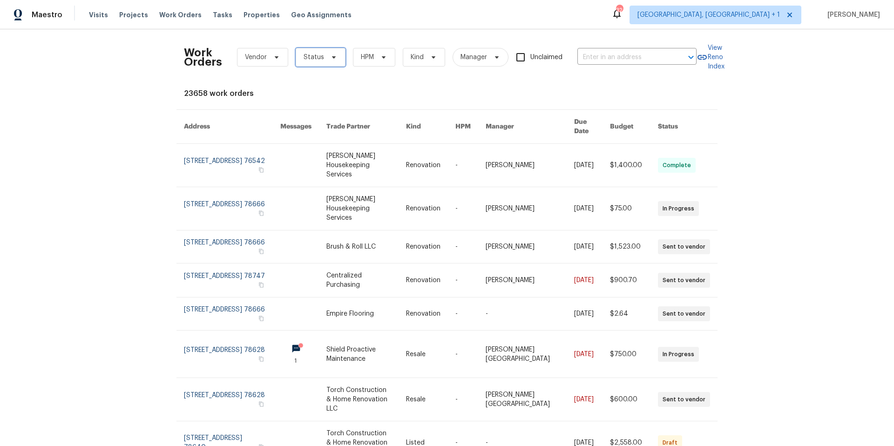
click at [330, 56] on icon at bounding box center [333, 57] width 7 height 7
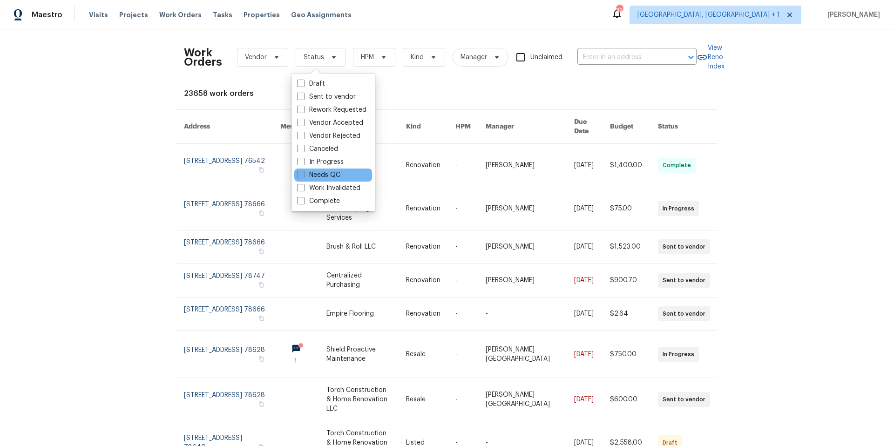
click at [320, 176] on label "Needs QC" at bounding box center [318, 174] width 43 height 9
click at [303, 176] on input "Needs QC" at bounding box center [300, 173] width 6 height 6
checkbox input "true"
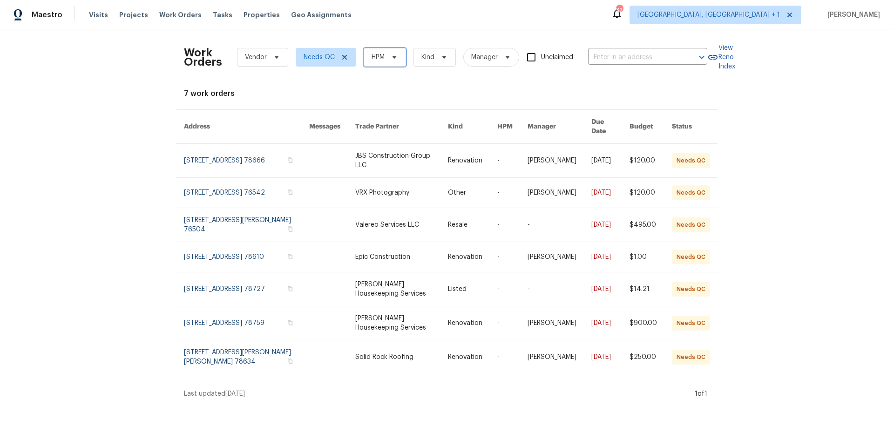
click at [382, 59] on span "HPM" at bounding box center [384, 57] width 42 height 19
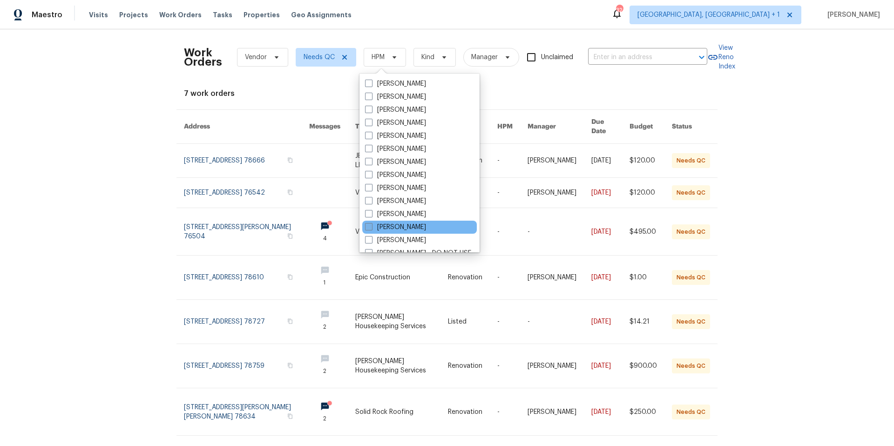
click at [373, 224] on label "[PERSON_NAME]" at bounding box center [395, 226] width 61 height 9
click at [371, 224] on input "[PERSON_NAME]" at bounding box center [368, 225] width 6 height 6
checkbox input "true"
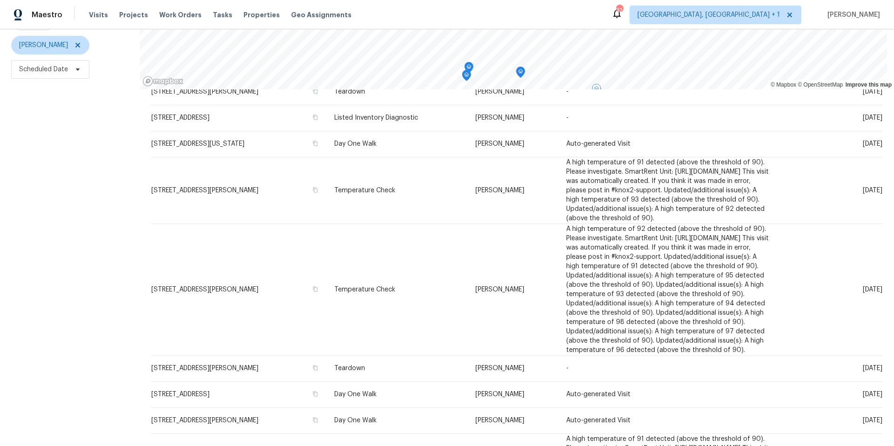
scroll to position [370, 0]
click at [54, 65] on span "Scheduled Date" at bounding box center [43, 69] width 49 height 9
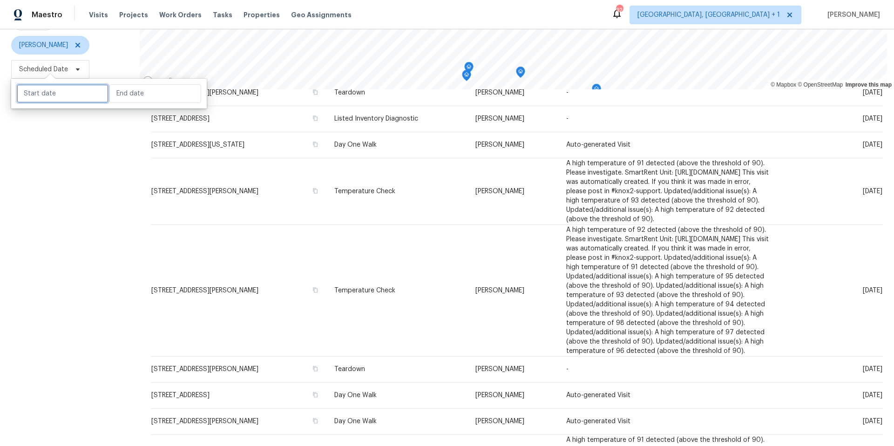
select select "8"
select select "2025"
select select "9"
select select "2025"
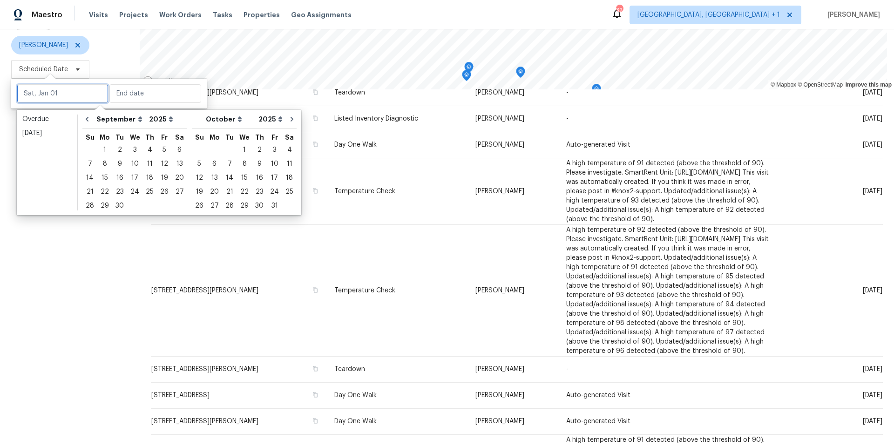
click at [68, 97] on input "text" at bounding box center [63, 93] width 92 height 19
click at [133, 148] on div "3" at bounding box center [134, 149] width 15 height 13
type input "Wed, Sep 03"
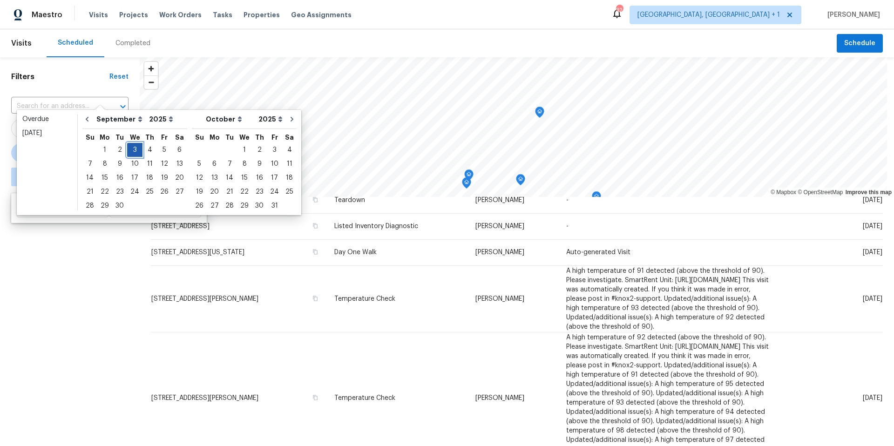
click at [133, 148] on div "3" at bounding box center [134, 149] width 15 height 13
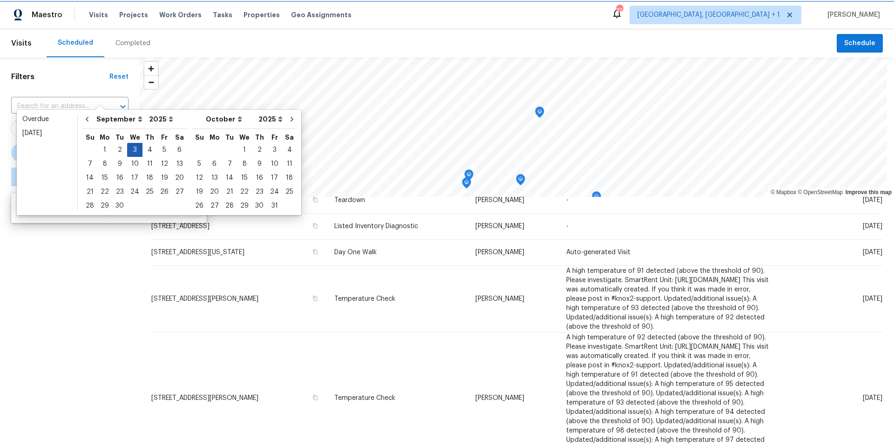
type input "Wed, Sep 03"
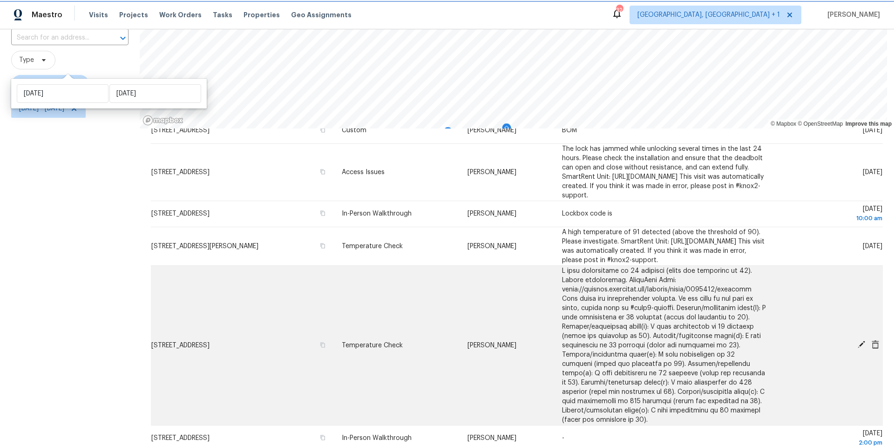
scroll to position [114, 0]
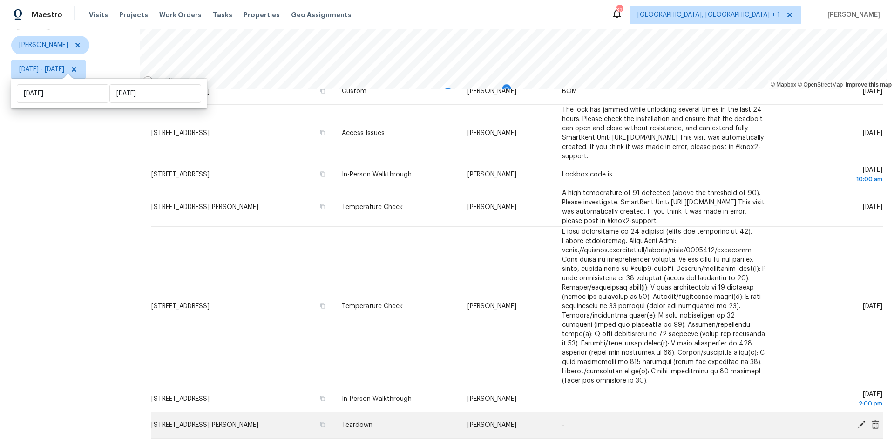
click at [670, 281] on icon at bounding box center [861, 424] width 8 height 8
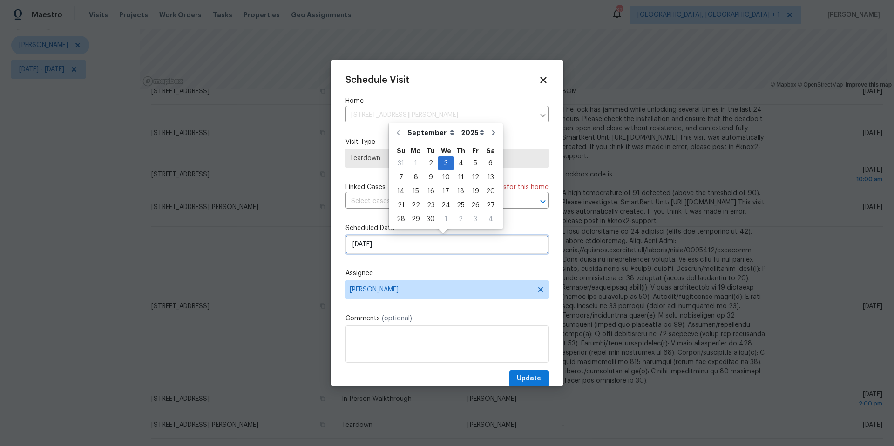
click at [392, 240] on input "9/3/2025" at bounding box center [446, 244] width 203 height 19
click at [430, 160] on div "2" at bounding box center [430, 163] width 15 height 13
type input "9/2/2025"
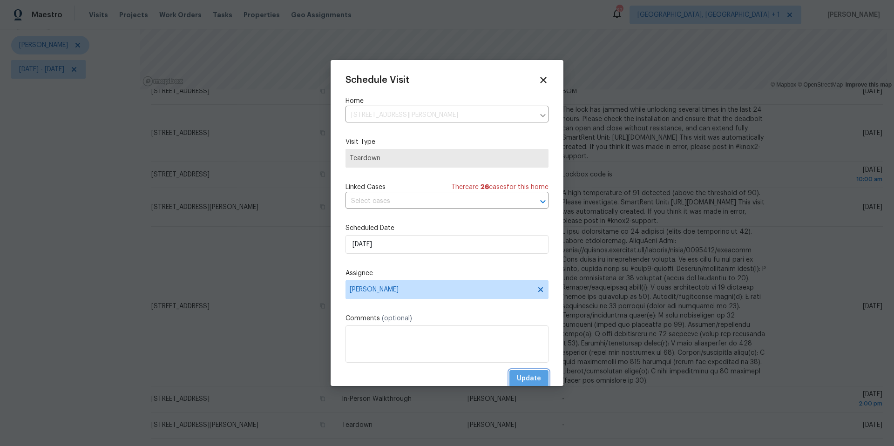
click at [530, 281] on span "Update" at bounding box center [529, 379] width 24 height 12
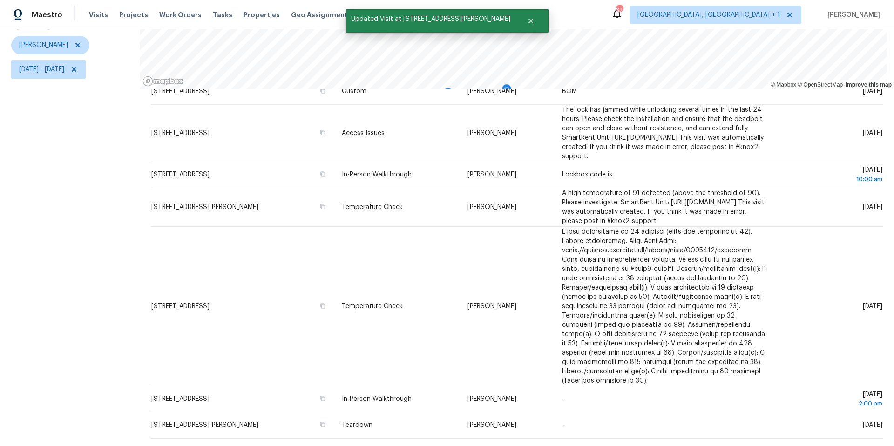
scroll to position [30, 0]
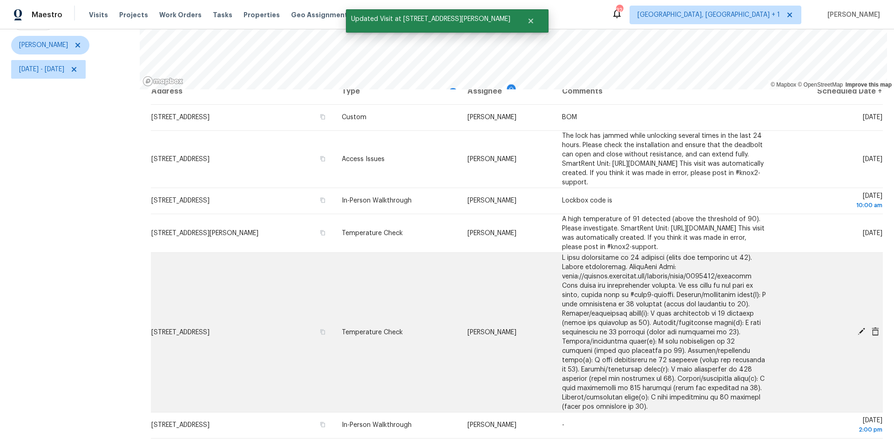
click at [670, 281] on icon at bounding box center [861, 331] width 8 height 8
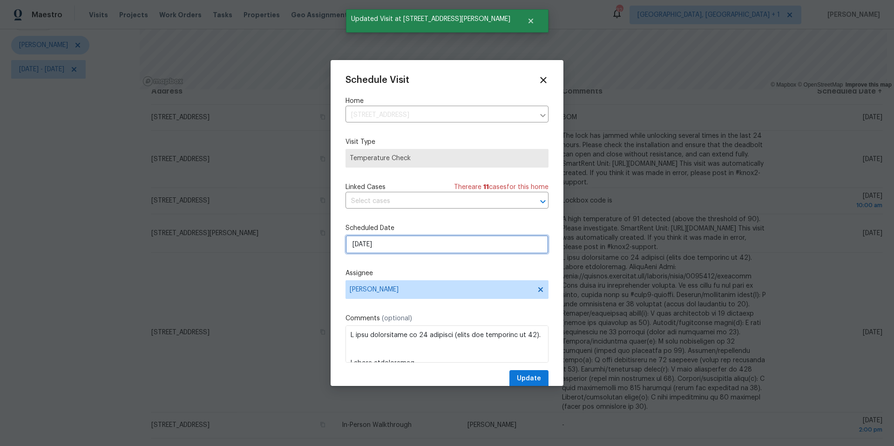
click at [386, 248] on input "9/3/2025" at bounding box center [446, 244] width 203 height 19
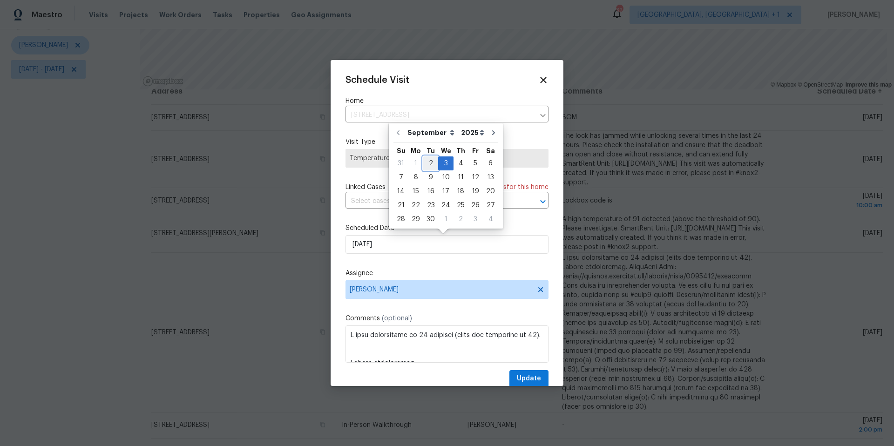
click at [425, 168] on div "2" at bounding box center [430, 163] width 15 height 13
type input "9/2/2025"
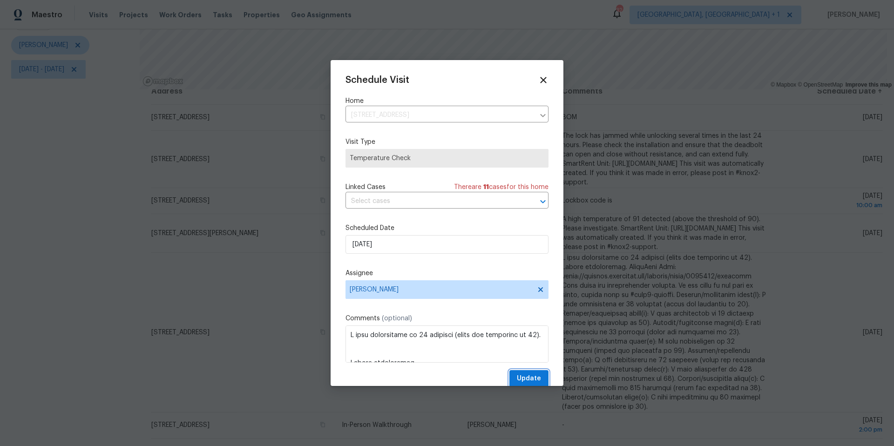
click at [517, 281] on span "Update" at bounding box center [529, 379] width 24 height 12
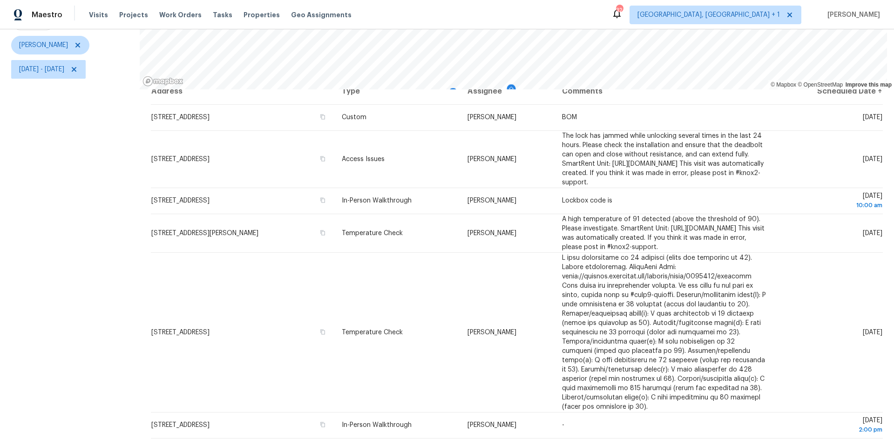
scroll to position [0, 0]
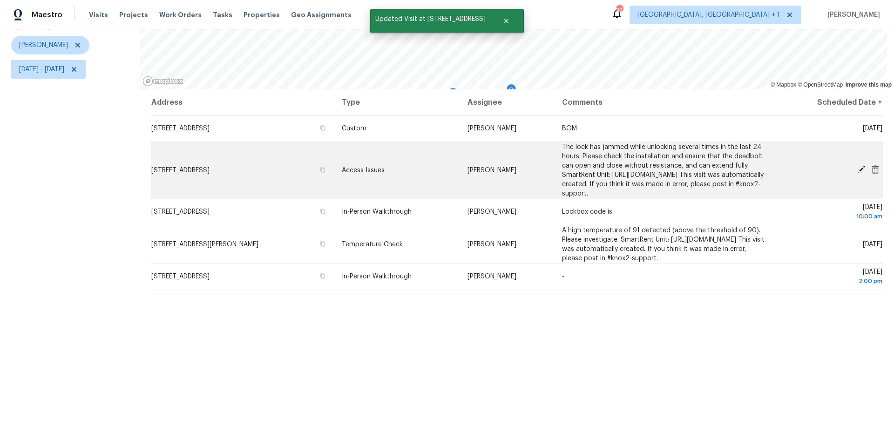
click at [670, 165] on icon at bounding box center [861, 169] width 8 height 8
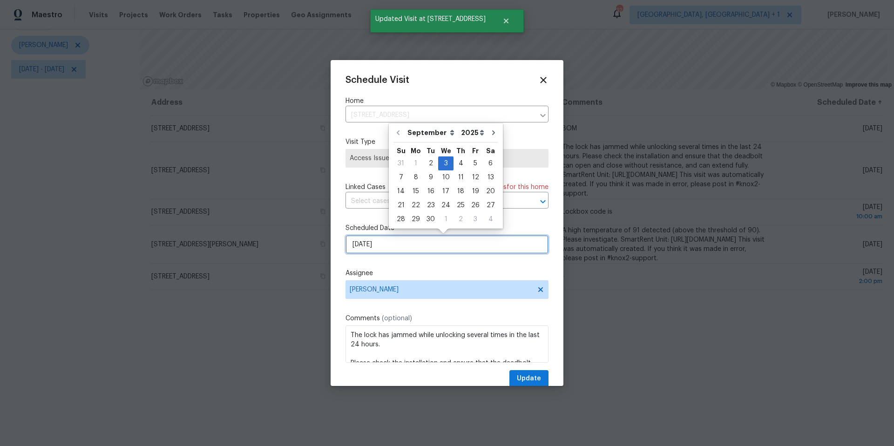
click at [384, 244] on input "9/3/2025" at bounding box center [446, 244] width 203 height 19
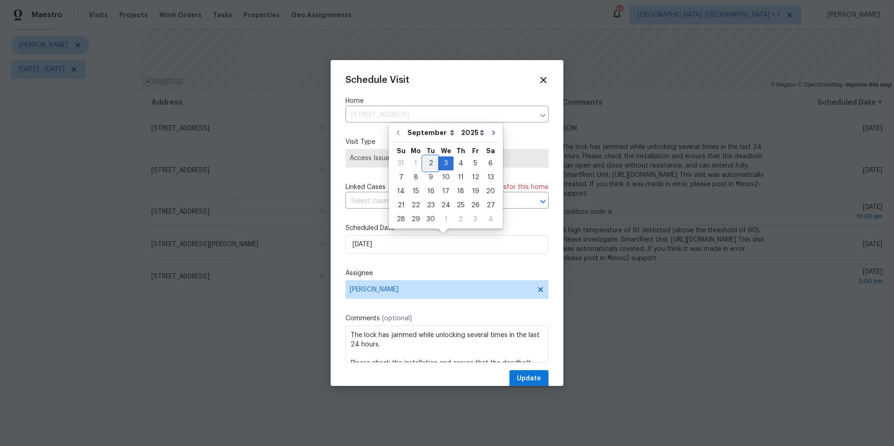
click at [423, 162] on div "2" at bounding box center [430, 163] width 15 height 13
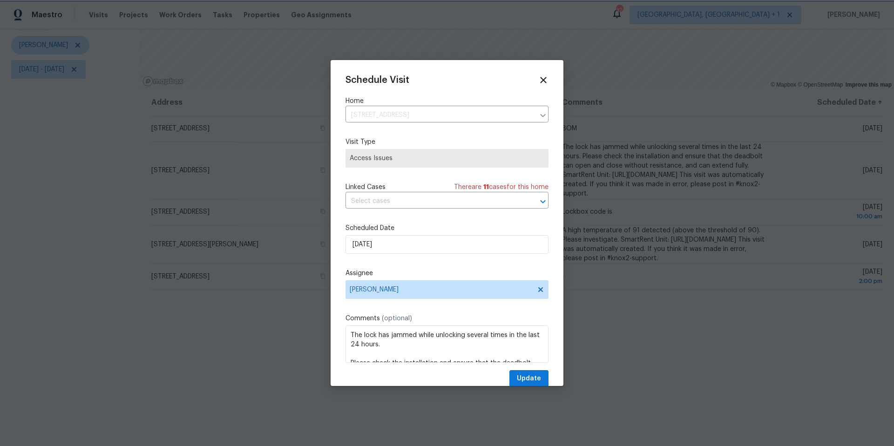
type input "9/2/2025"
click at [525, 281] on span "Update" at bounding box center [529, 379] width 24 height 12
